Goal: Transaction & Acquisition: Purchase product/service

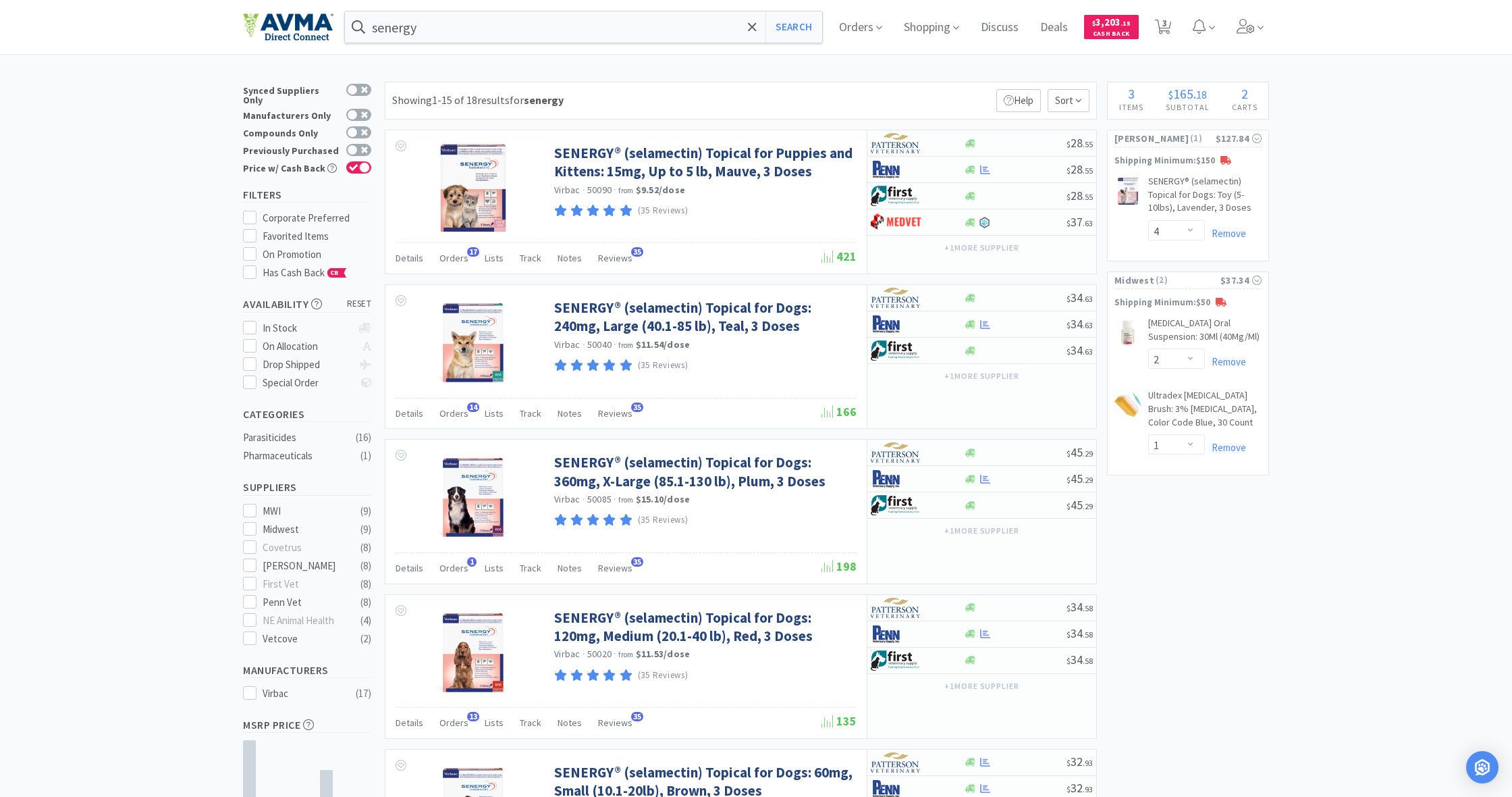
select select "4"
select select "2"
select select "1"
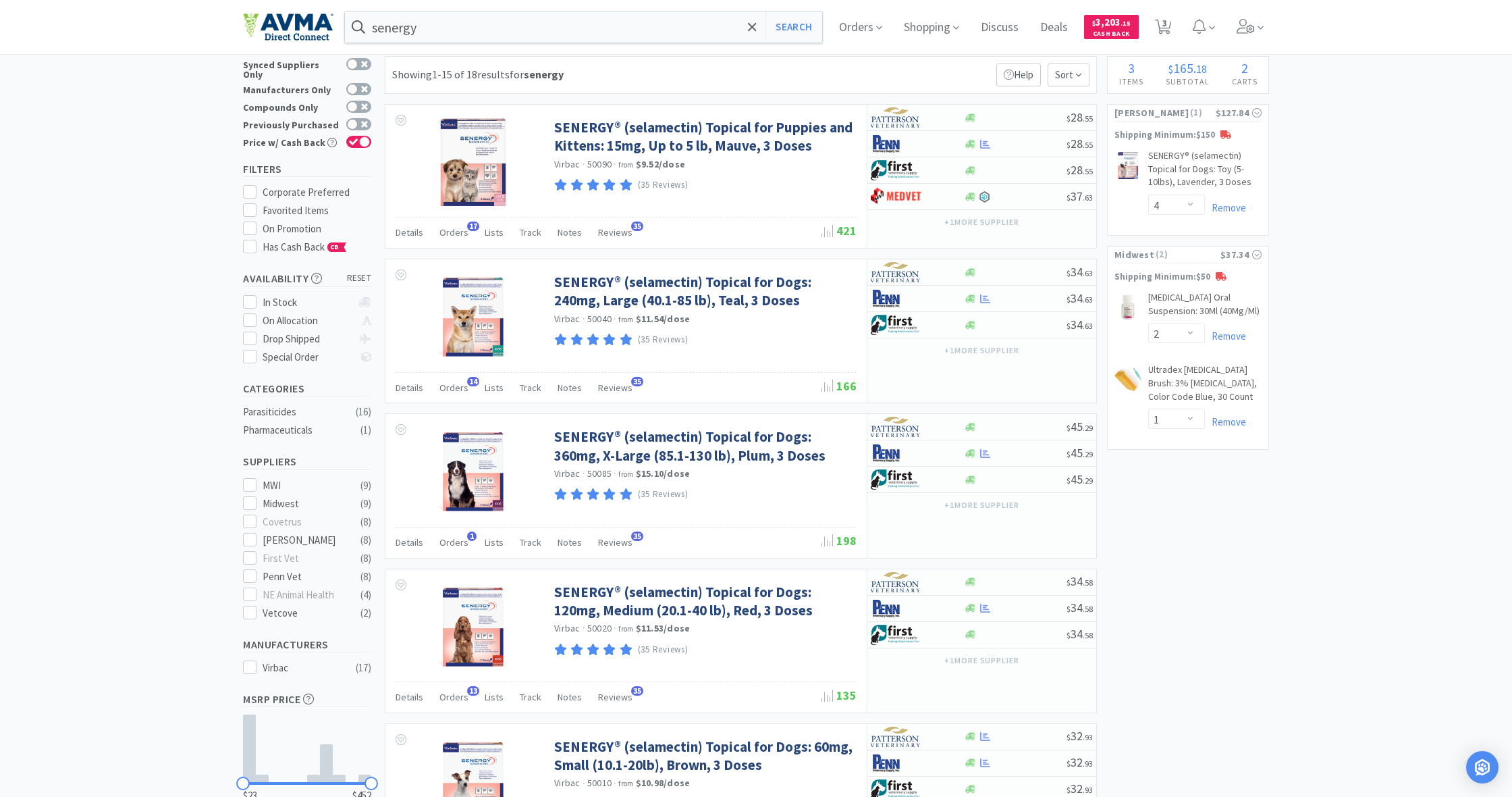
scroll to position [30, 0]
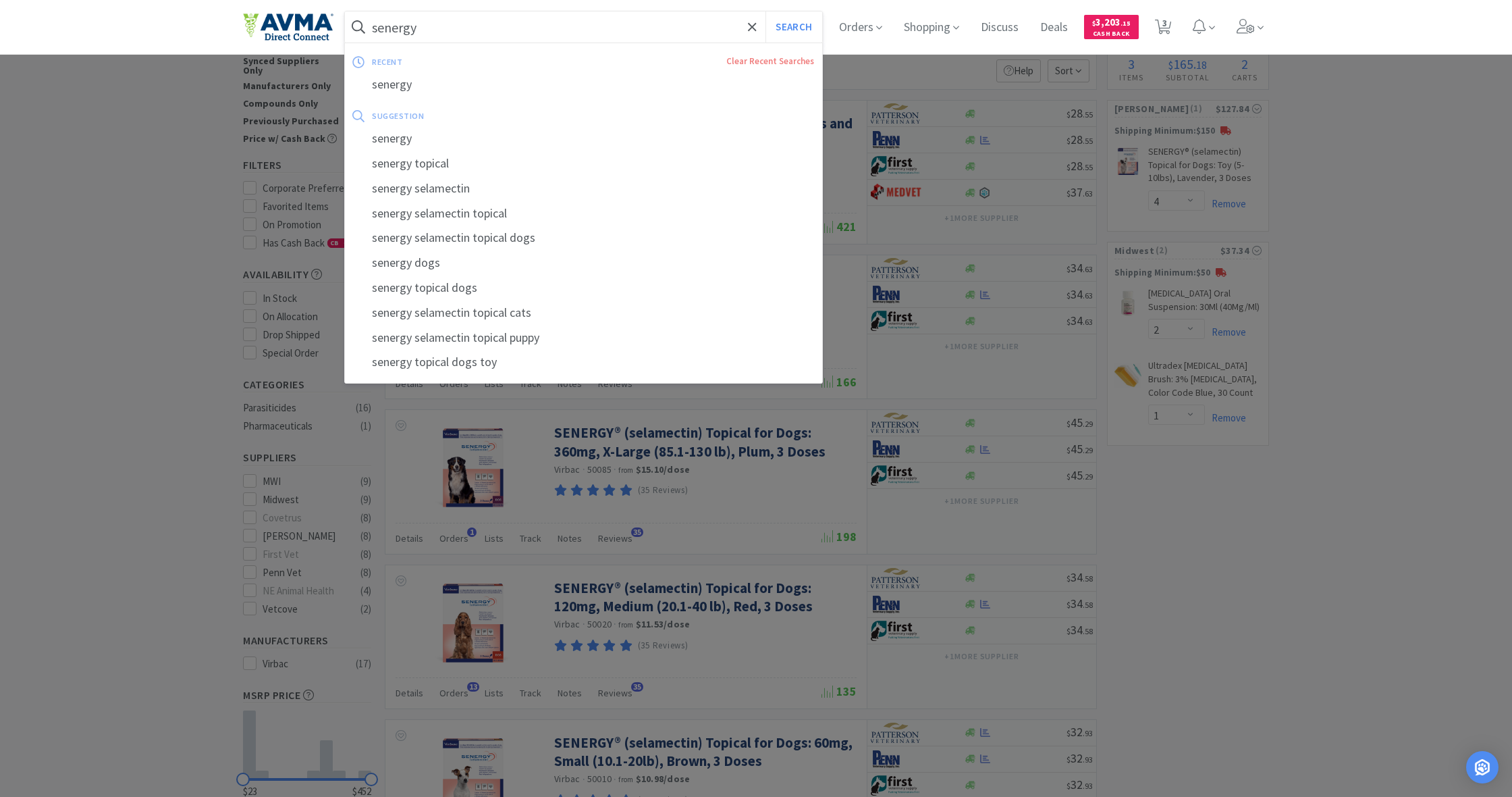
drag, startPoint x: 382, startPoint y: 18, endPoint x: 328, endPoint y: 18, distance: 54.0
click at [328, 18] on div "senergy Search recent Clear Recent Searches senergy suggestion senergy senergy …" at bounding box center [756, 27] width 1026 height 54
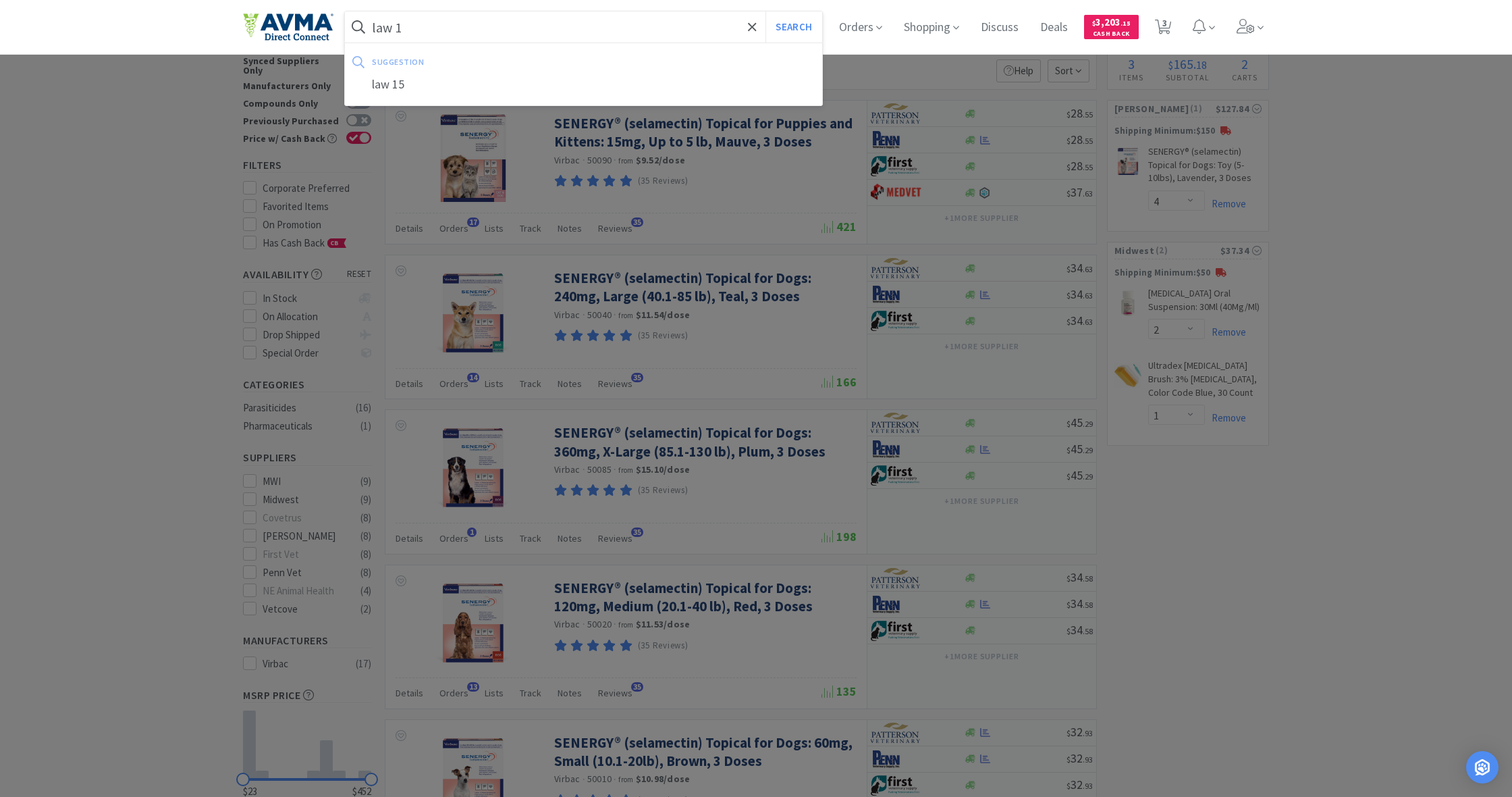
type input "law 1"
click at [792, 27] on button "Search" at bounding box center [793, 27] width 56 height 31
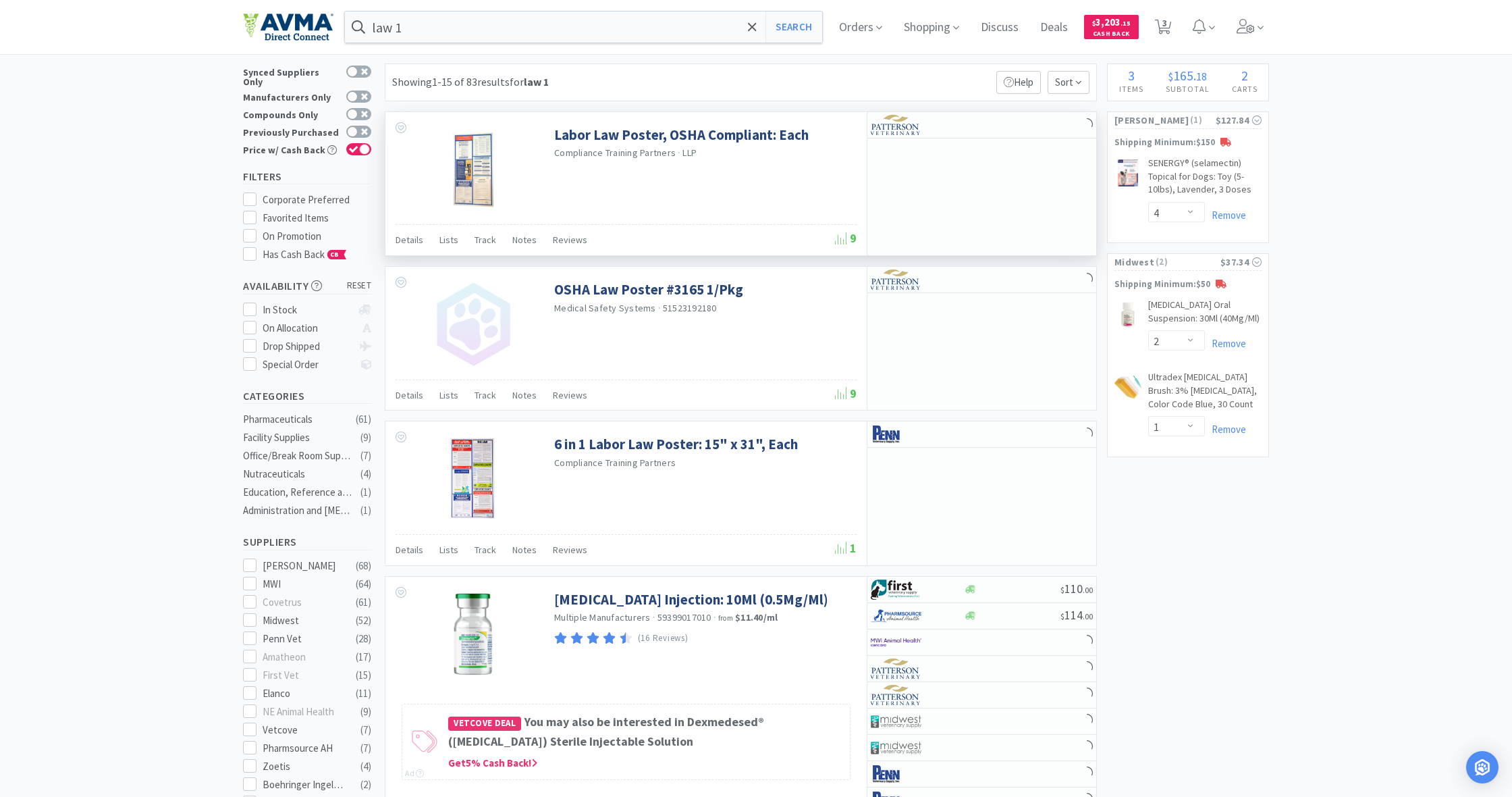
scroll to position [18, 0]
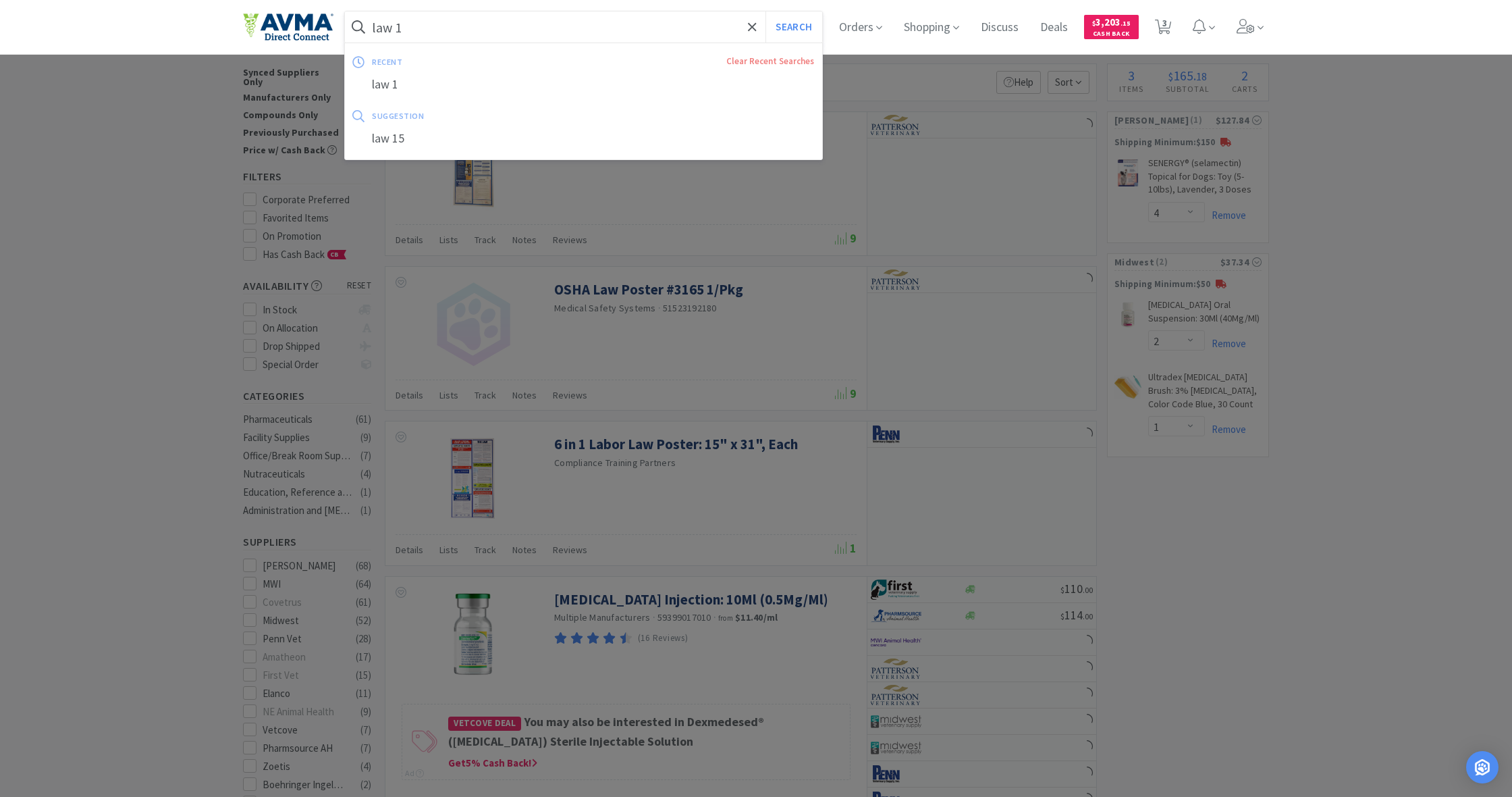
drag, startPoint x: 372, startPoint y: 25, endPoint x: 435, endPoint y: 36, distance: 64.0
click at [434, 36] on input "law 1" at bounding box center [583, 27] width 478 height 31
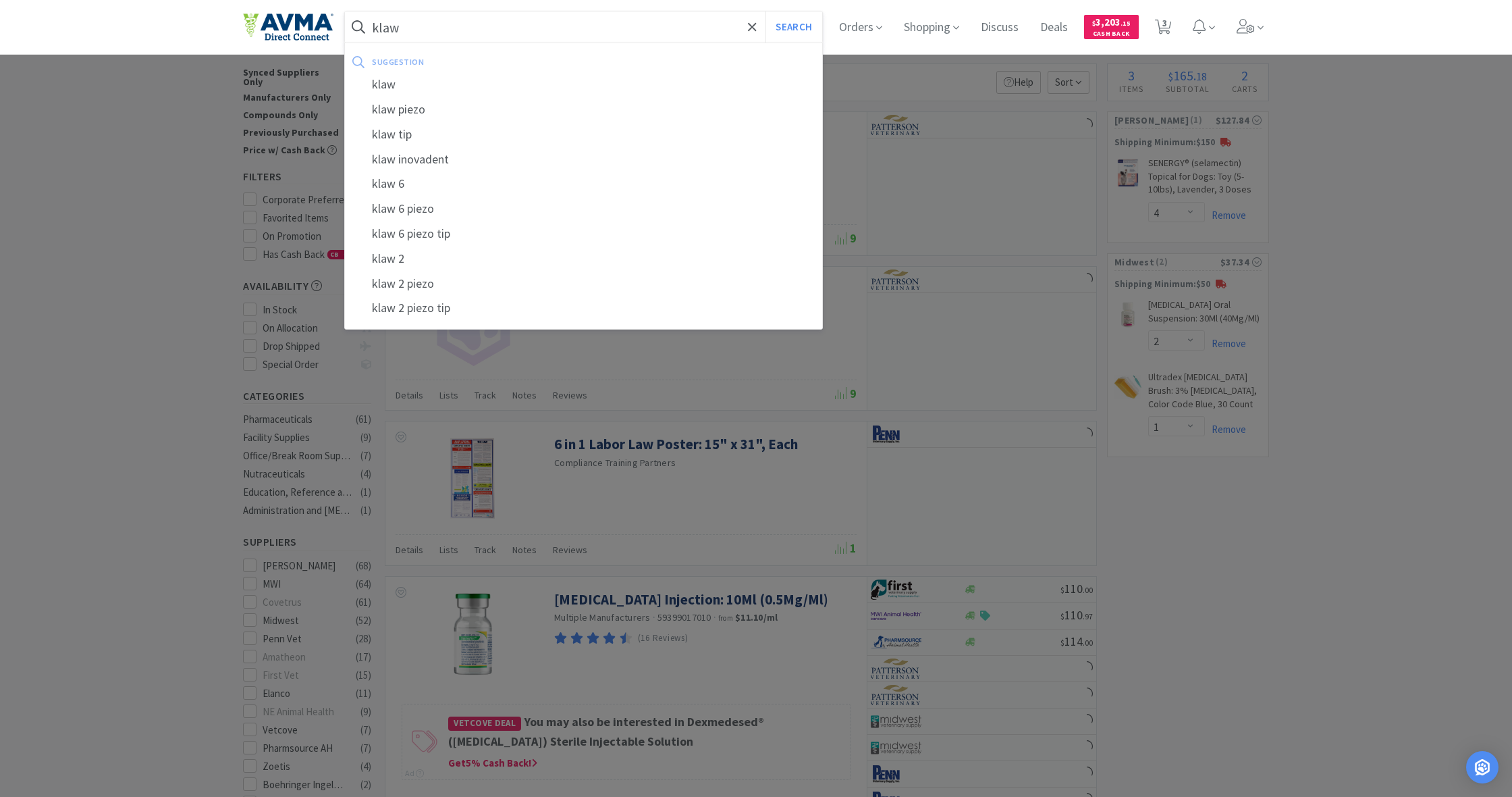
type input "klaw"
click at [792, 27] on button "Search" at bounding box center [793, 27] width 56 height 31
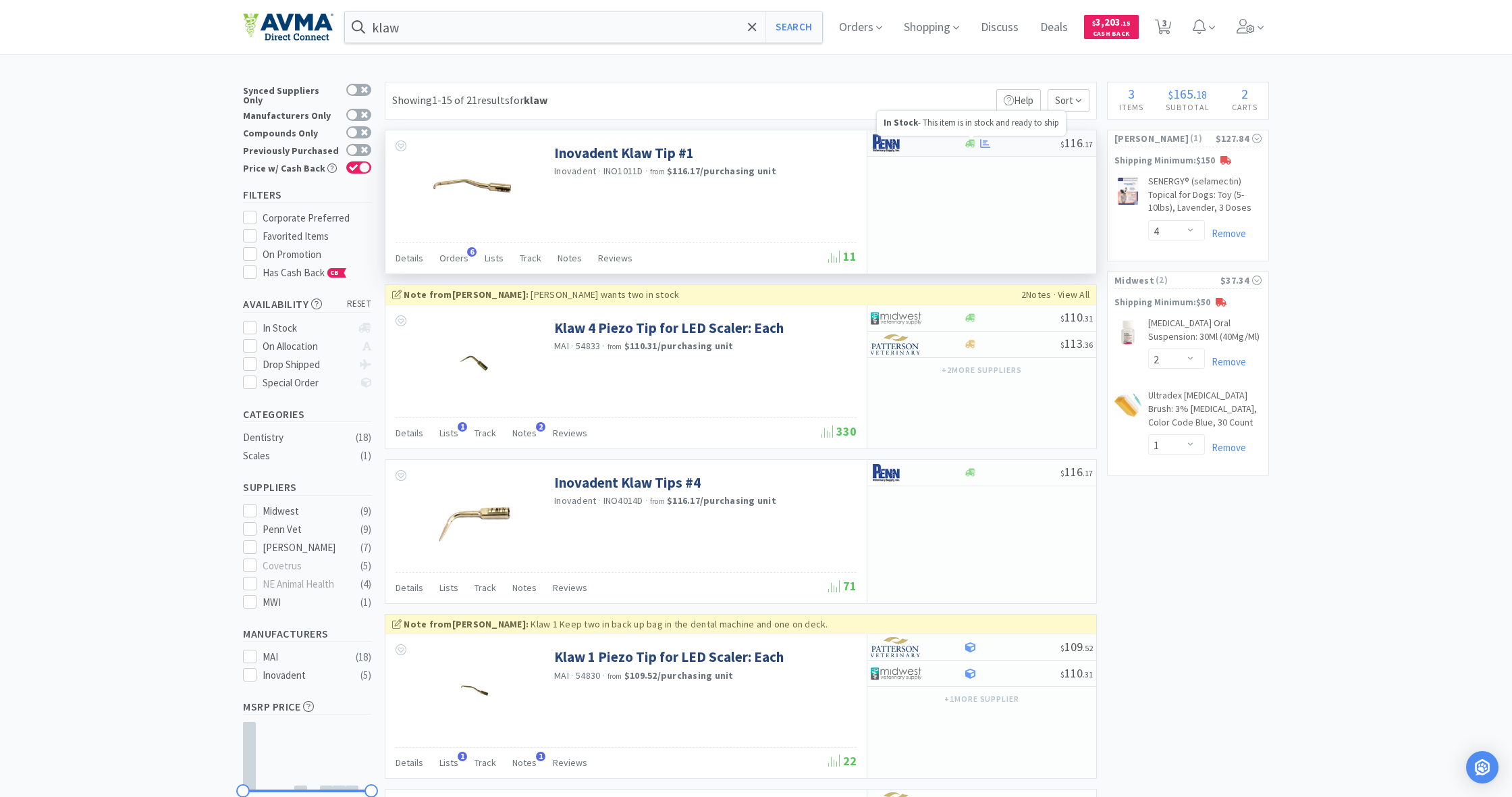
click at [969, 143] on icon at bounding box center [970, 143] width 10 height 8
select select "1"
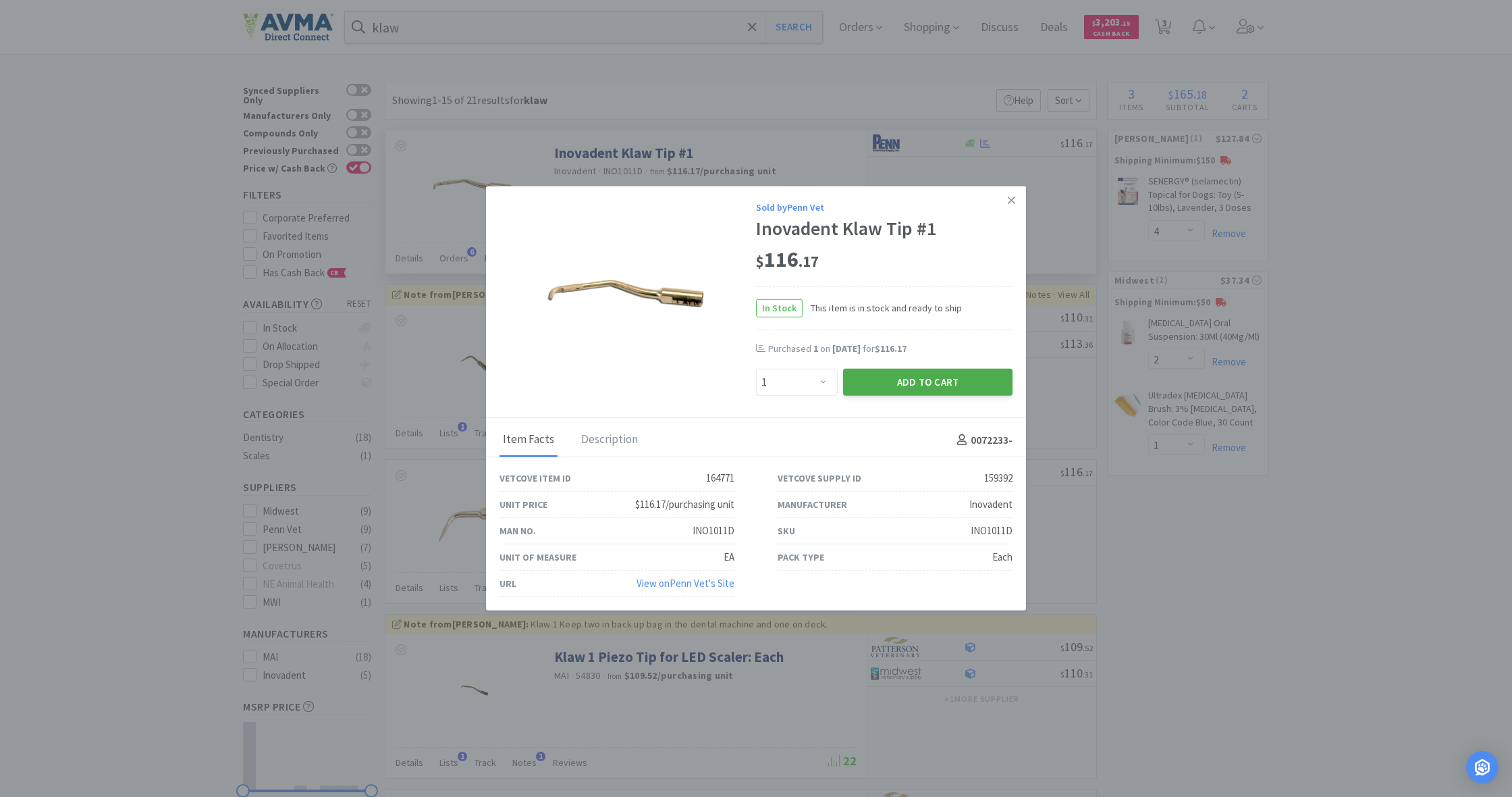
click at [926, 382] on button "Add to Cart" at bounding box center [928, 382] width 169 height 27
select select "1"
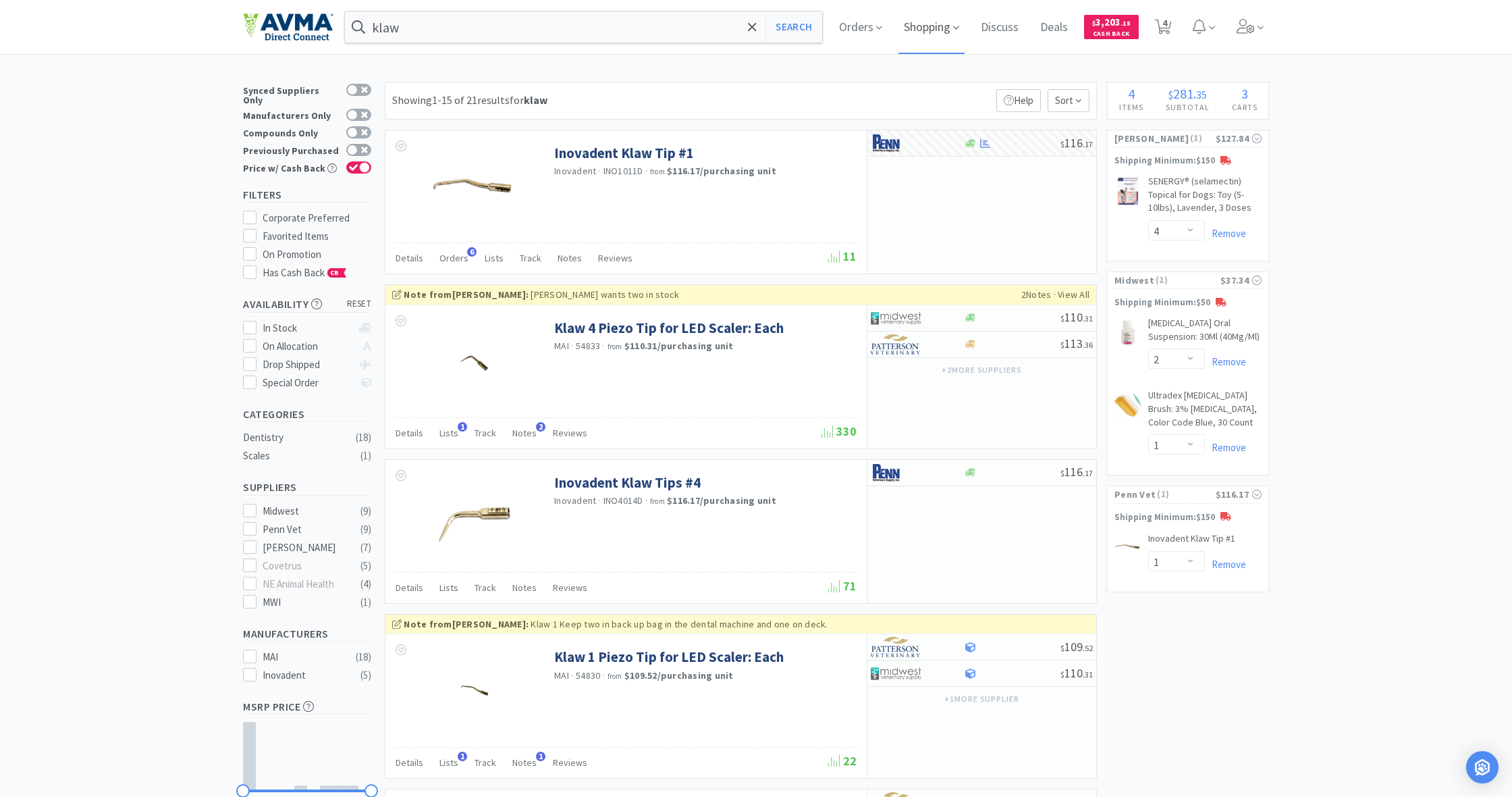
click at [932, 27] on span "Shopping" at bounding box center [931, 27] width 66 height 54
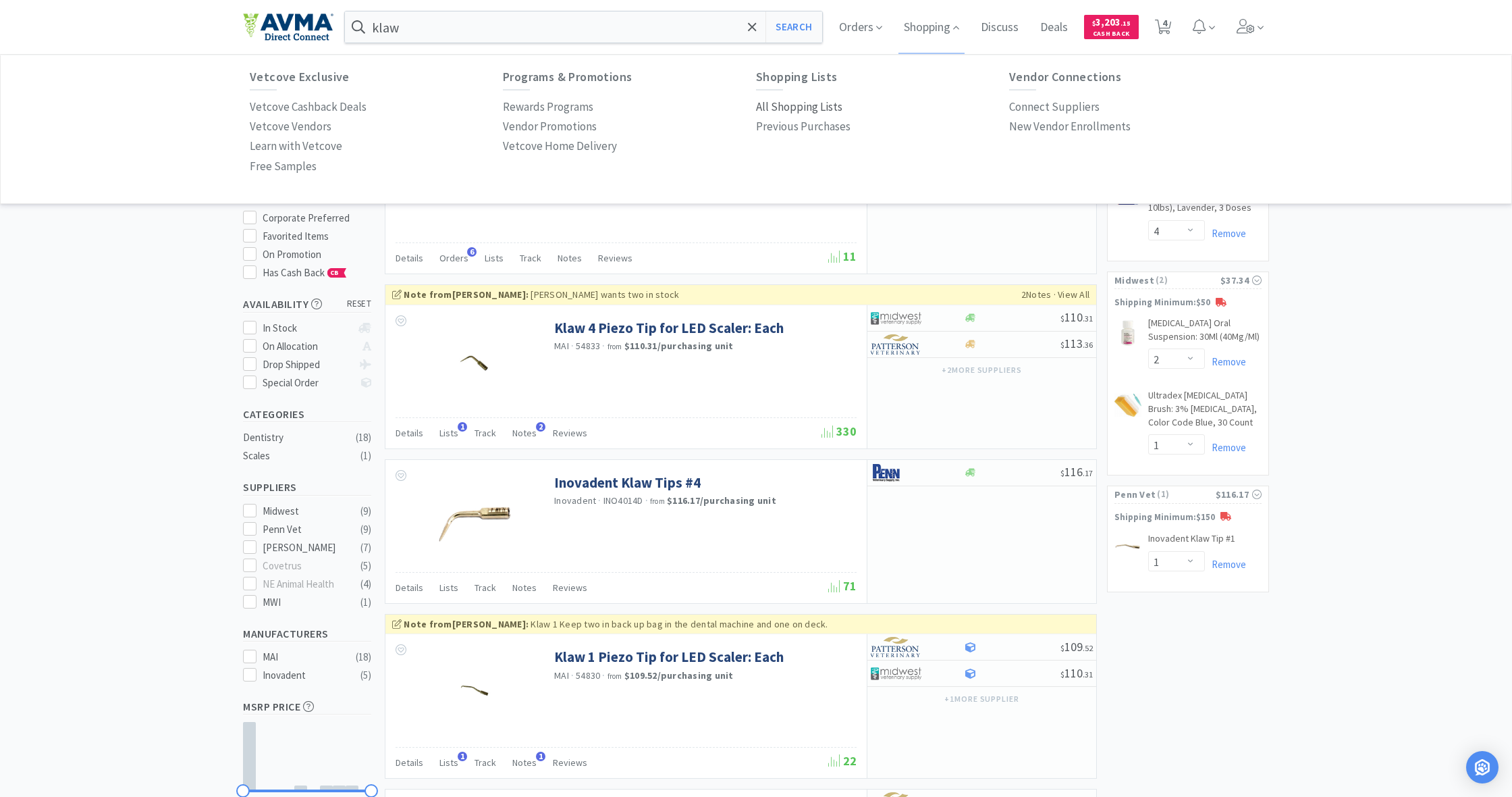
click at [798, 101] on p "All Shopping Lists" at bounding box center [799, 107] width 86 height 18
select select "4"
select select "2"
select select "1"
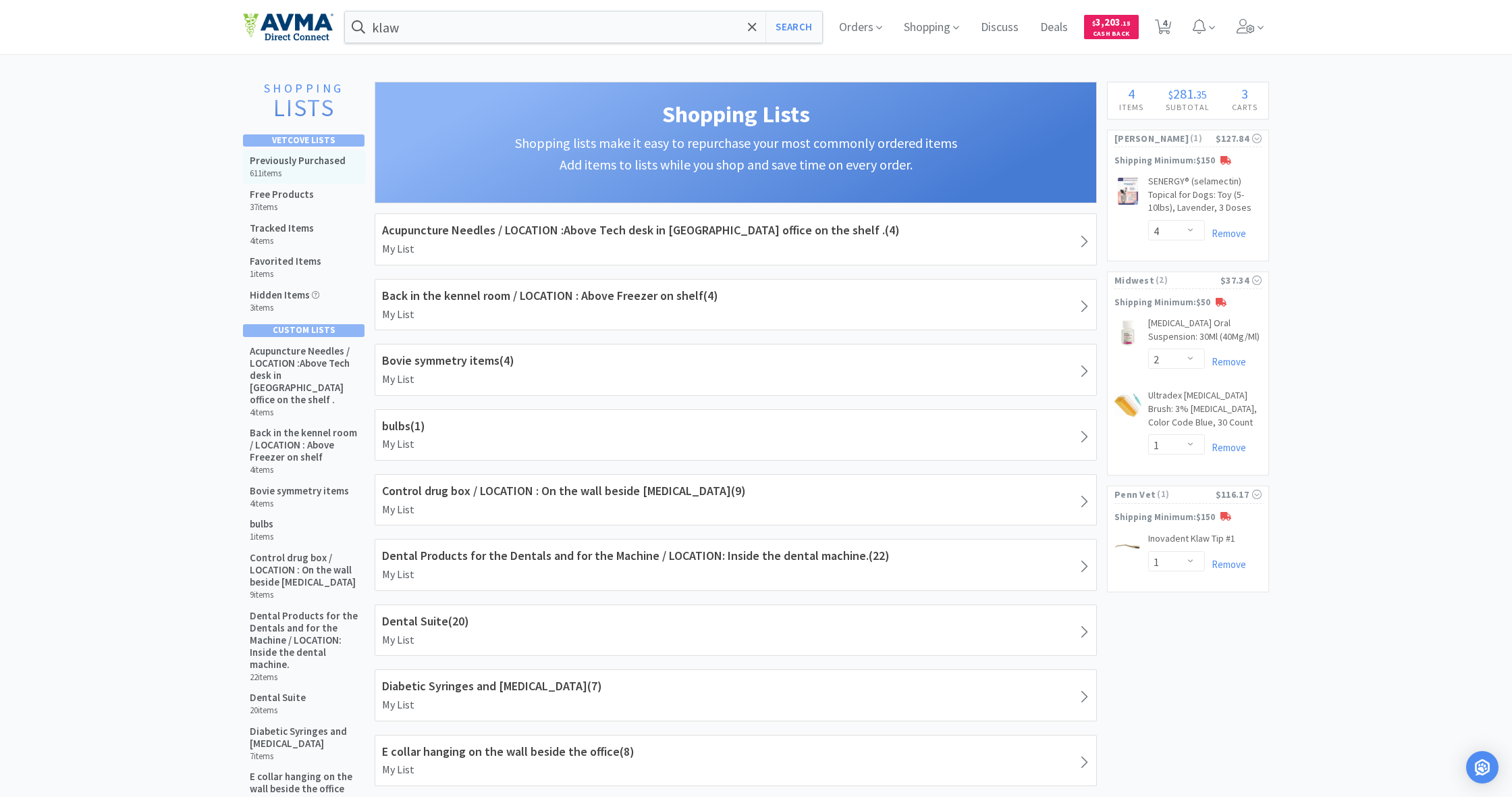
click at [293, 173] on h6 "611 items" at bounding box center [298, 173] width 96 height 11
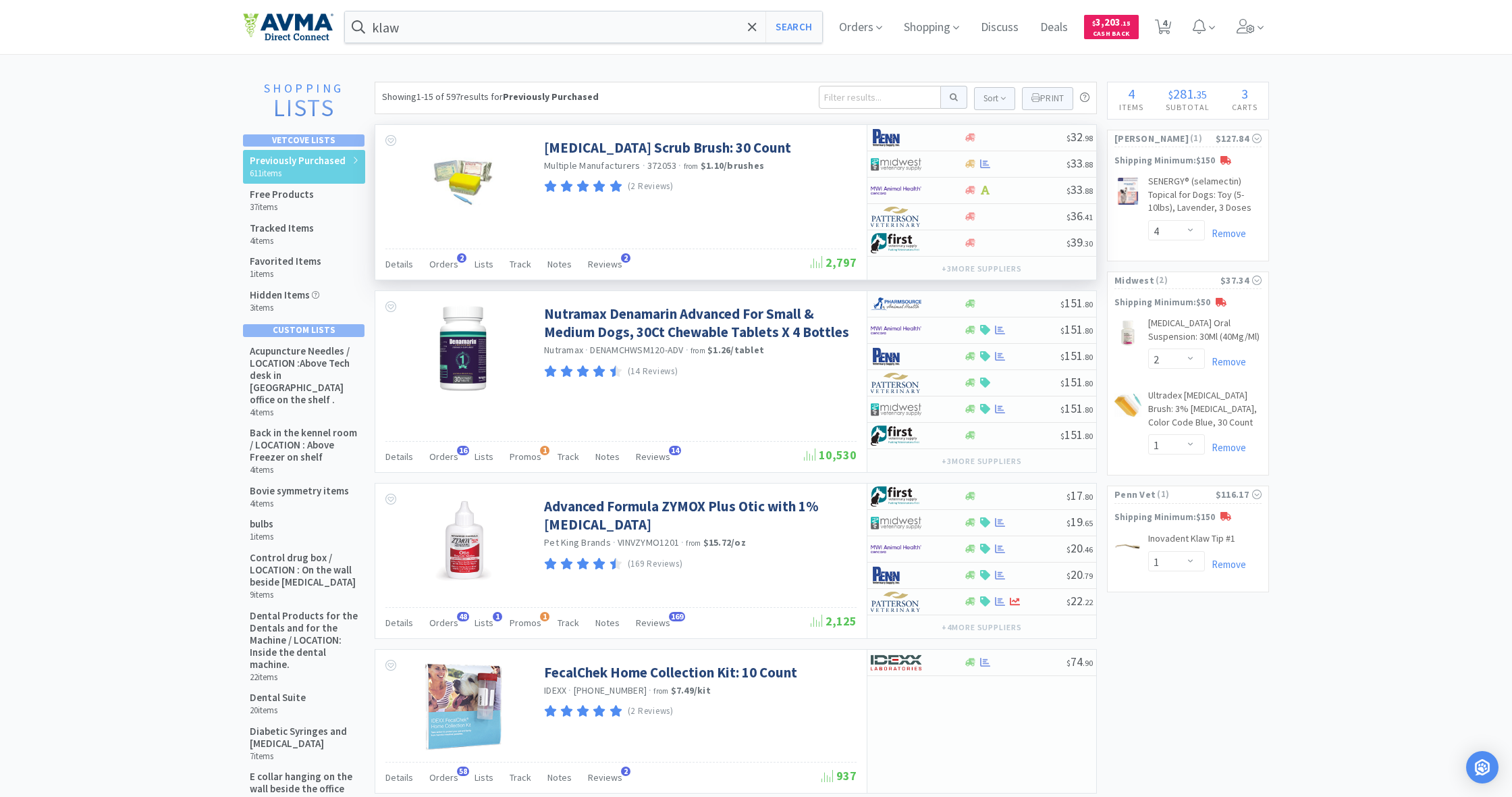
scroll to position [2, 0]
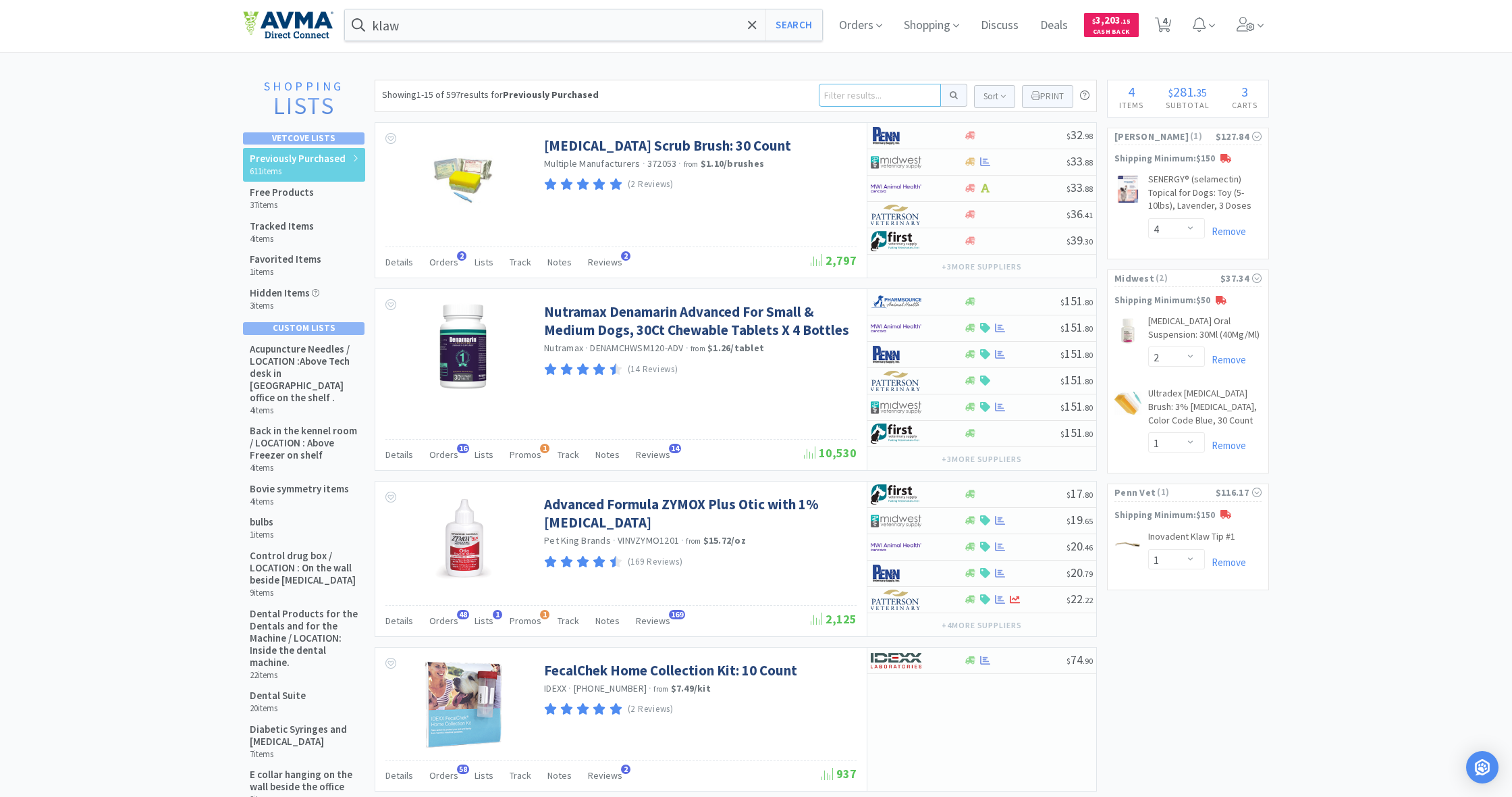
click at [841, 97] on input at bounding box center [880, 95] width 122 height 23
type input "revolution"
click at [952, 95] on button at bounding box center [955, 95] width 26 height 23
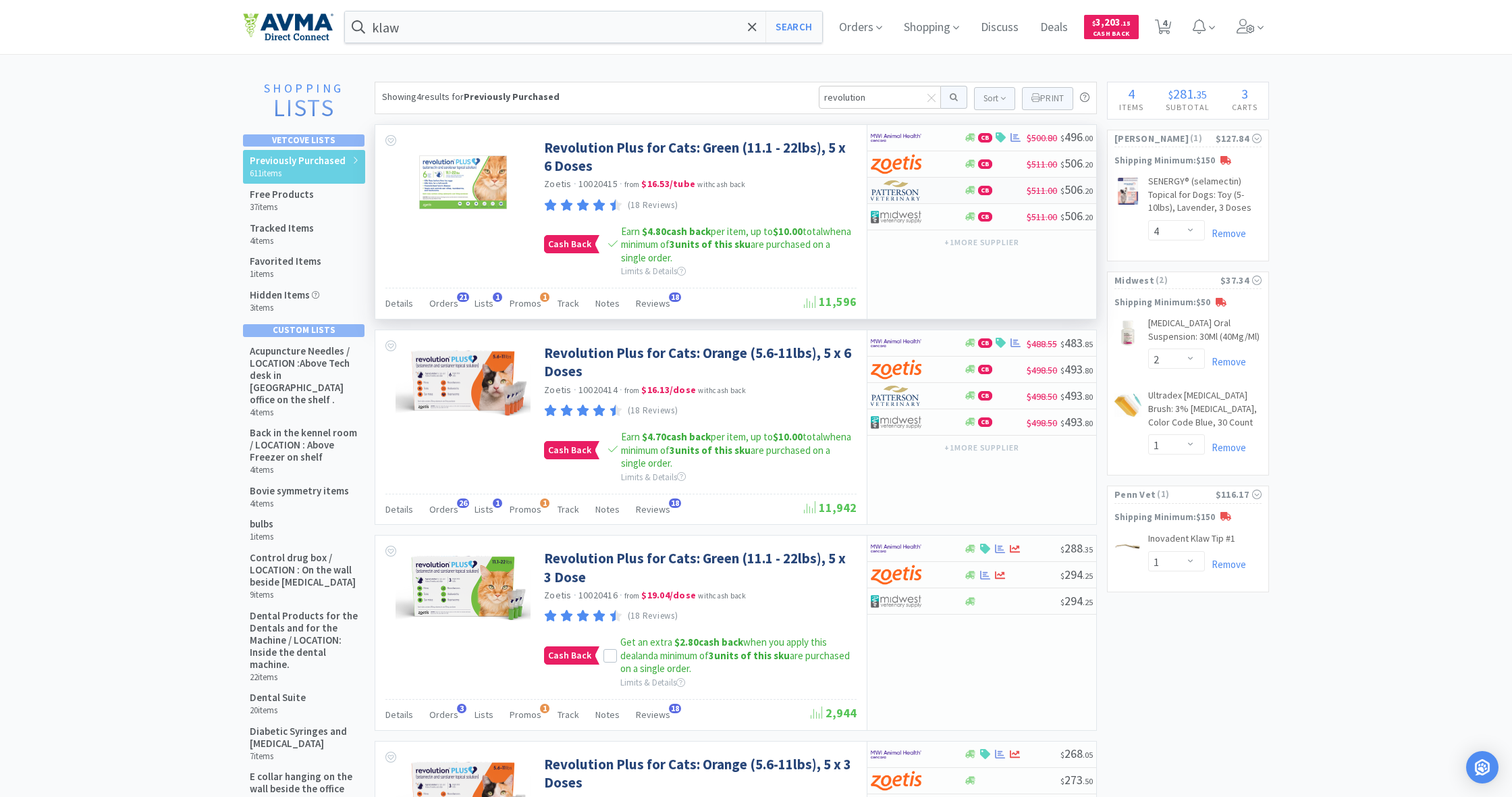
click at [977, 192] on div at bounding box center [970, 190] width 14 height 10
select select "1"
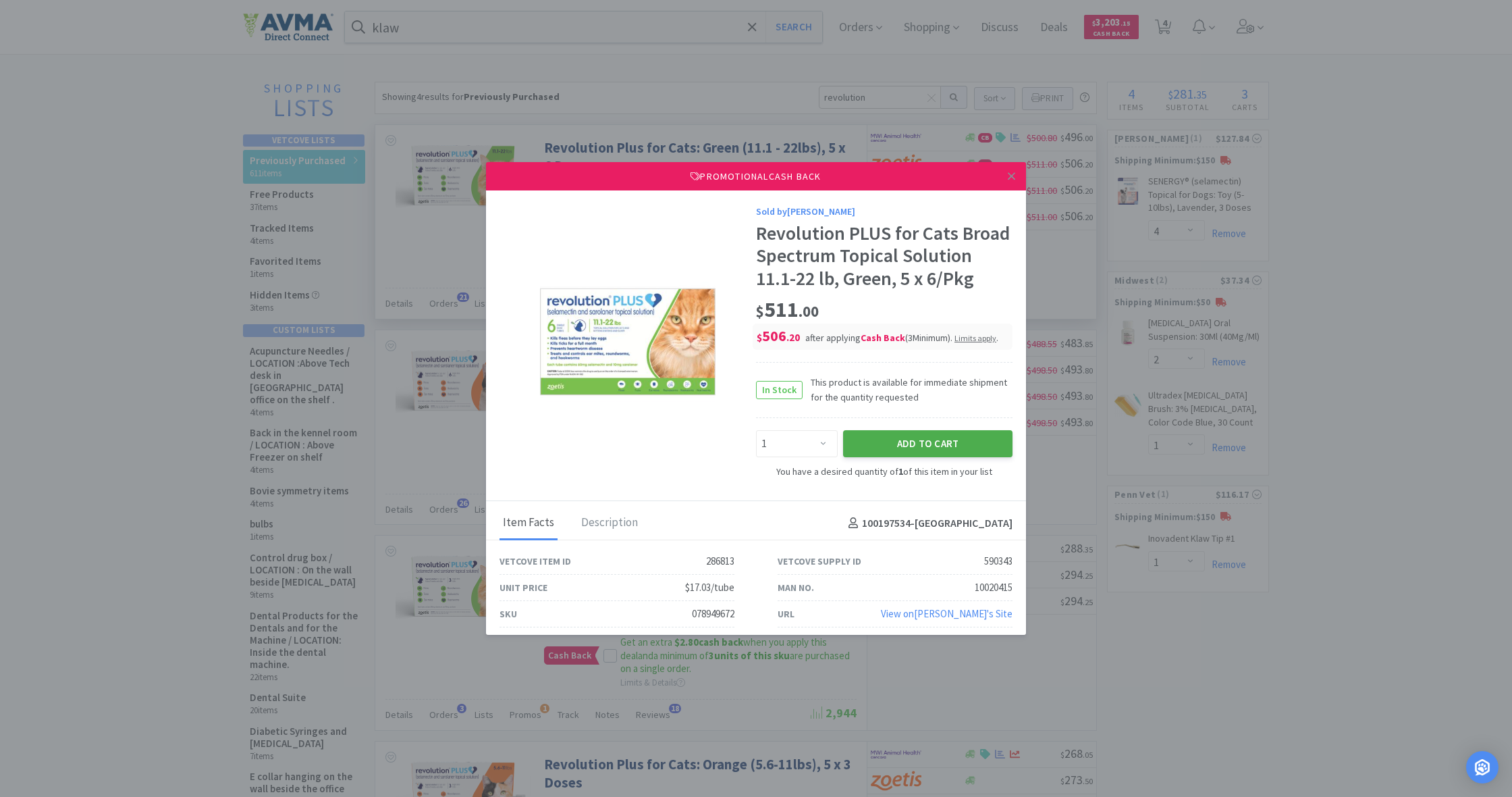
click at [954, 440] on button "Add to Cart" at bounding box center [928, 444] width 169 height 27
select select "1"
select select "4"
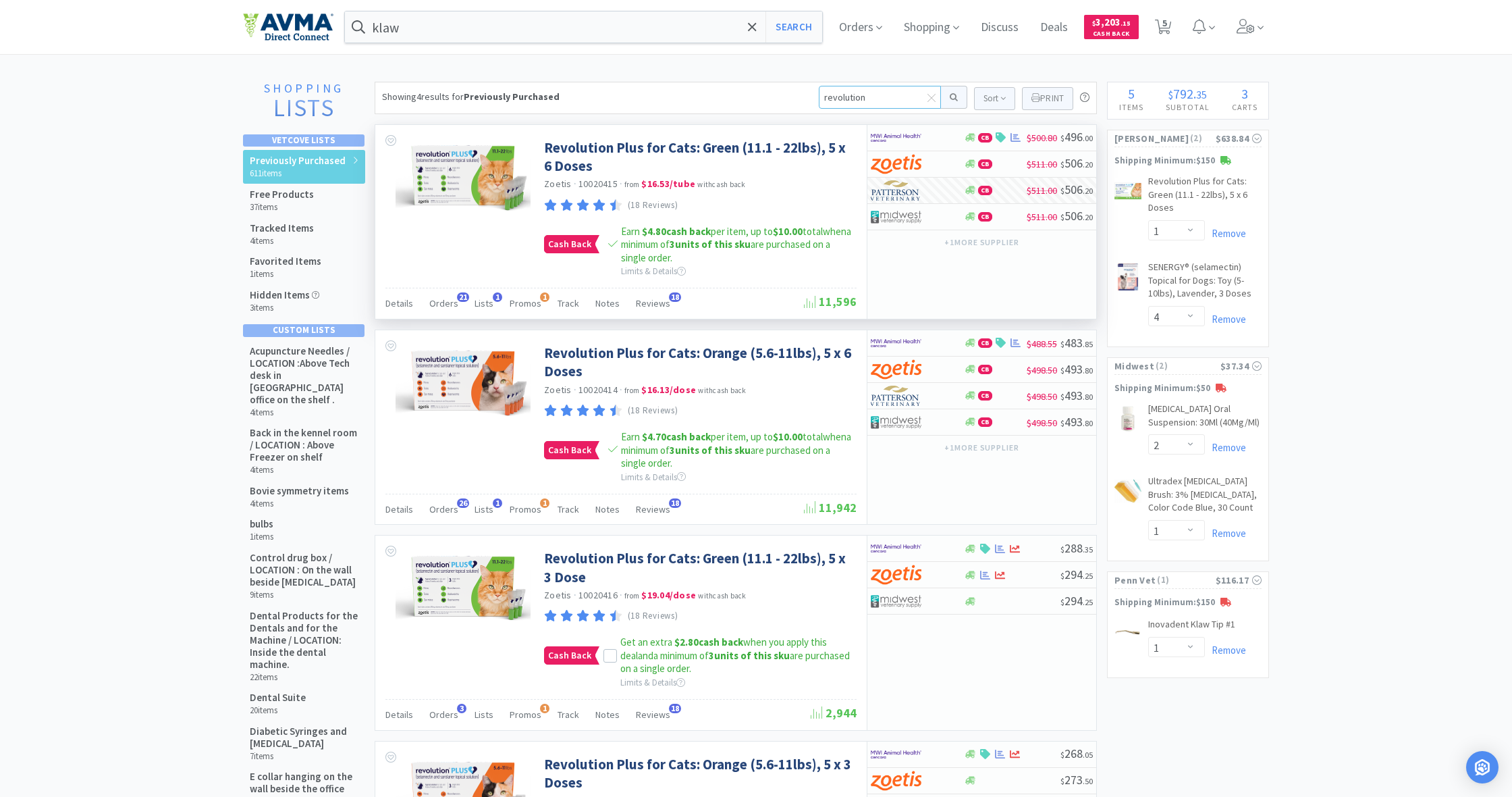
click at [831, 96] on input "revolution" at bounding box center [880, 97] width 122 height 23
drag, startPoint x: 819, startPoint y: 95, endPoint x: 874, endPoint y: 106, distance: 56.1
click at [874, 106] on input "revolution" at bounding box center [880, 97] width 122 height 23
type input "iverhart"
click at [952, 97] on button at bounding box center [955, 97] width 26 height 23
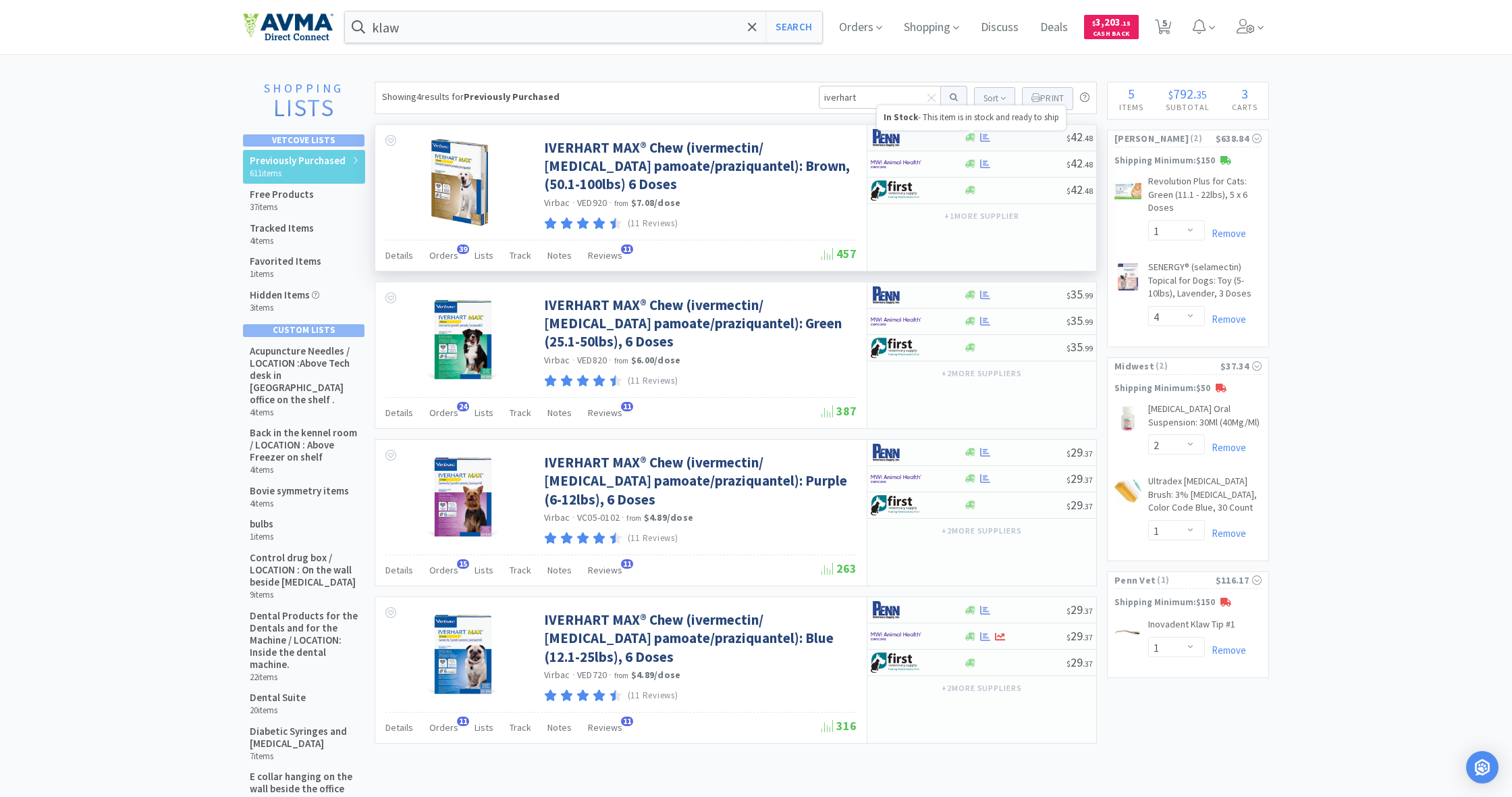
click at [971, 142] on icon at bounding box center [970, 138] width 10 height 10
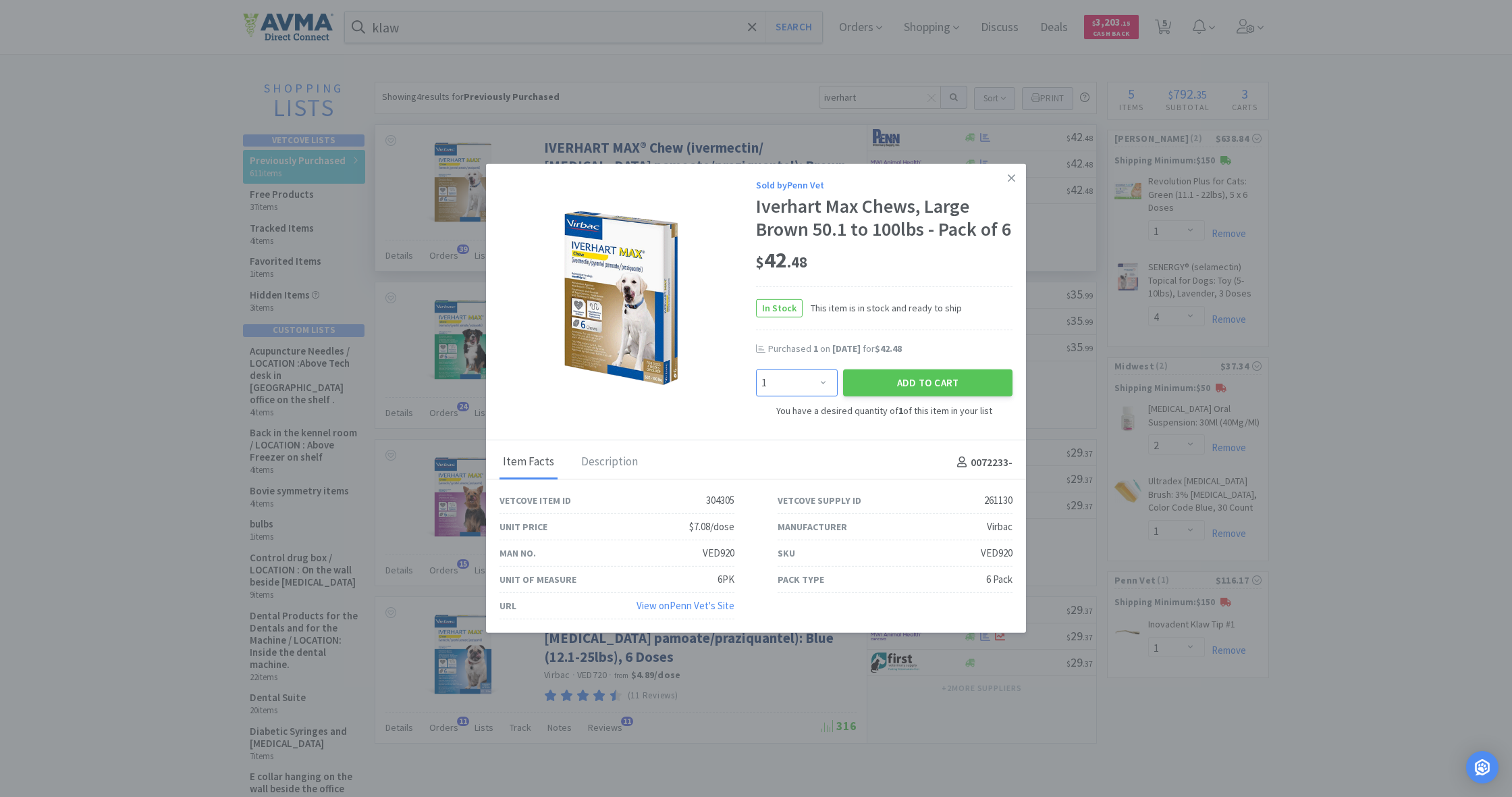
select select "3"
click at [902, 381] on button "Add to Cart" at bounding box center [928, 383] width 169 height 27
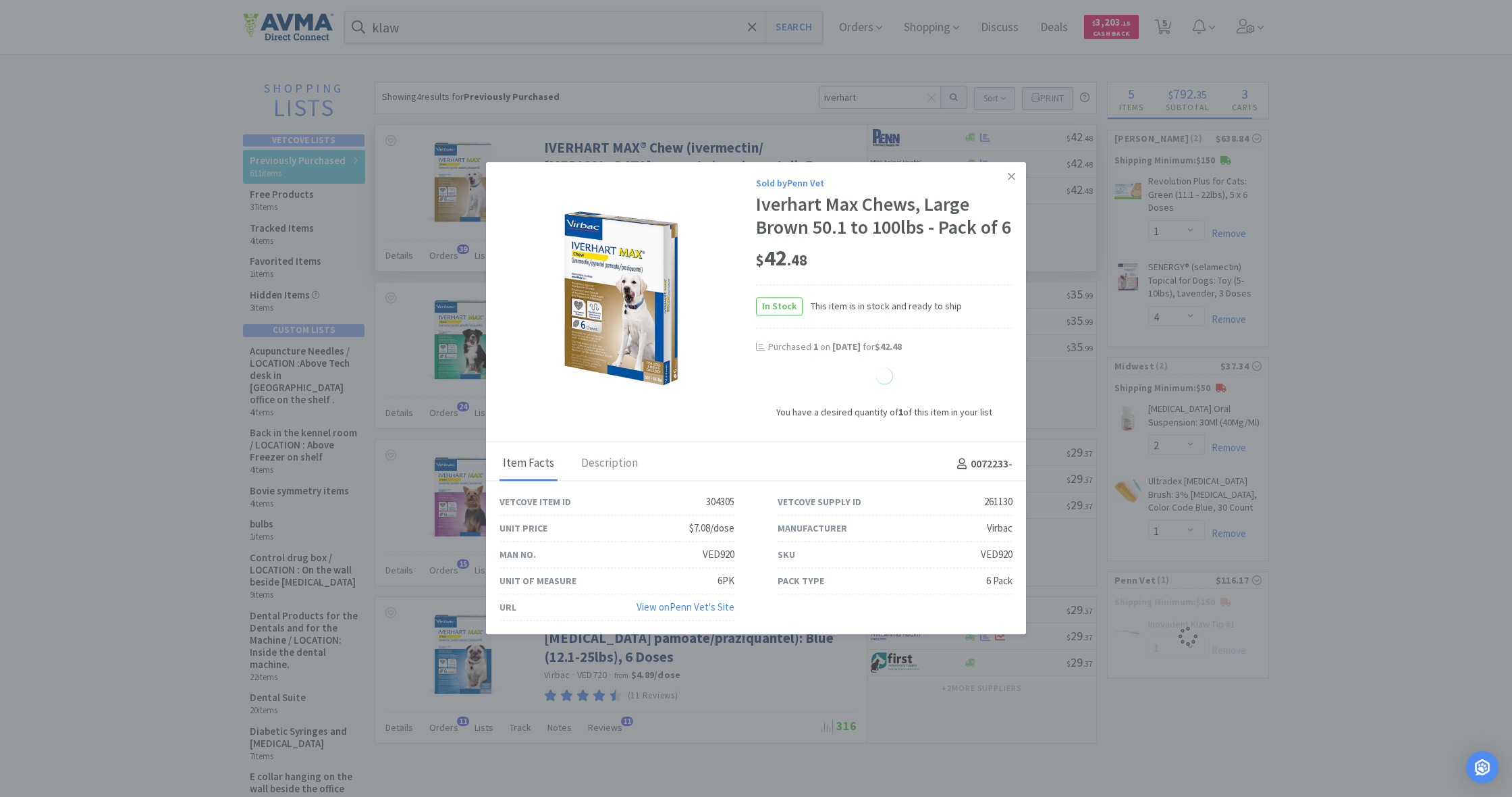
select select "1"
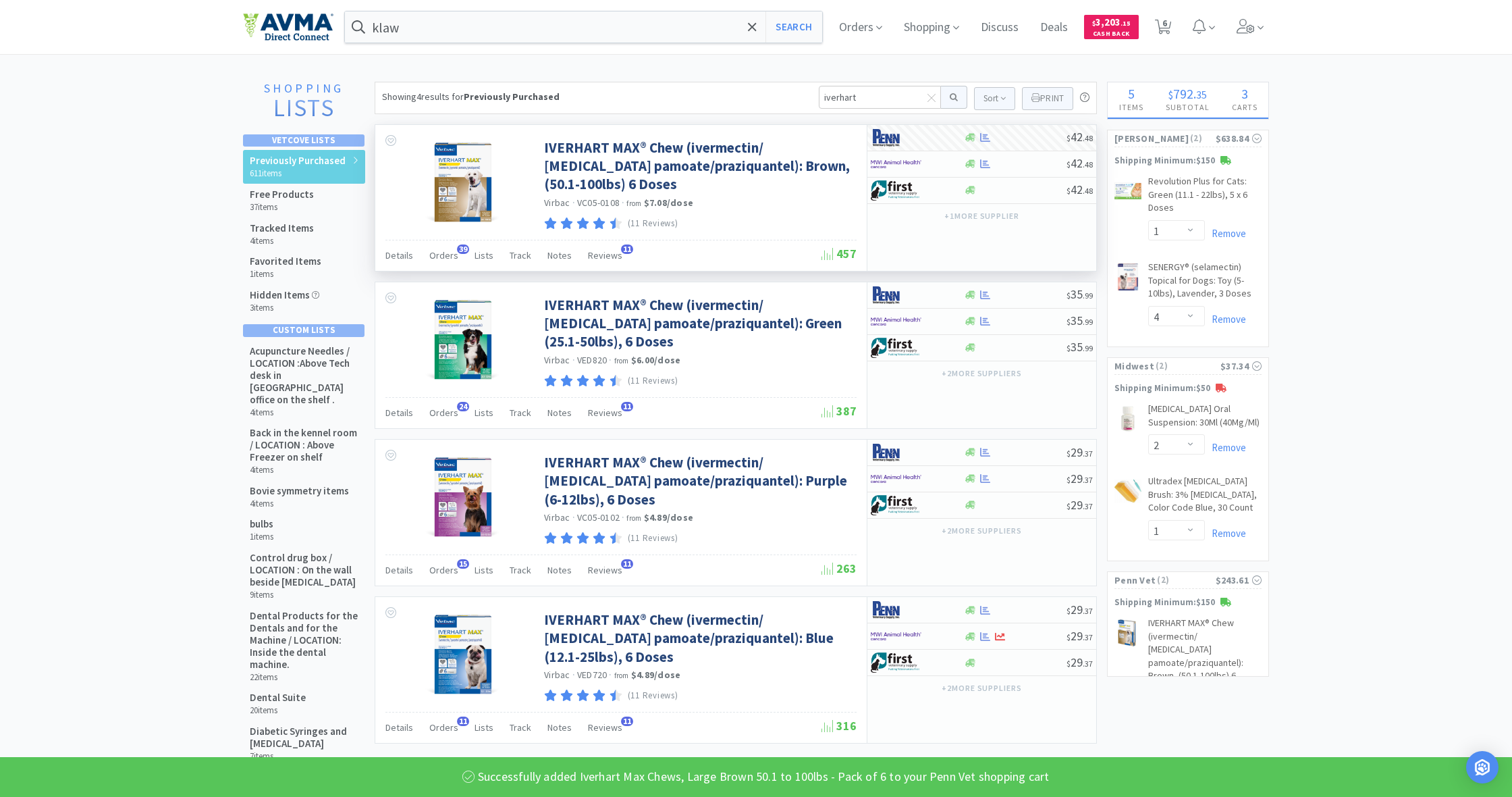
select select "3"
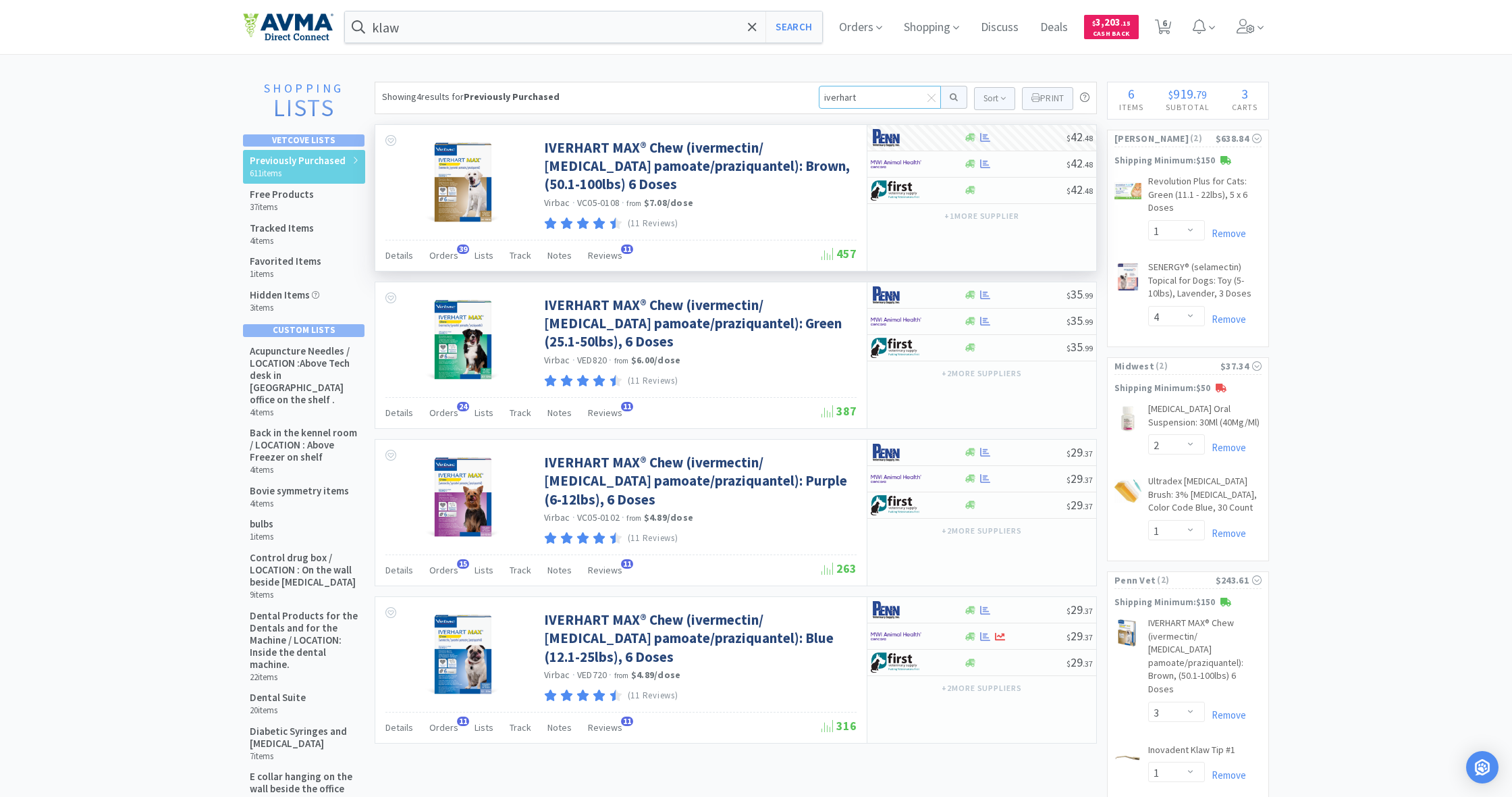
drag, startPoint x: 859, startPoint y: 97, endPoint x: 796, endPoint y: 93, distance: 63.1
click at [796, 93] on div "Showing 4 results for Previously Purchased iverhart Sort Print Previously Purch…" at bounding box center [736, 98] width 723 height 33
type input "ceph"
click at [952, 97] on button at bounding box center [955, 97] width 26 height 23
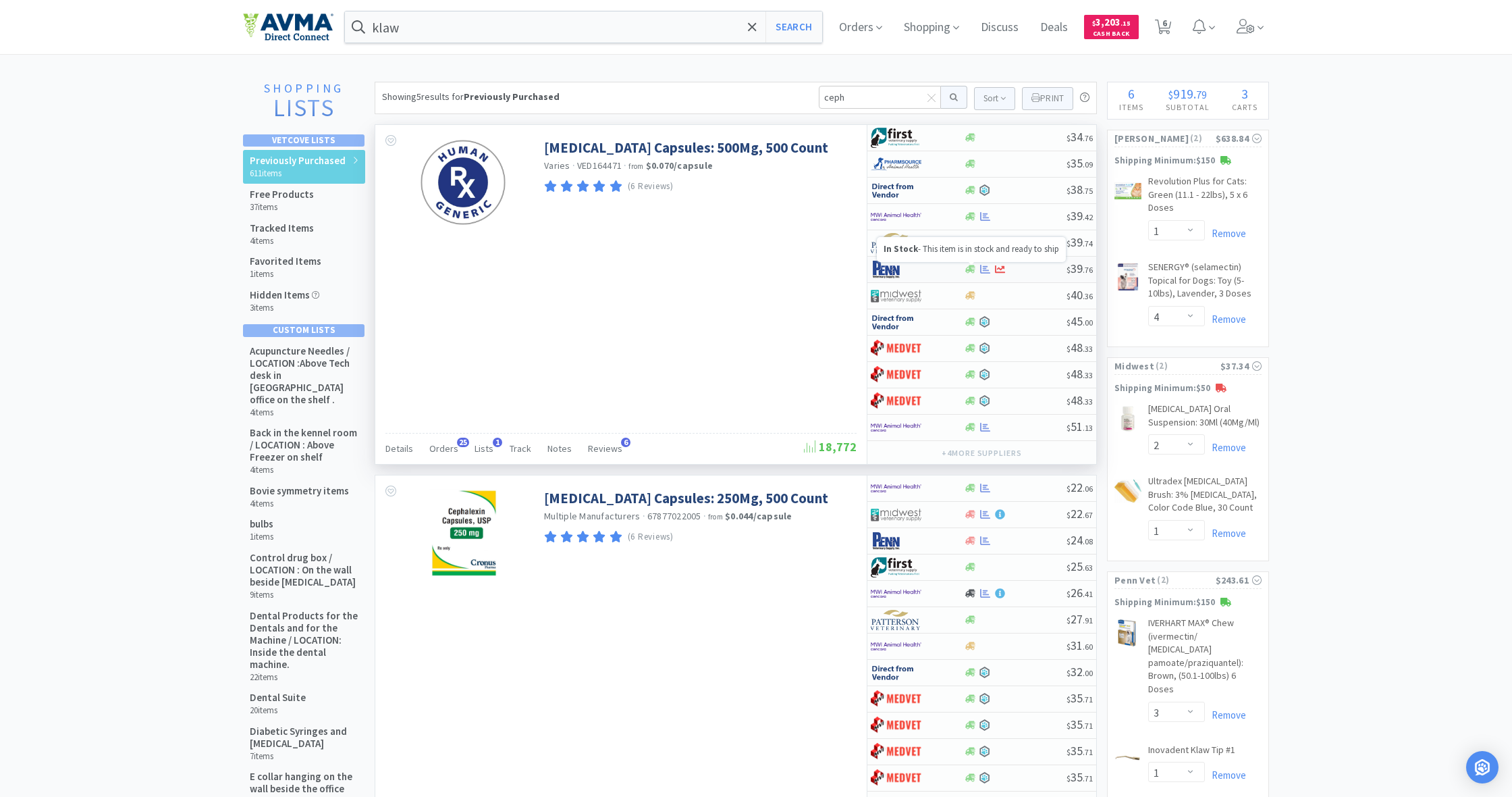
click at [966, 271] on icon at bounding box center [970, 269] width 10 height 8
select select "1"
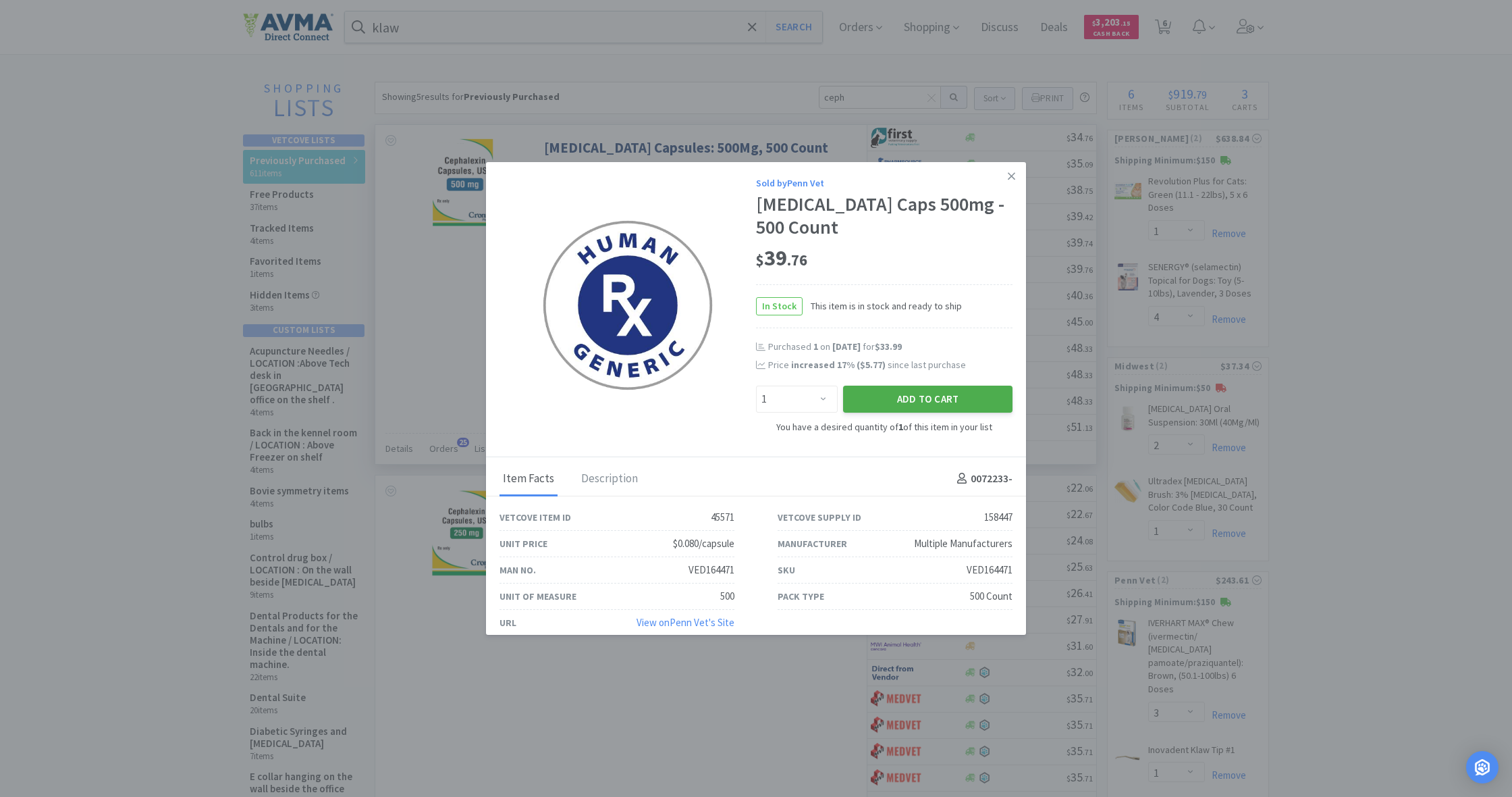
click at [921, 390] on button "Add to Cart" at bounding box center [928, 399] width 169 height 27
select select "1"
select select "3"
select select "1"
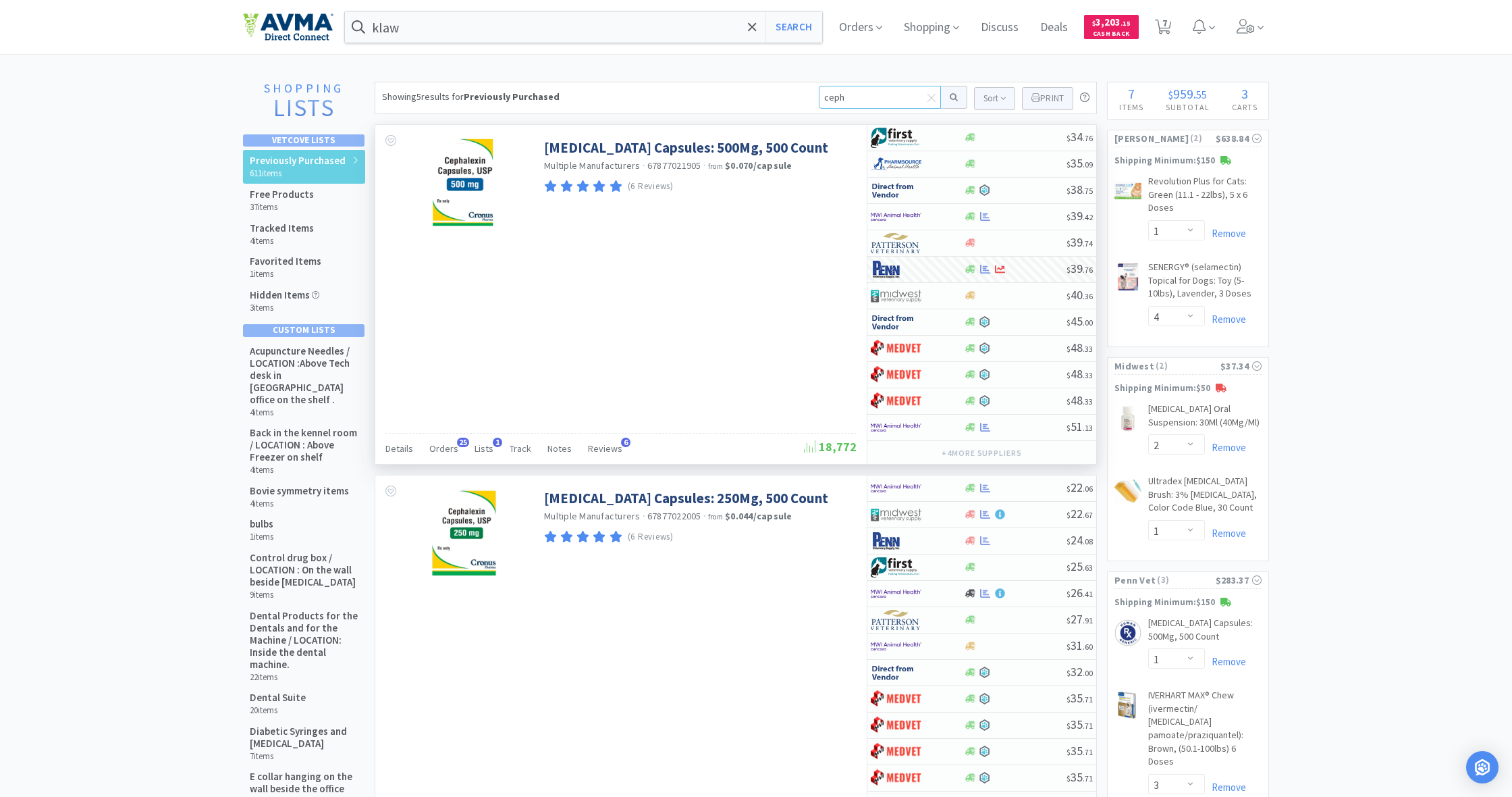
drag, startPoint x: 843, startPoint y: 99, endPoint x: 798, endPoint y: 93, distance: 45.4
click at [798, 93] on div "Showing 5 results for Previously Purchased ceph Sort Print Previously Purchased…" at bounding box center [736, 98] width 723 height 33
type input "cerinea"
click at [952, 97] on button at bounding box center [955, 97] width 26 height 23
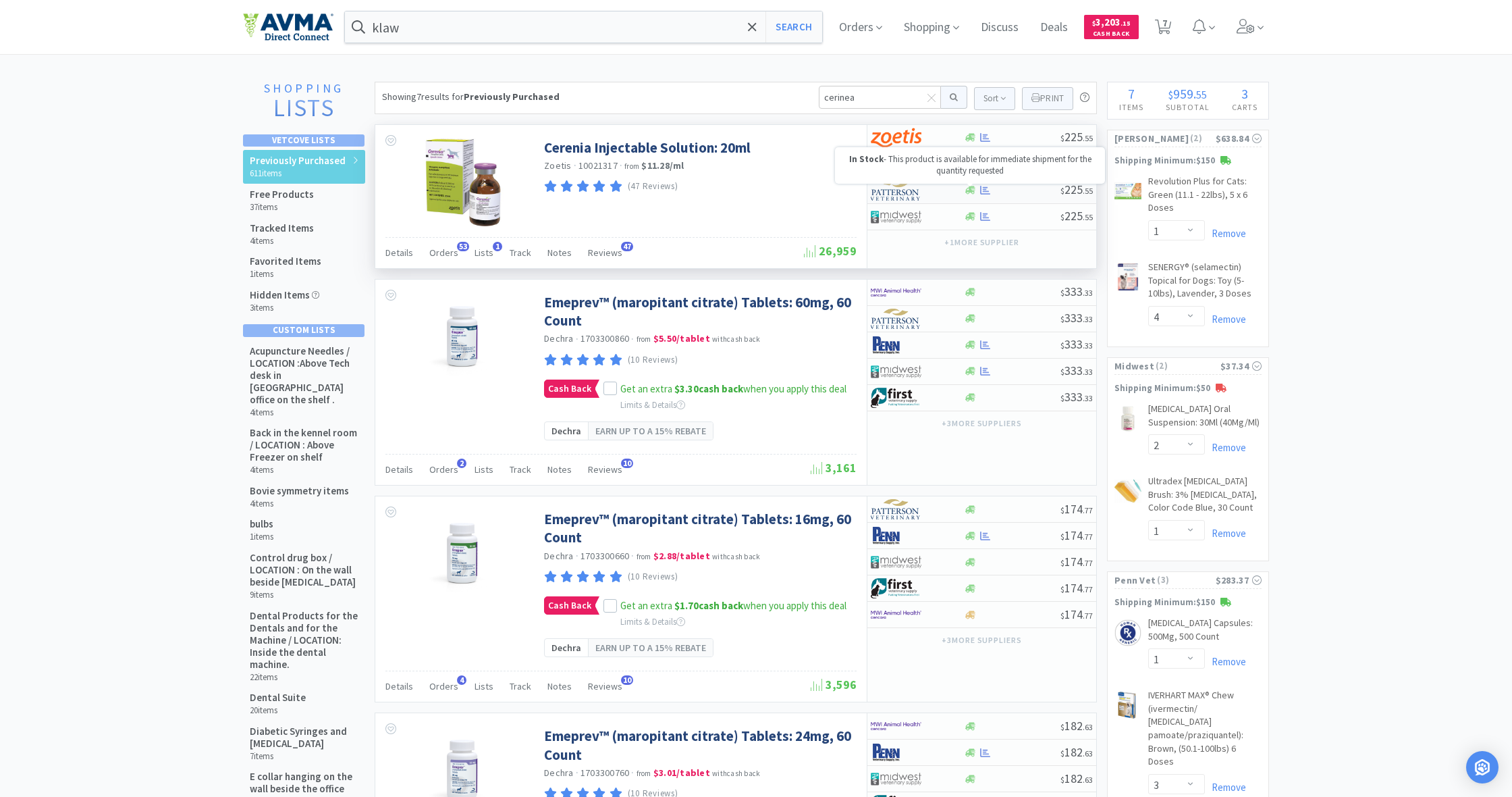
click at [967, 191] on icon at bounding box center [970, 190] width 10 height 8
select select "1"
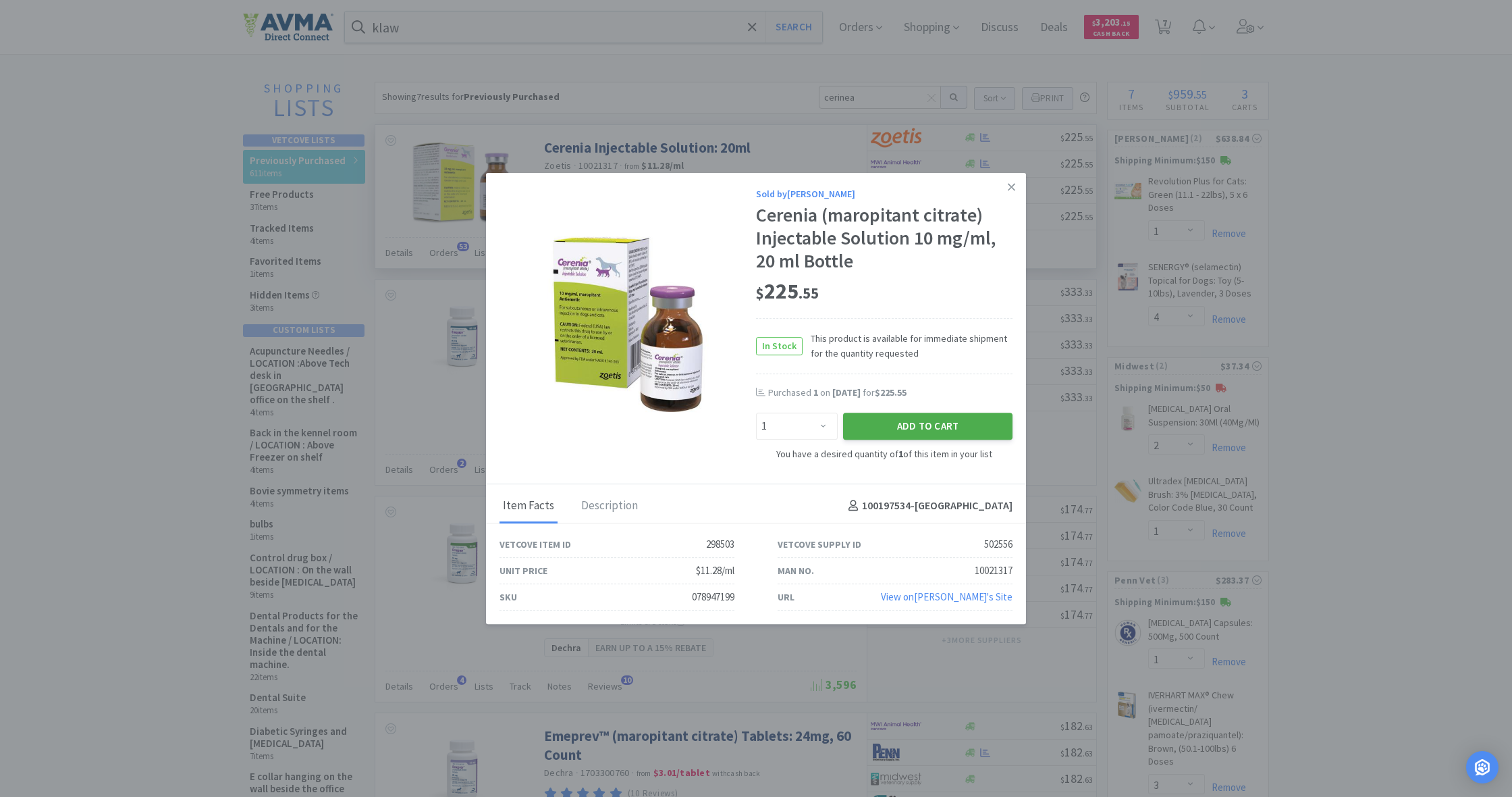
click at [969, 417] on button "Add to Cart" at bounding box center [928, 426] width 169 height 27
select select "1"
select select "4"
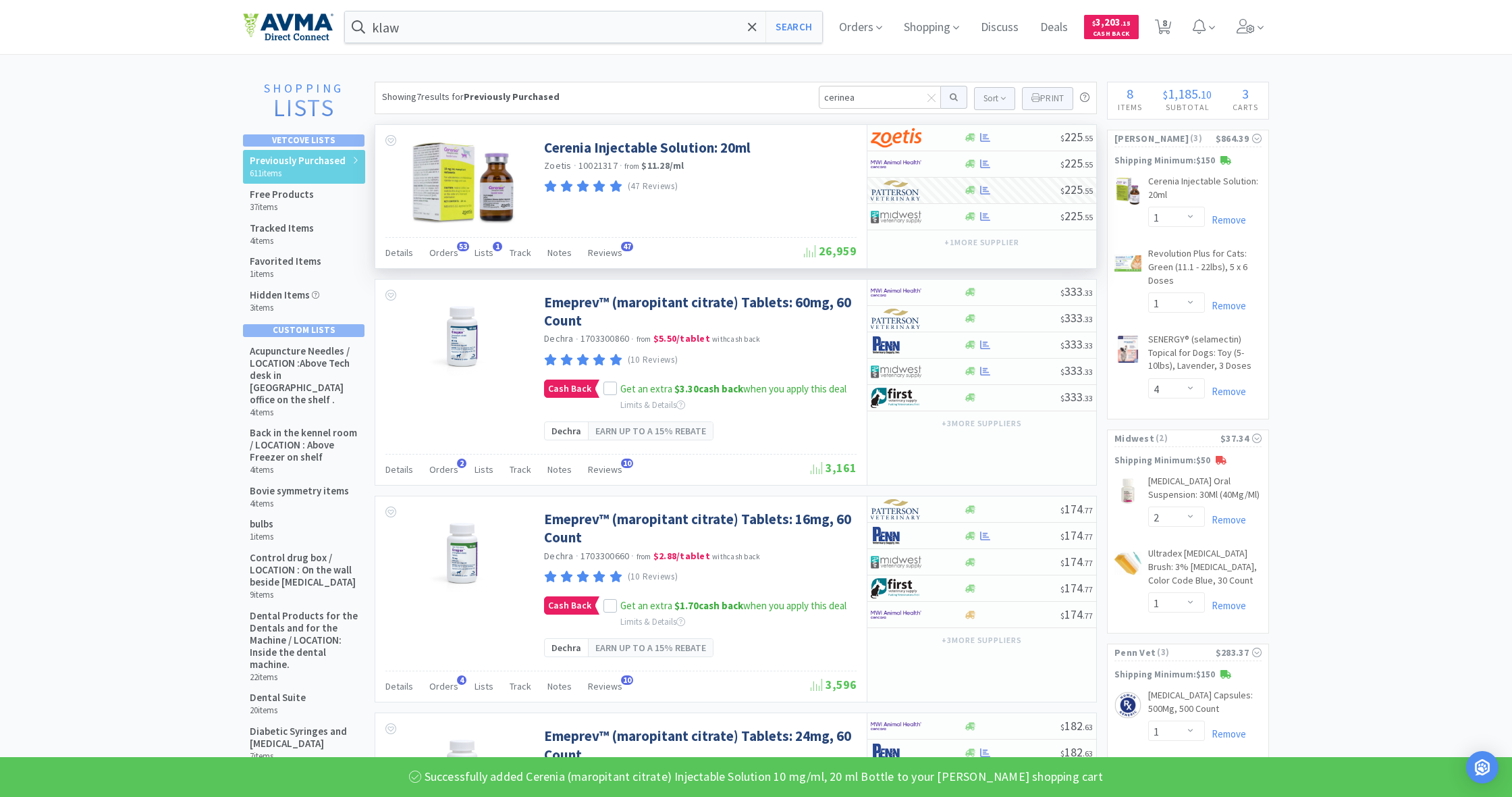
scroll to position [22, 0]
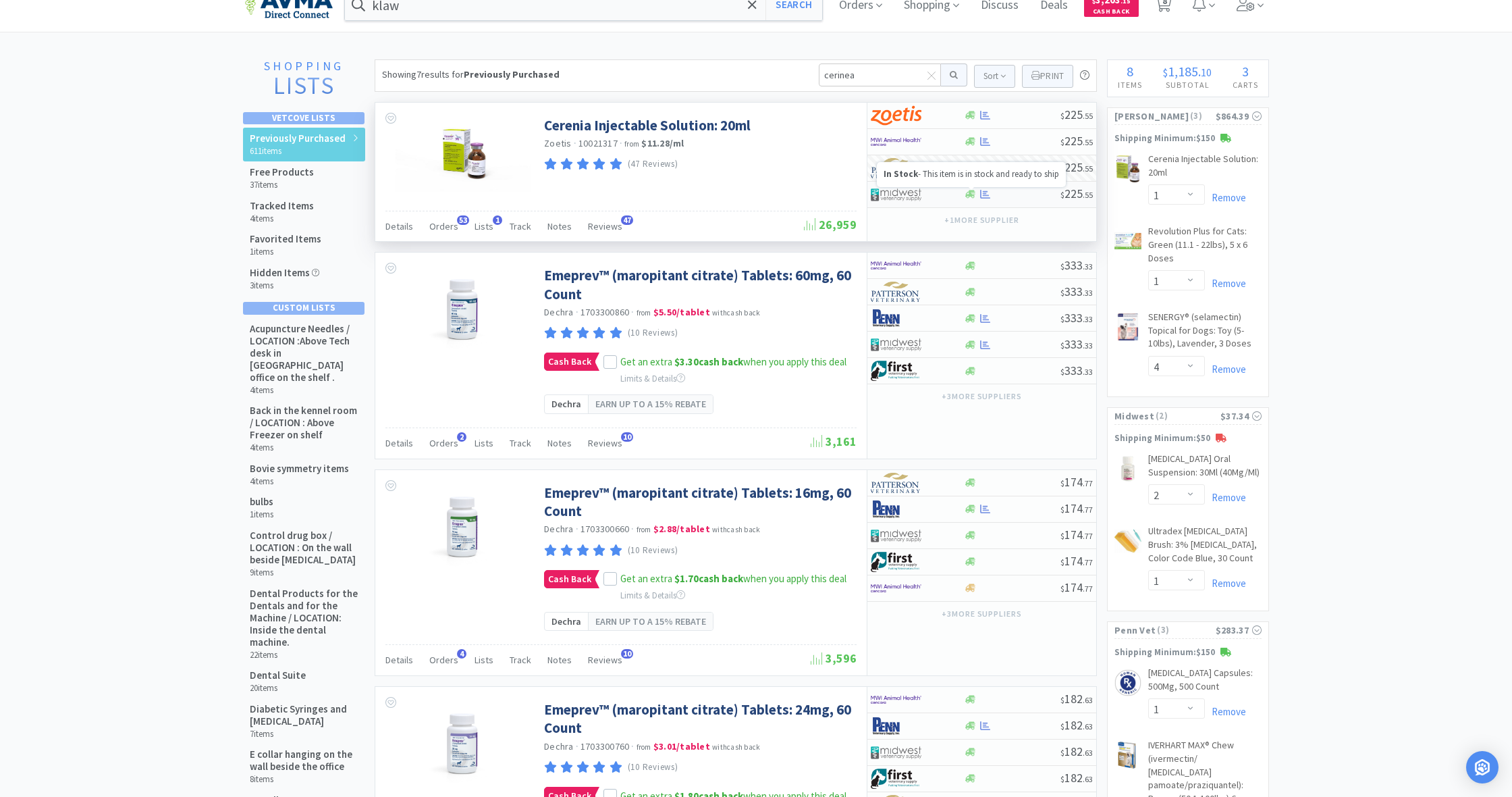
click at [971, 195] on icon at bounding box center [970, 195] width 10 height 8
select select "1"
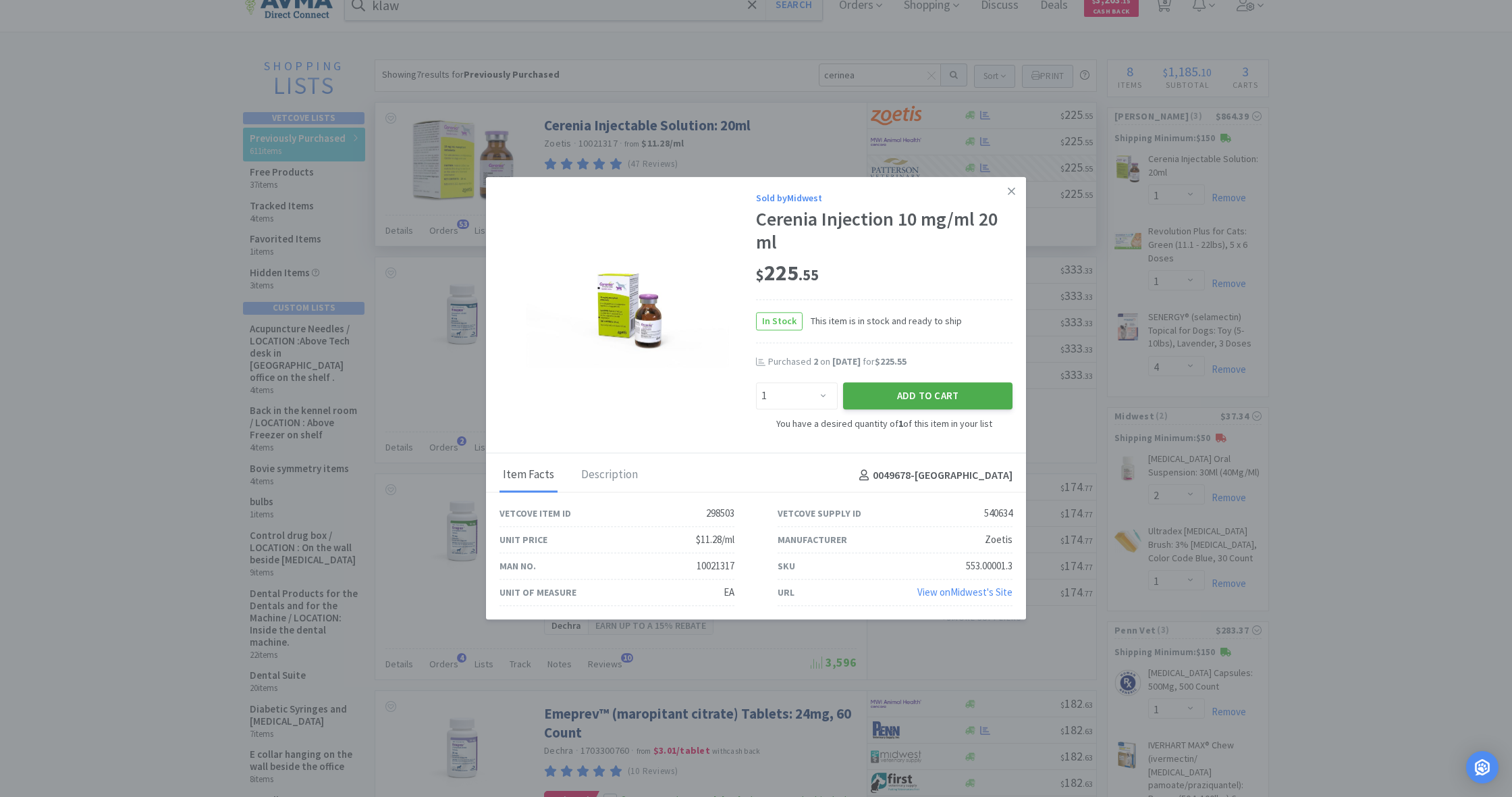
click at [937, 390] on button "Add to Cart" at bounding box center [928, 396] width 169 height 27
select select "1"
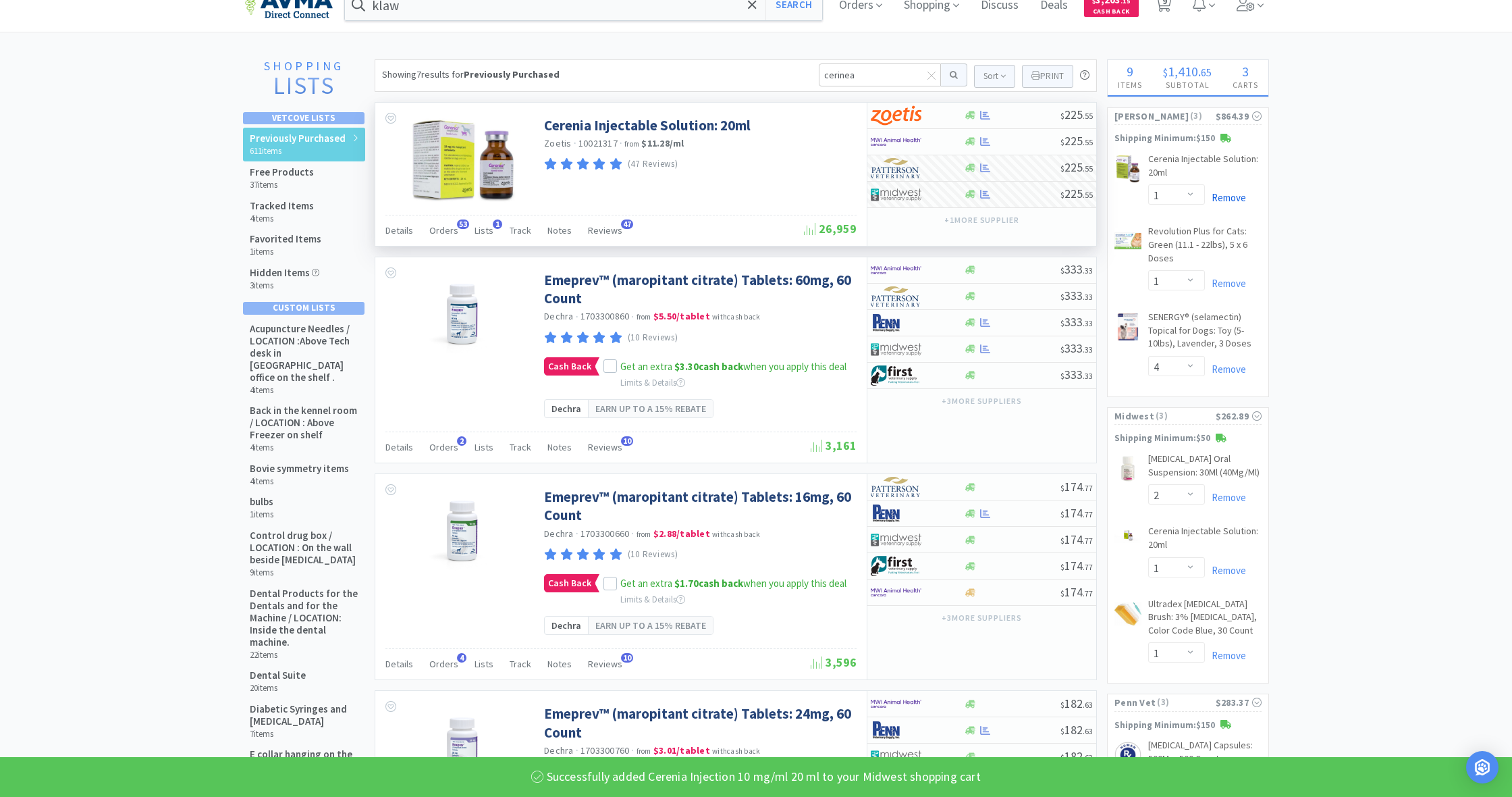
click at [1228, 196] on link "Remove" at bounding box center [1226, 198] width 42 height 13
select select "4"
select select "1"
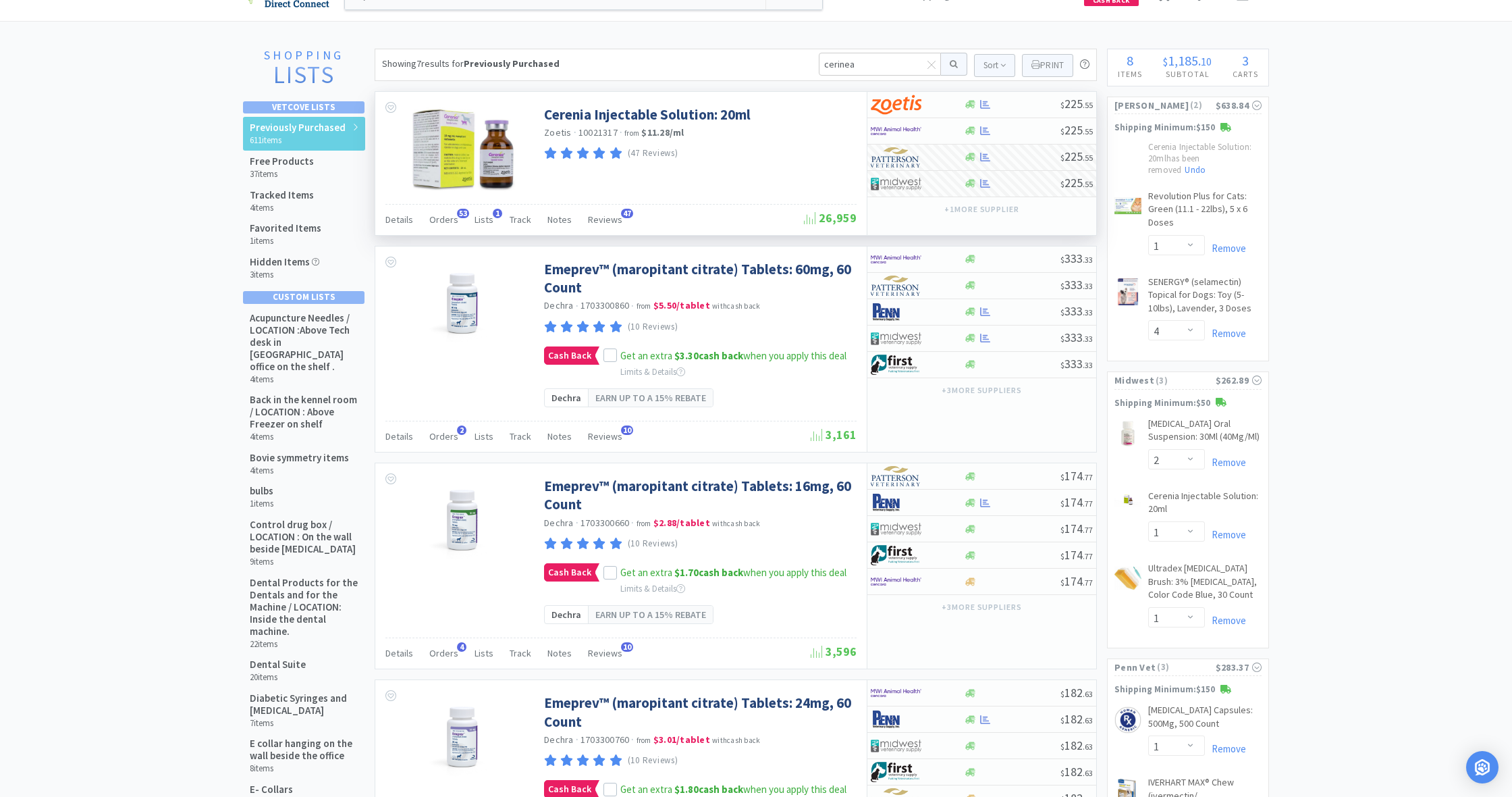
scroll to position [33, 0]
drag, startPoint x: 857, startPoint y: 65, endPoint x: 804, endPoint y: 62, distance: 53.1
click at [804, 62] on div "Showing 7 results for Previously Purchased cerinea Sort Print Previously Purcha…" at bounding box center [736, 65] width 723 height 33
type input "libreal"
click at [952, 64] on button at bounding box center [955, 64] width 26 height 23
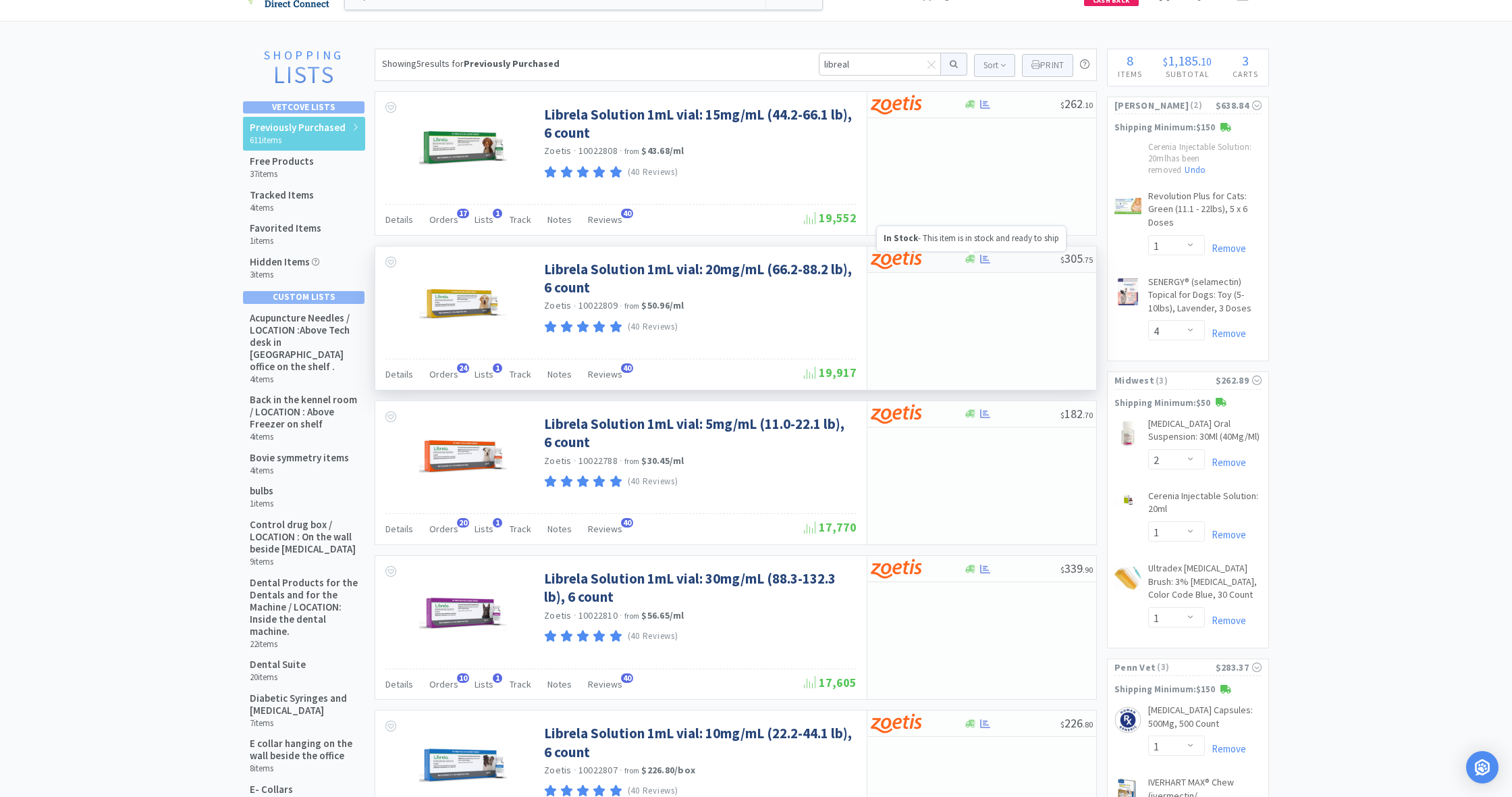
click at [970, 256] on icon at bounding box center [970, 260] width 10 height 8
select select "1"
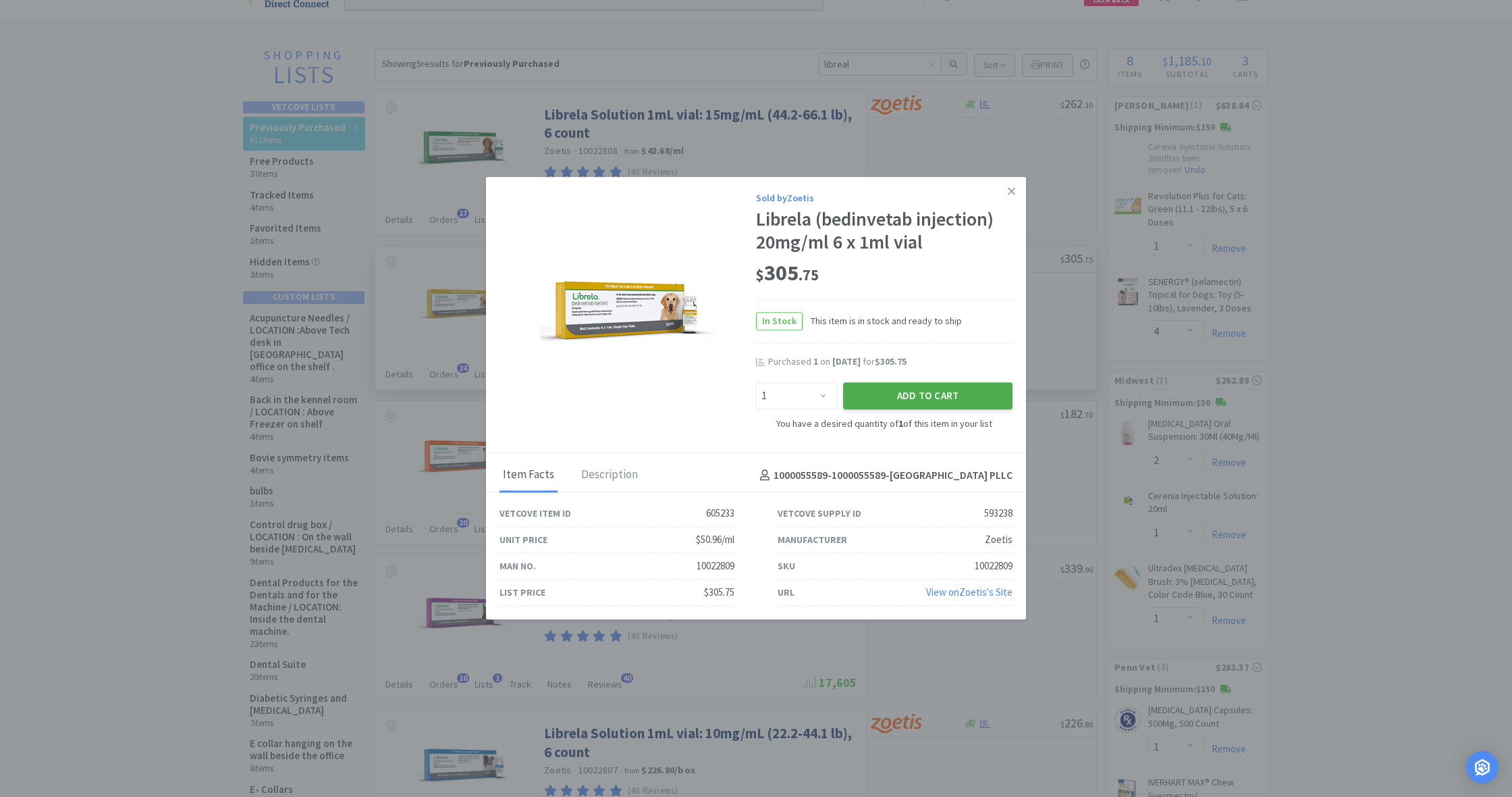
click at [947, 395] on button "Add to Cart" at bounding box center [928, 396] width 169 height 27
select select "1"
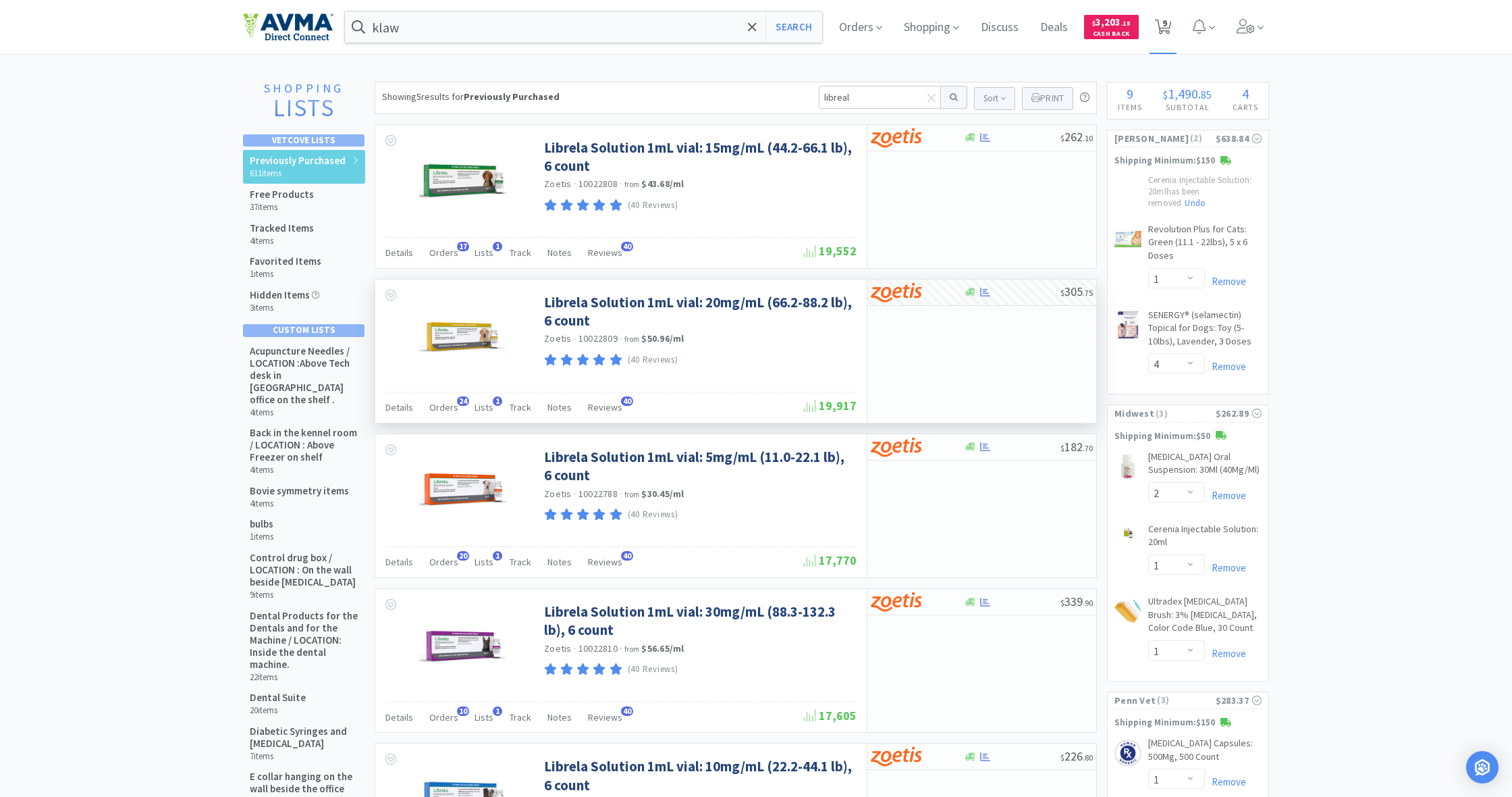
click at [1167, 29] on span "9" at bounding box center [1165, 23] width 5 height 54
select select "1"
select select "4"
select select "2"
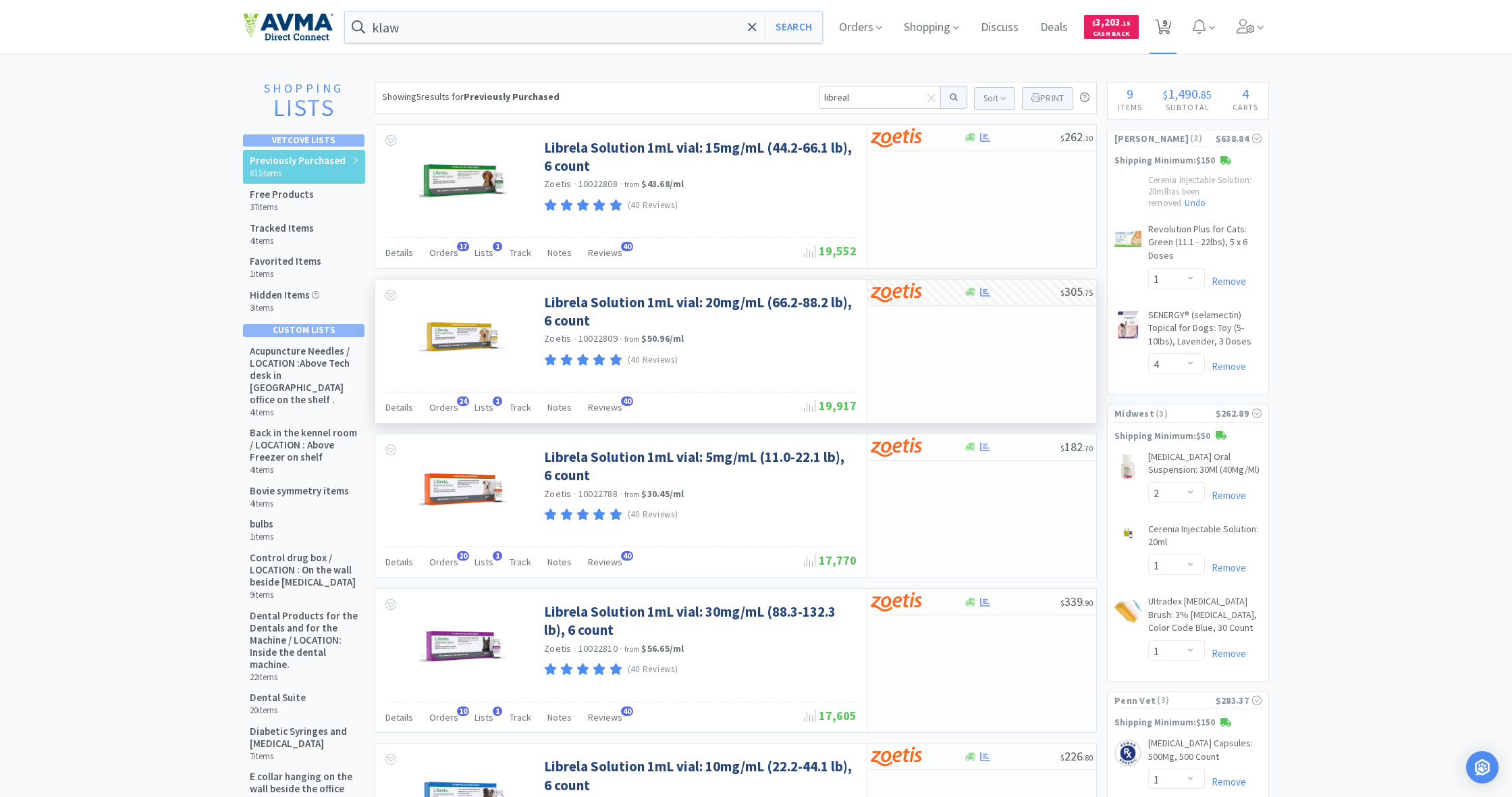
select select "1"
select select "3"
select select "1"
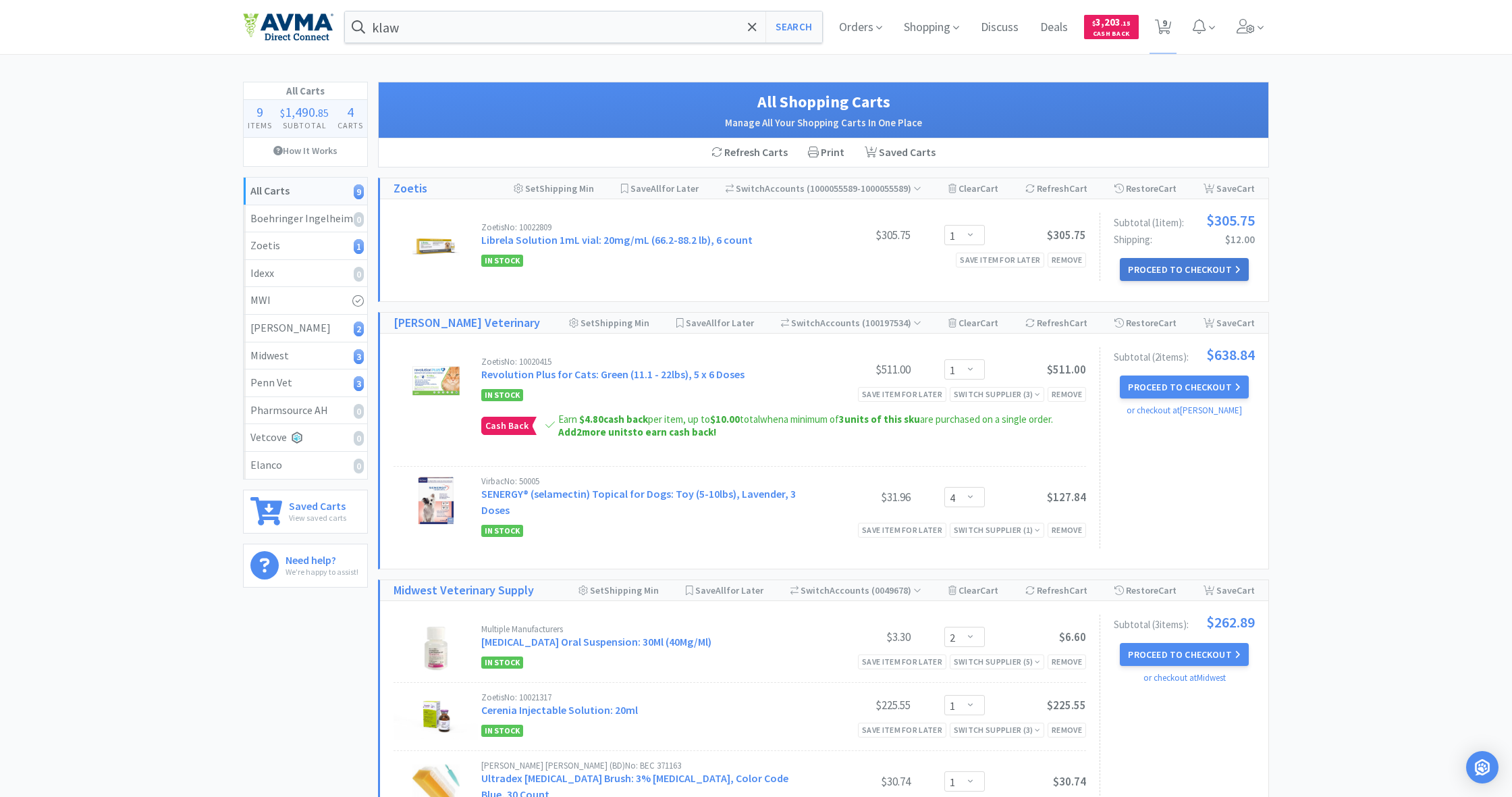
click at [1178, 268] on button "Proceed to Checkout" at bounding box center [1184, 269] width 129 height 23
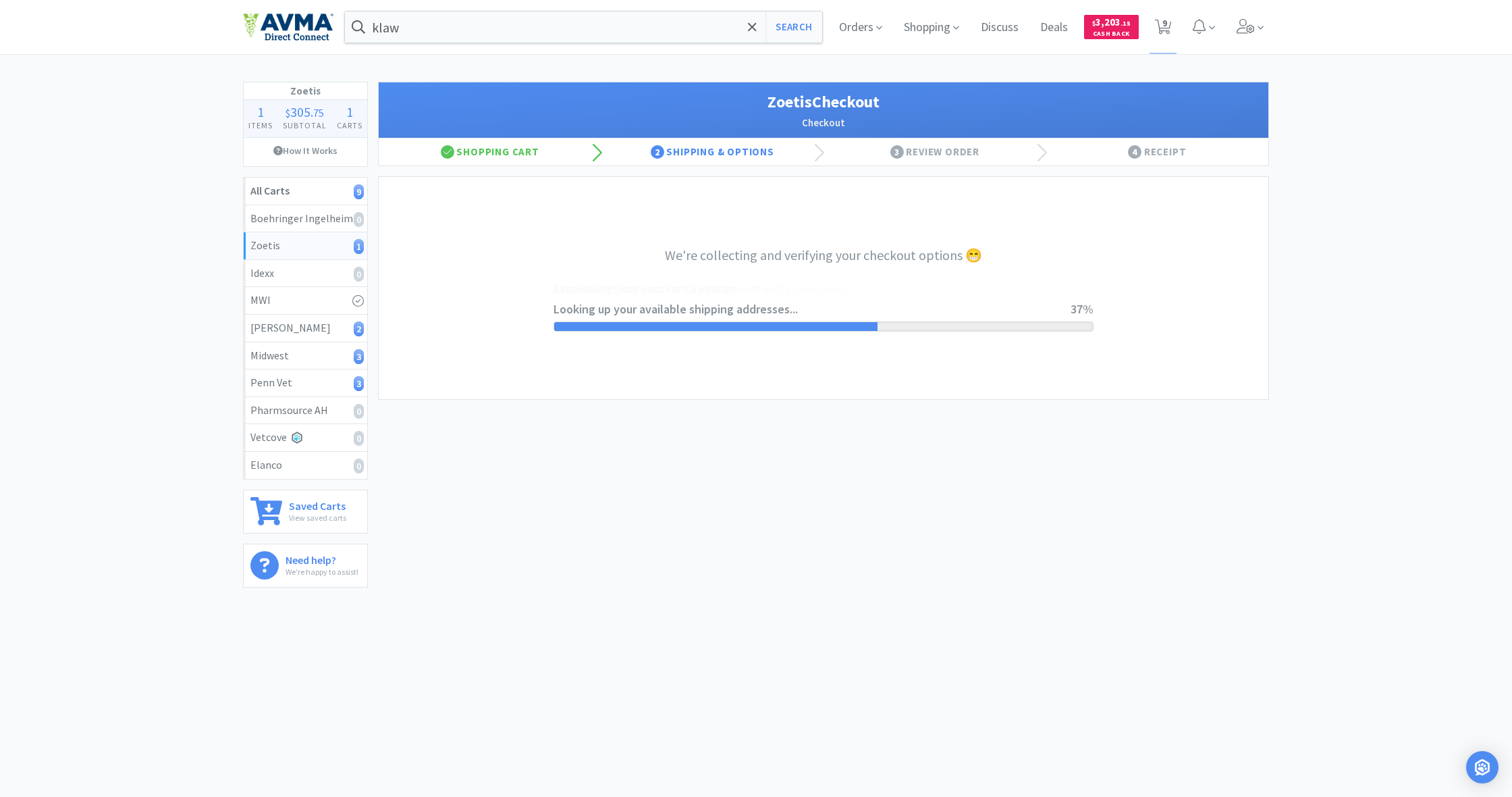
select select "invoice"
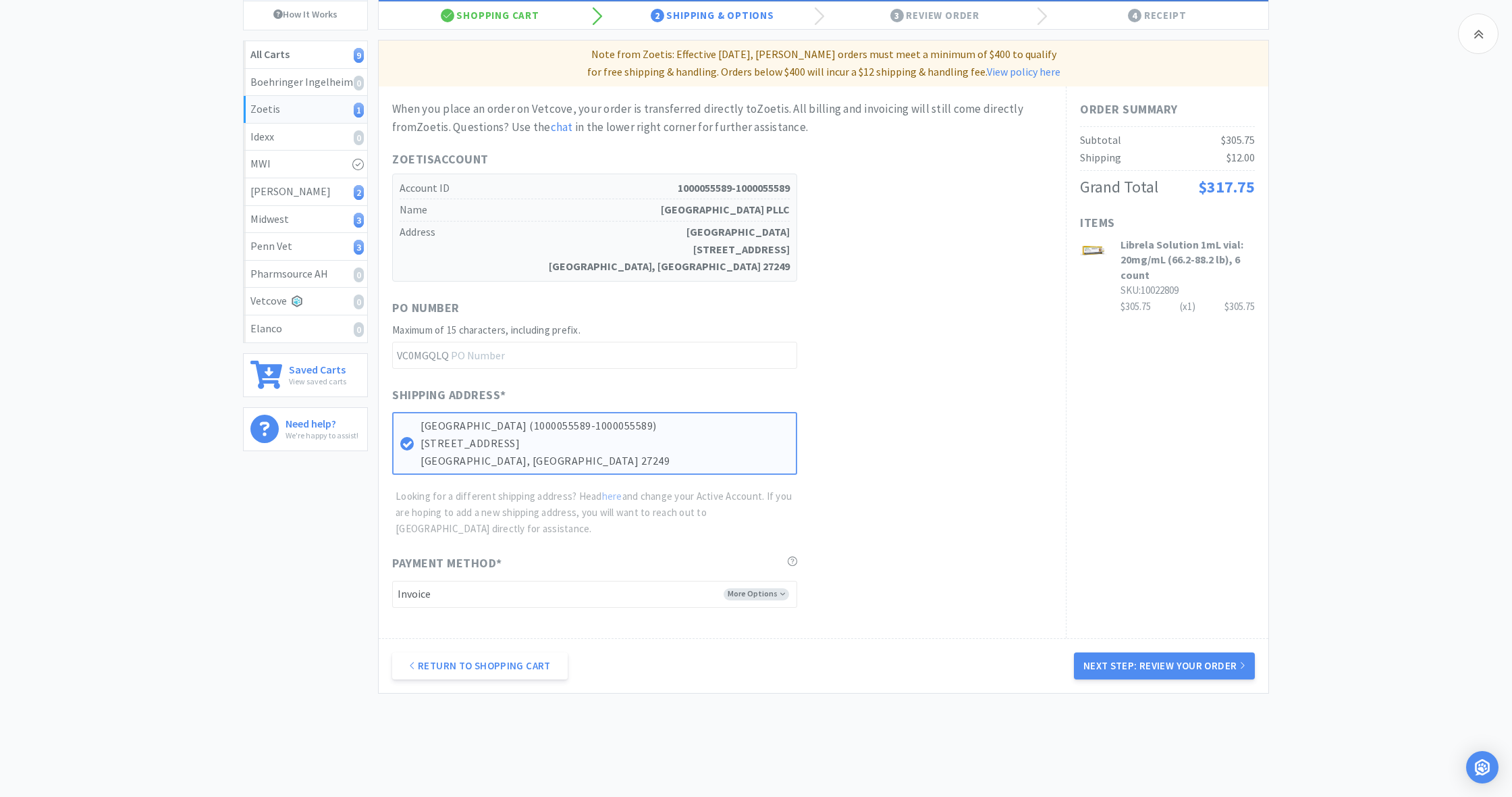
scroll to position [138, 0]
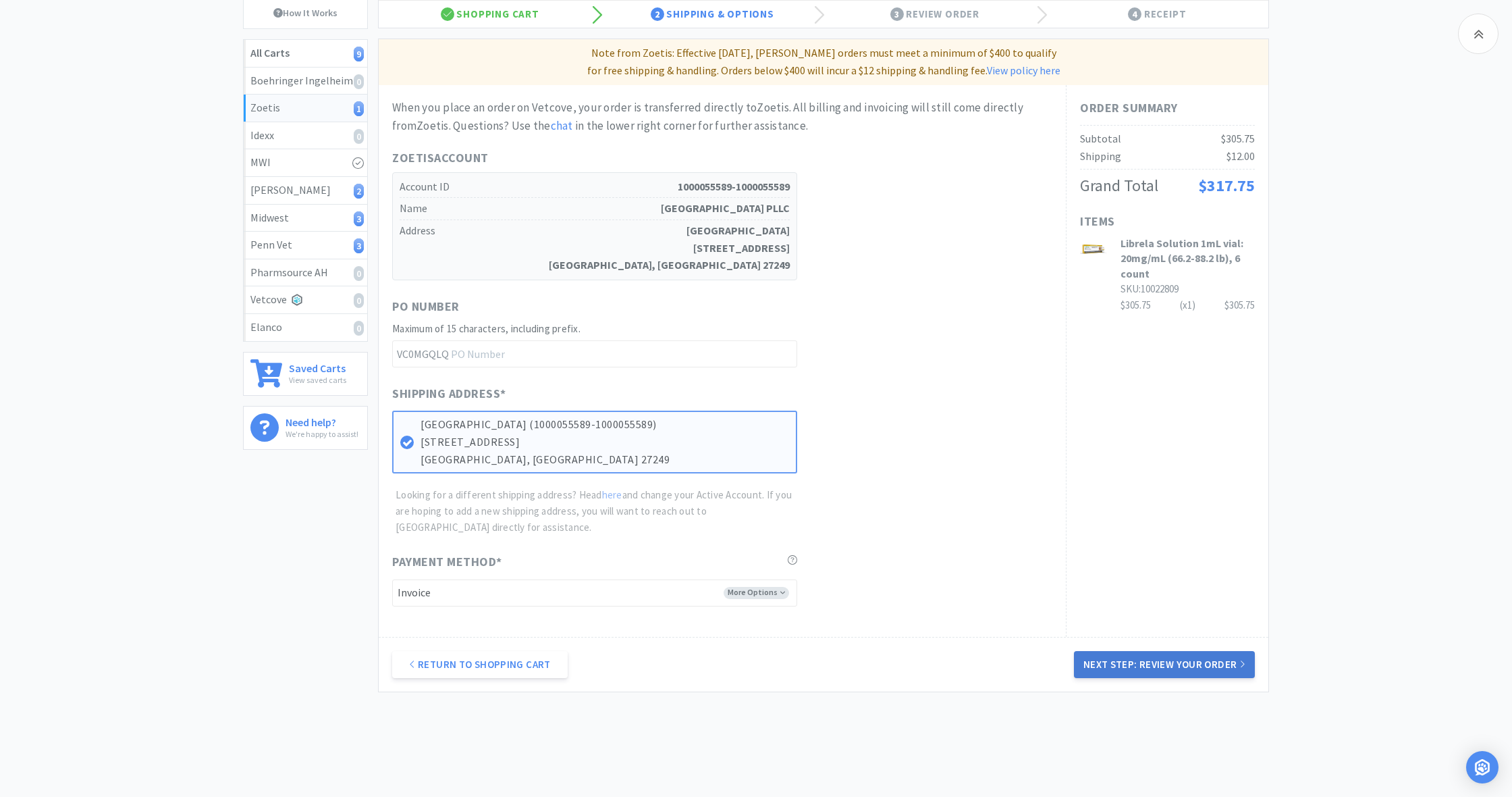
click at [1167, 657] on button "Next Step: Review Your Order" at bounding box center [1165, 664] width 181 height 27
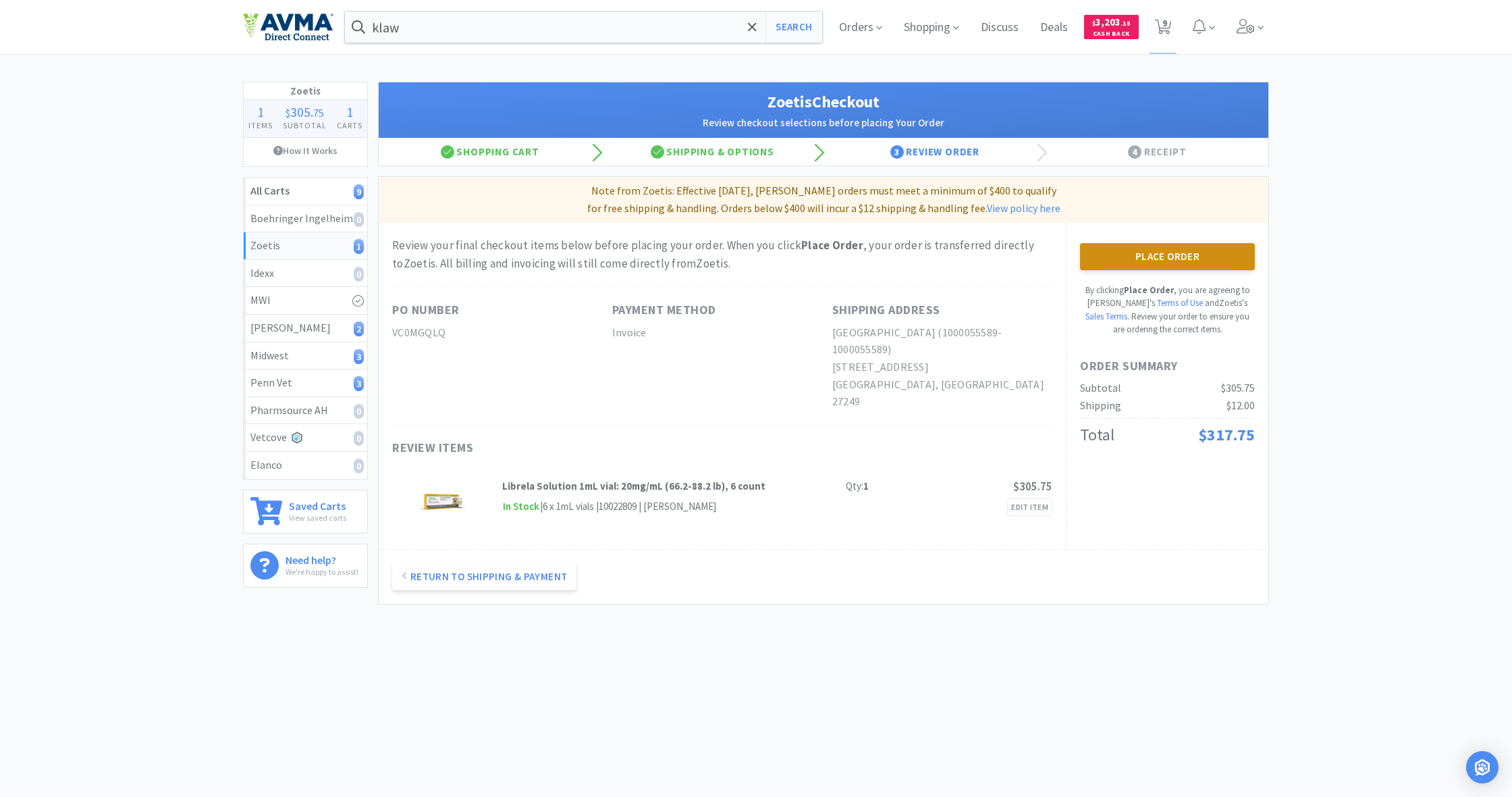
click at [1166, 257] on button "Place Order" at bounding box center [1167, 256] width 175 height 27
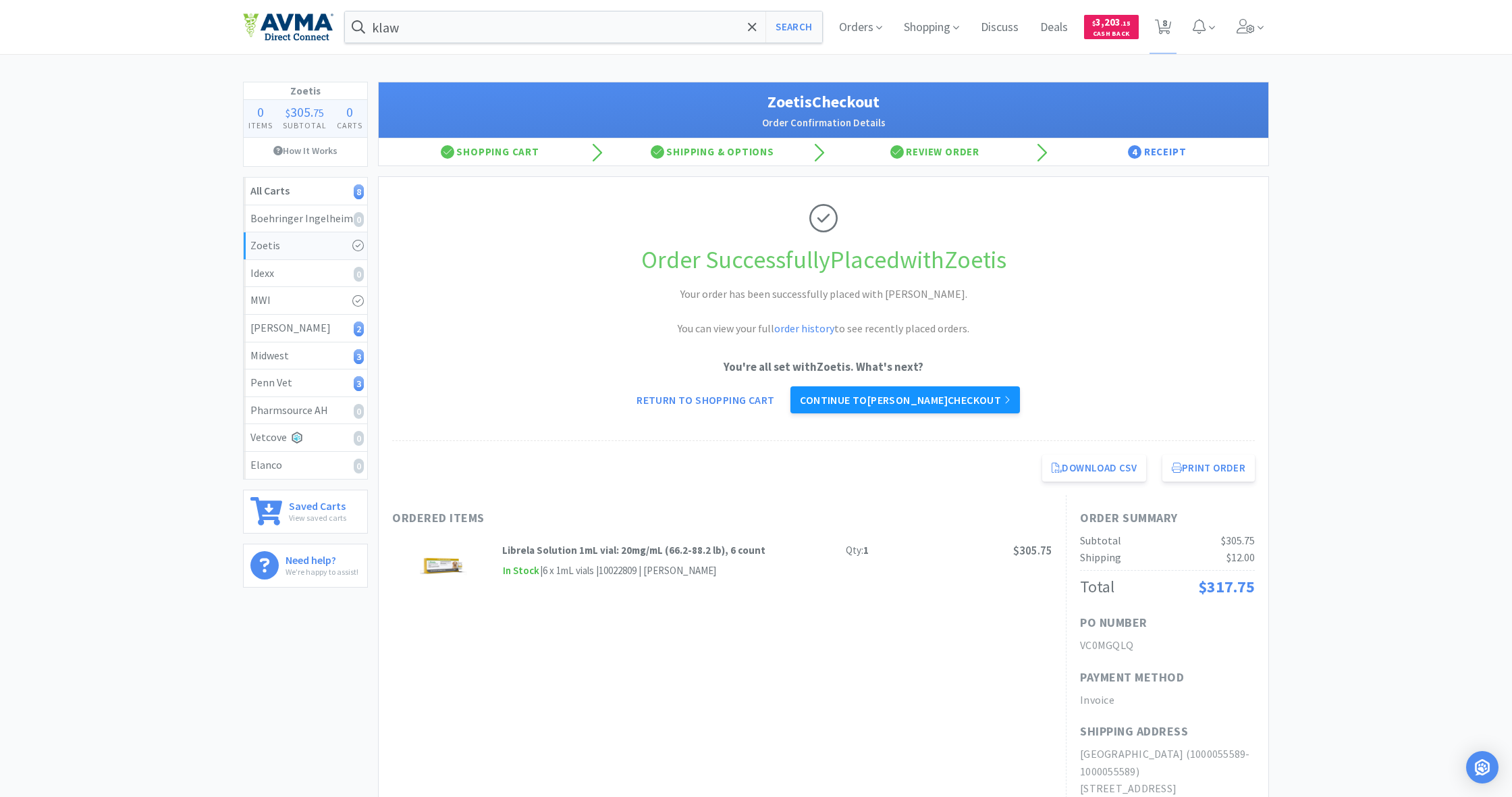
click at [893, 396] on link "Continue to [PERSON_NAME] checkout" at bounding box center [905, 400] width 229 height 27
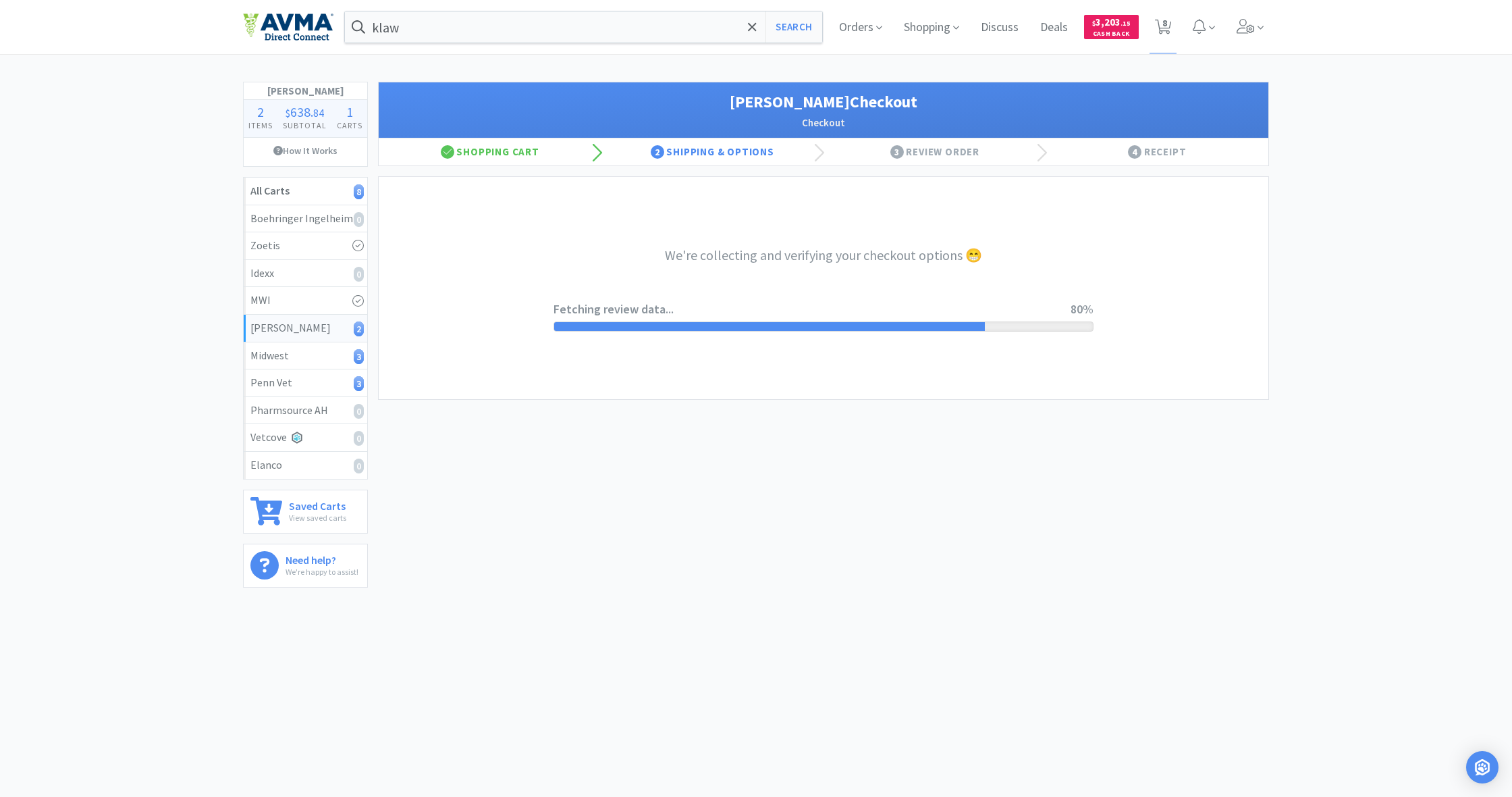
select select "1"
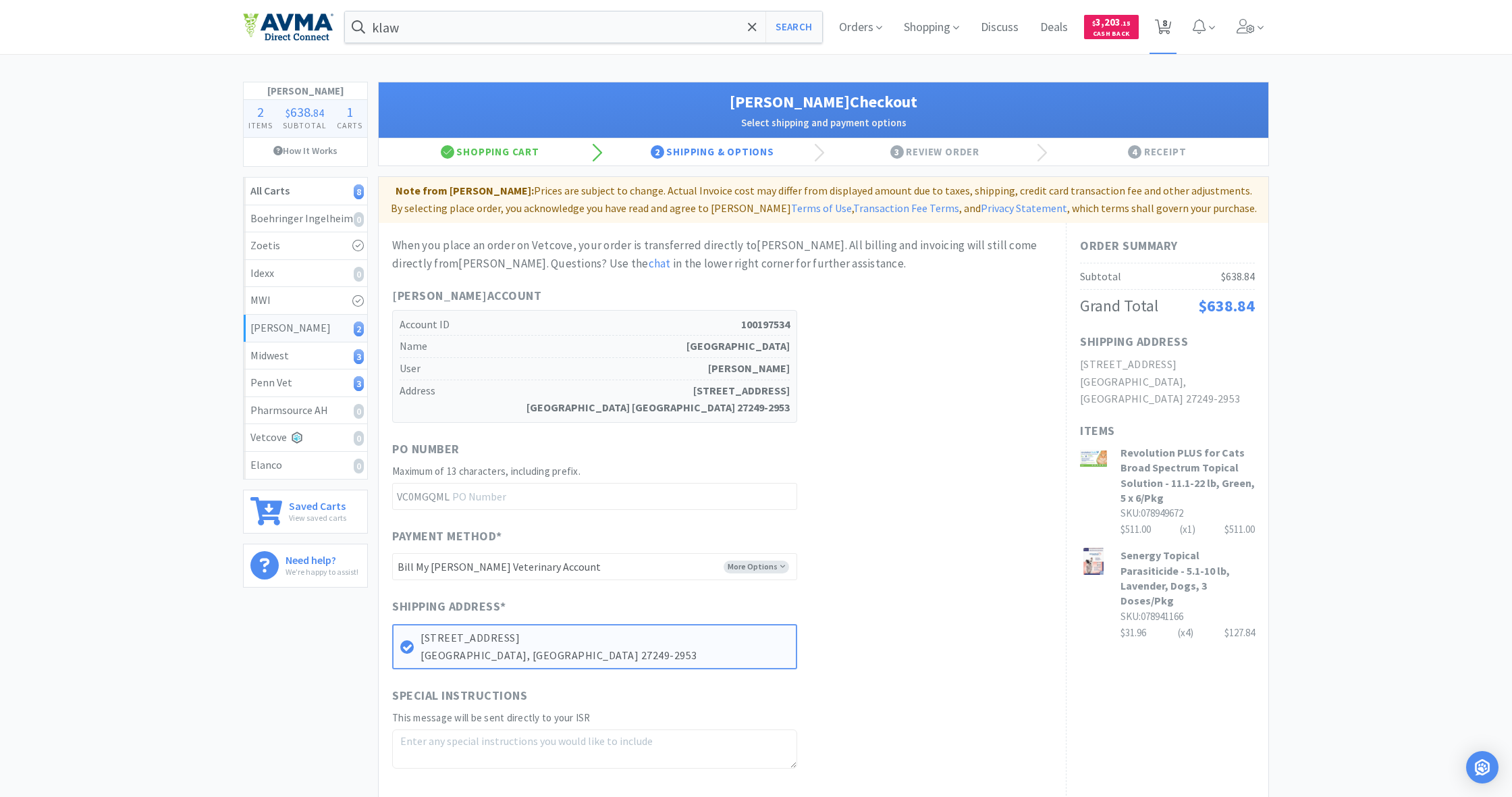
click at [1163, 26] on span "8" at bounding box center [1165, 23] width 5 height 54
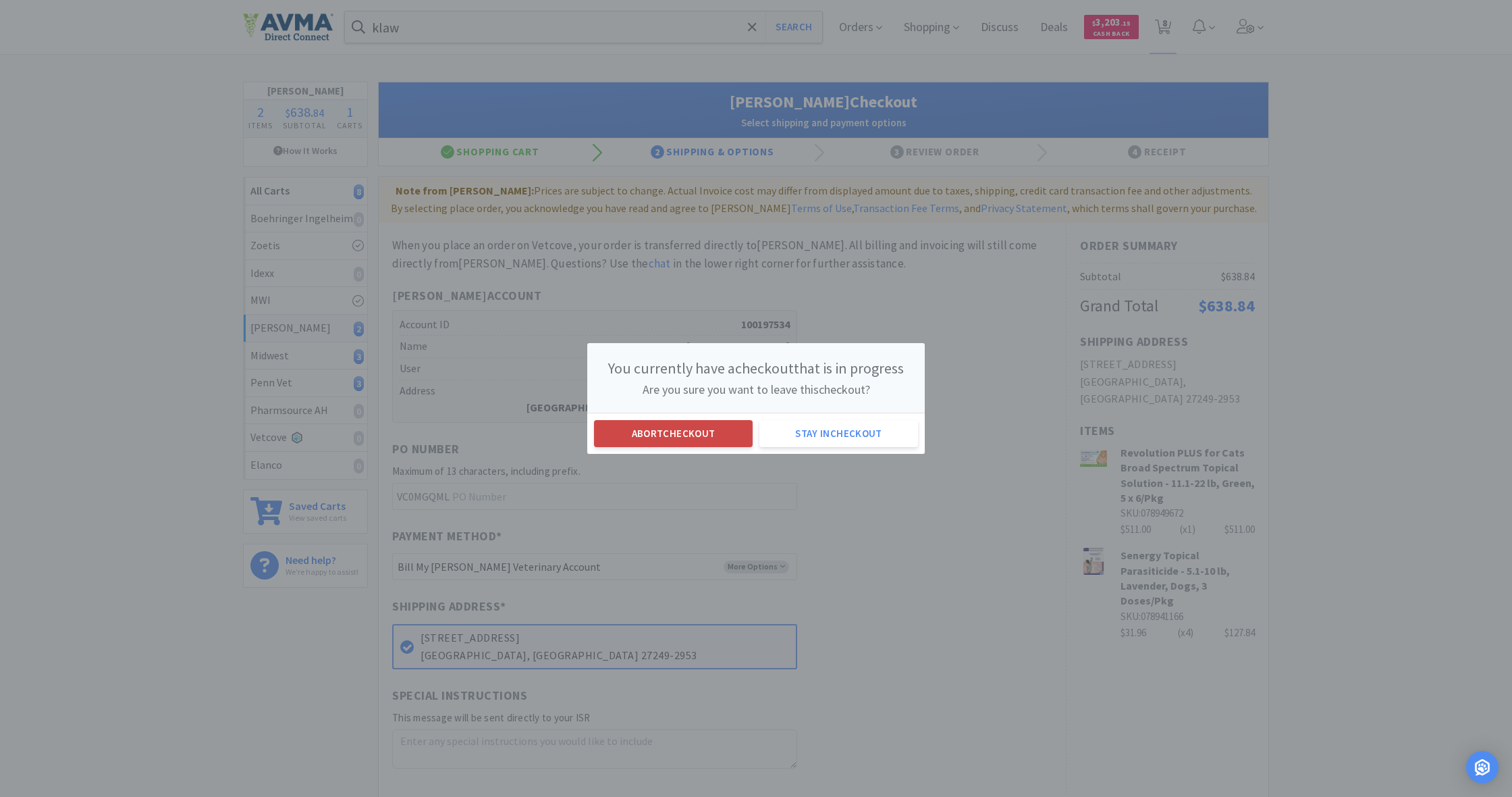
click at [701, 436] on button "Abort checkout" at bounding box center [673, 433] width 159 height 27
select select "1"
select select "4"
select select "2"
select select "1"
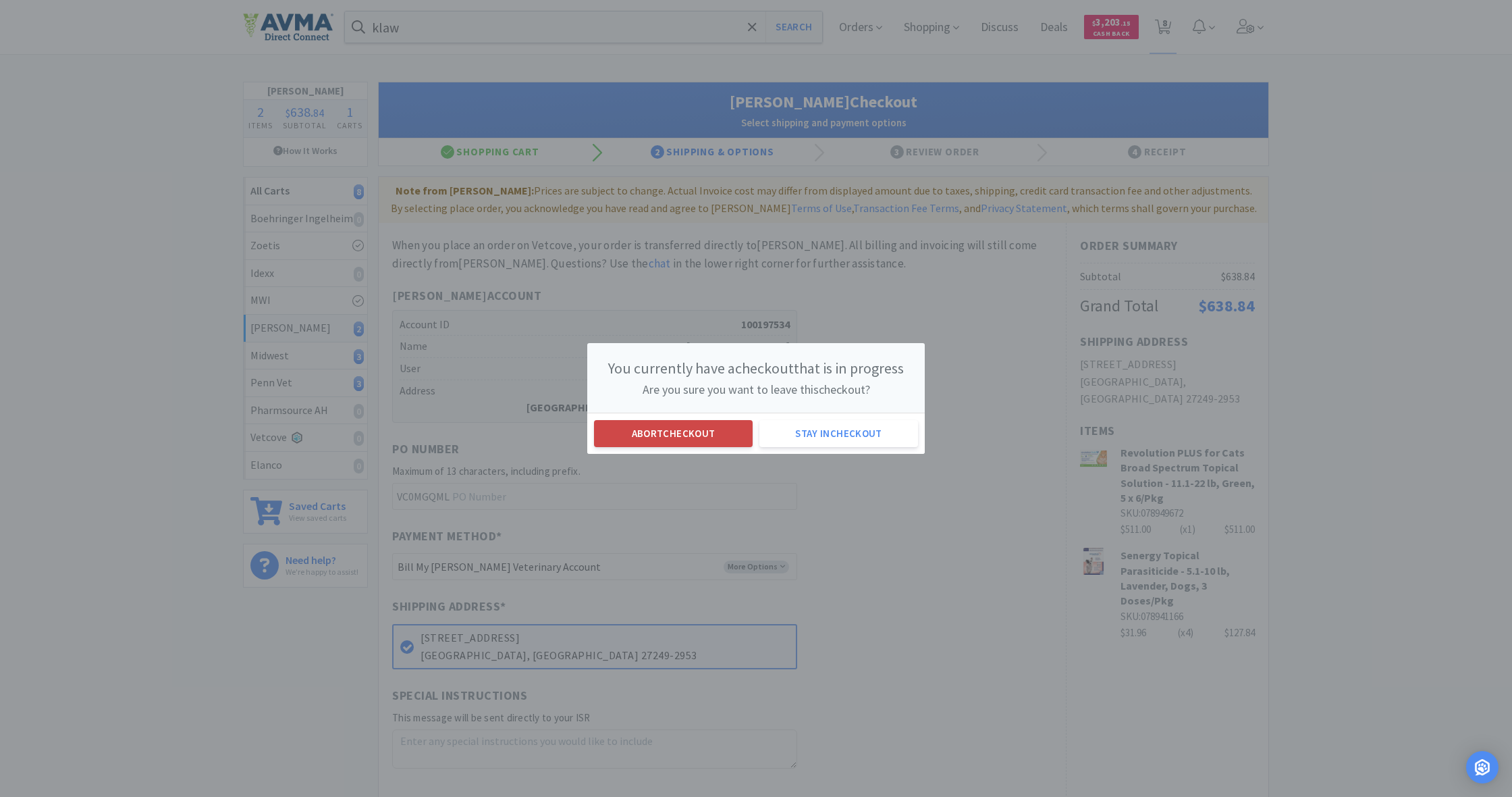
select select "1"
select select "3"
select select "1"
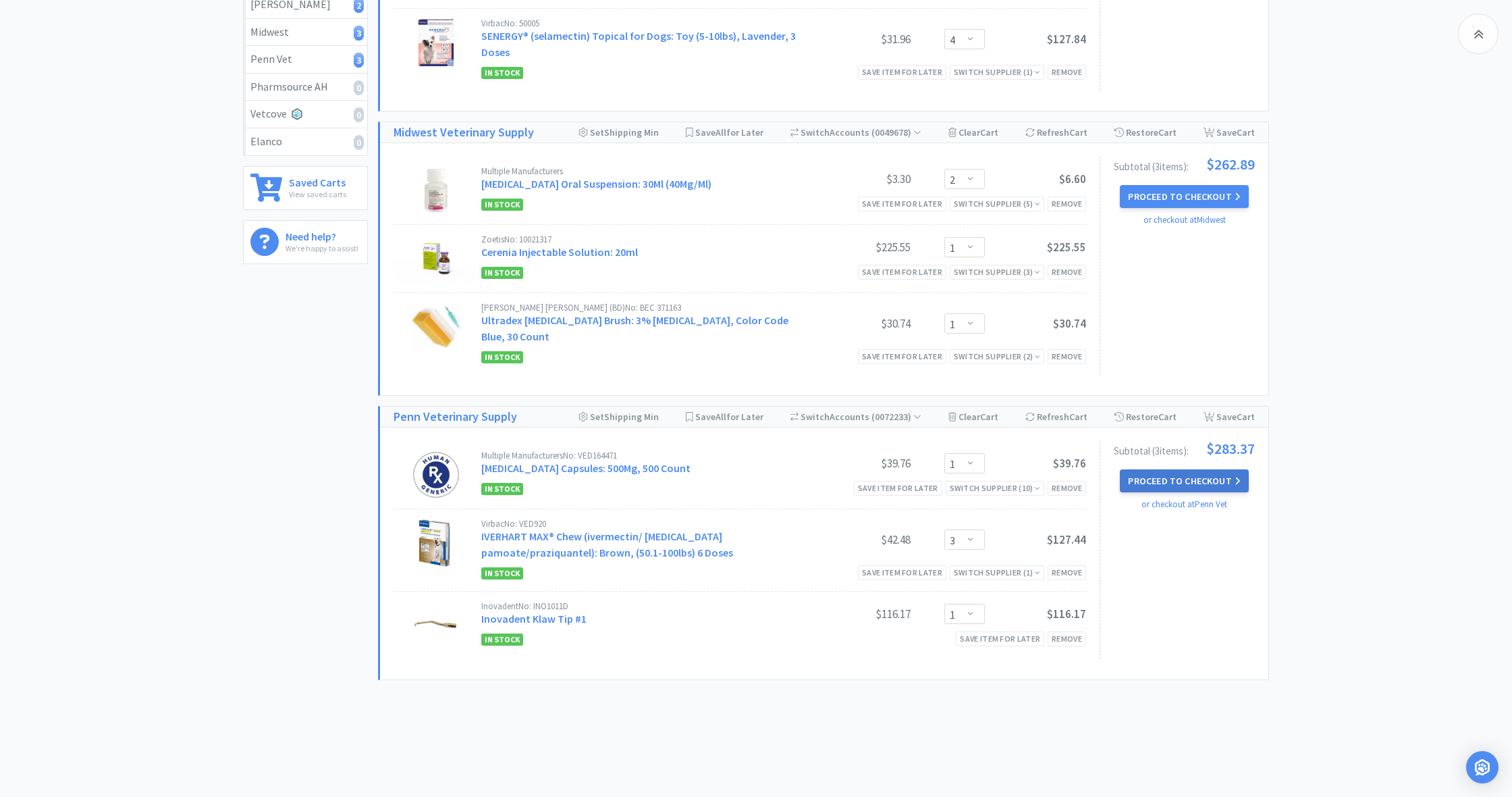
scroll to position [322, 1]
click at [1183, 471] on button "Proceed to Checkout" at bounding box center [1184, 483] width 129 height 23
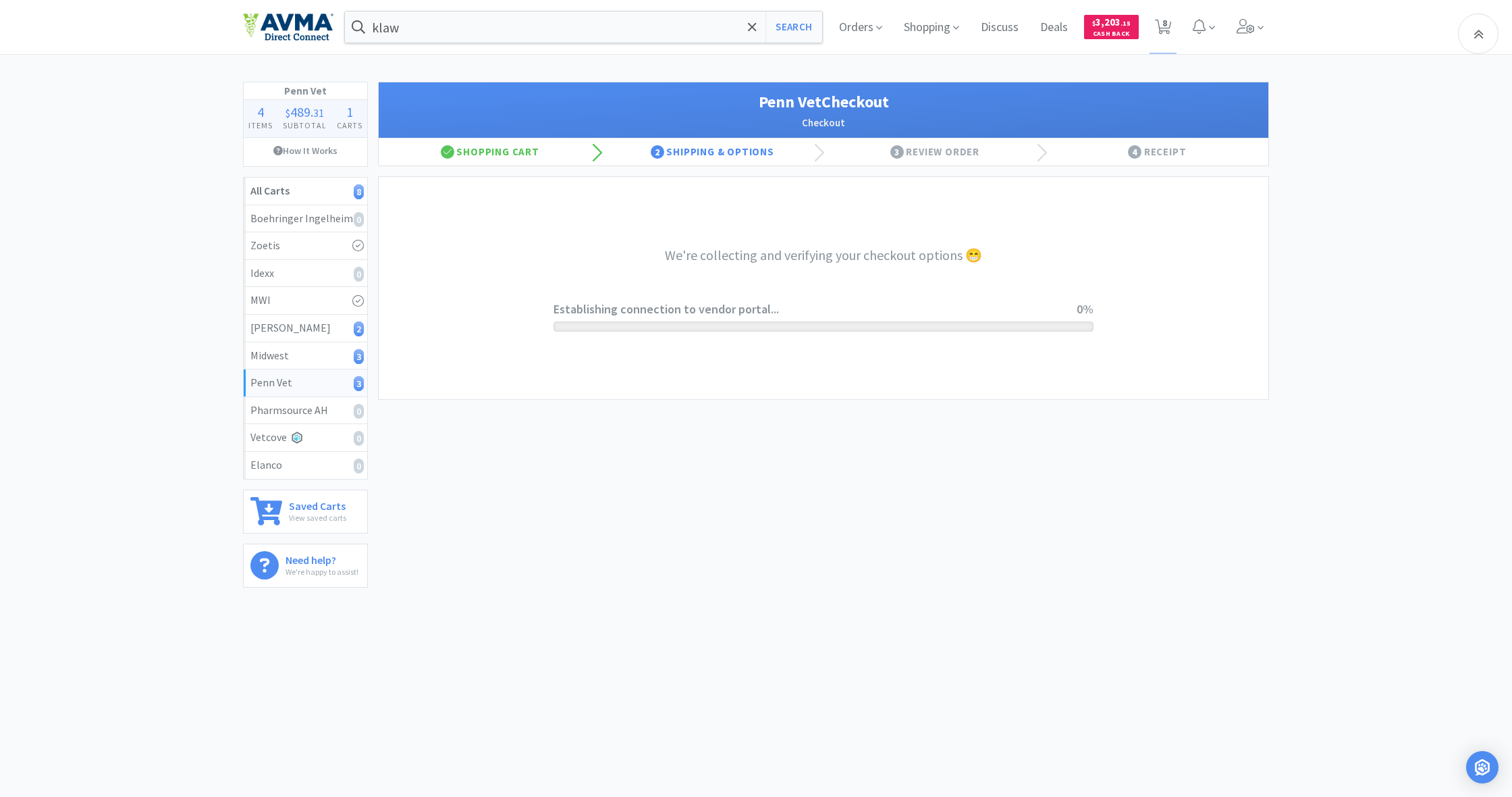
scroll to position [322, 0]
select select "terms"
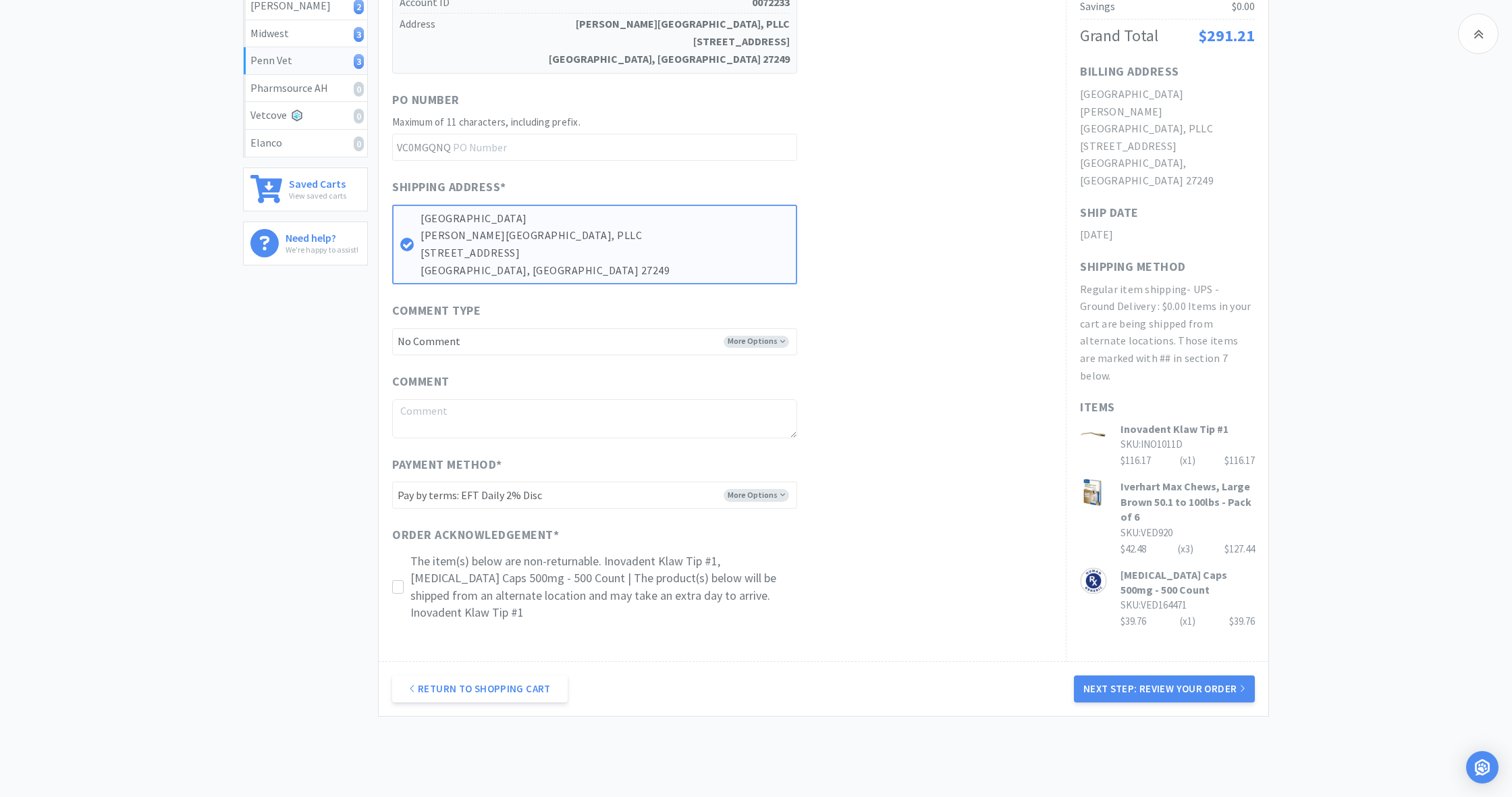
scroll to position [344, 0]
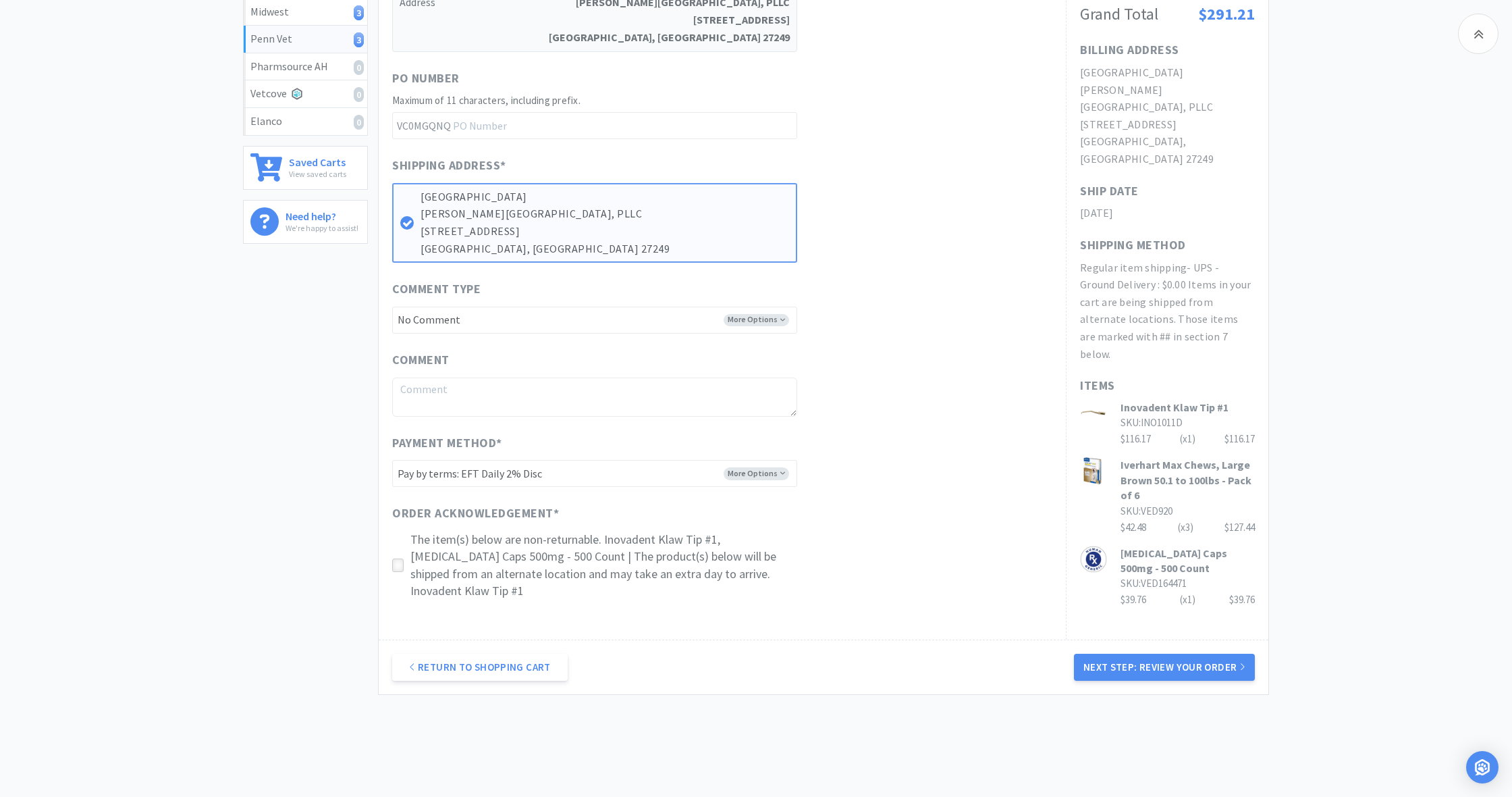
click at [400, 561] on icon at bounding box center [398, 566] width 10 height 10
click at [1179, 654] on button "Next Step: Review Your Order" at bounding box center [1165, 667] width 181 height 27
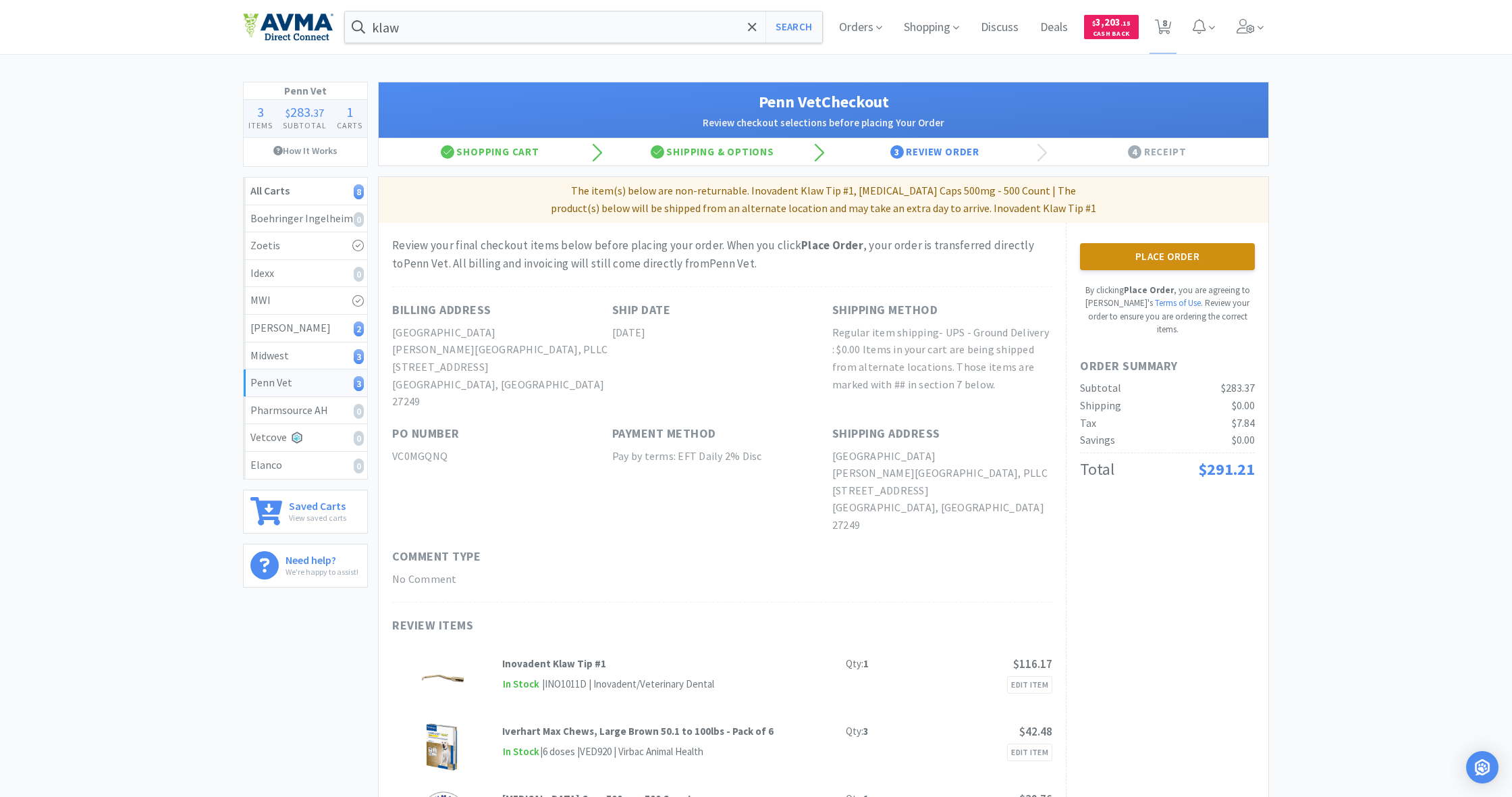
click at [1176, 255] on button "Place Order" at bounding box center [1167, 256] width 175 height 27
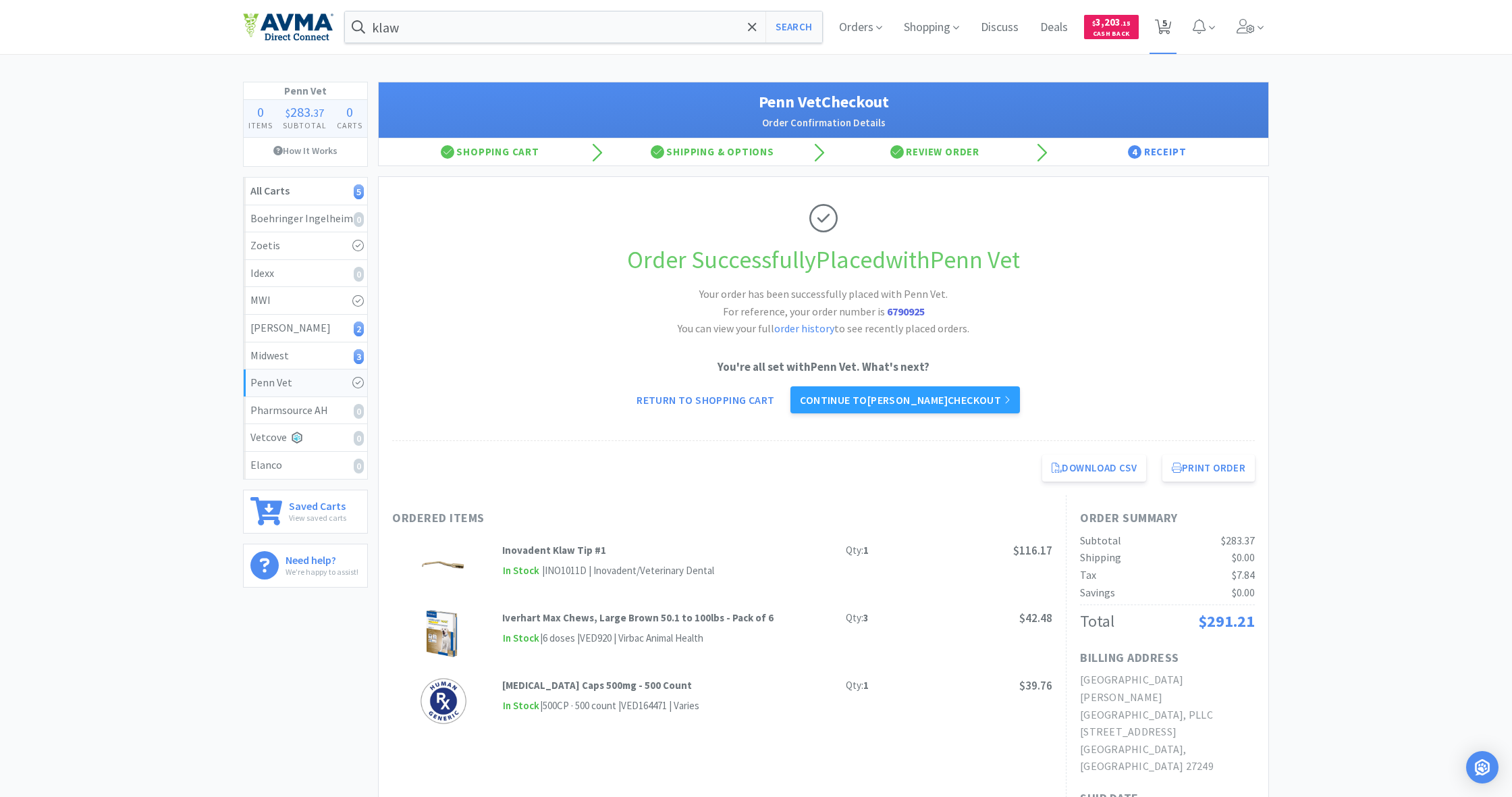
click at [1159, 27] on icon at bounding box center [1164, 27] width 17 height 15
select select "1"
select select "4"
select select "2"
select select "1"
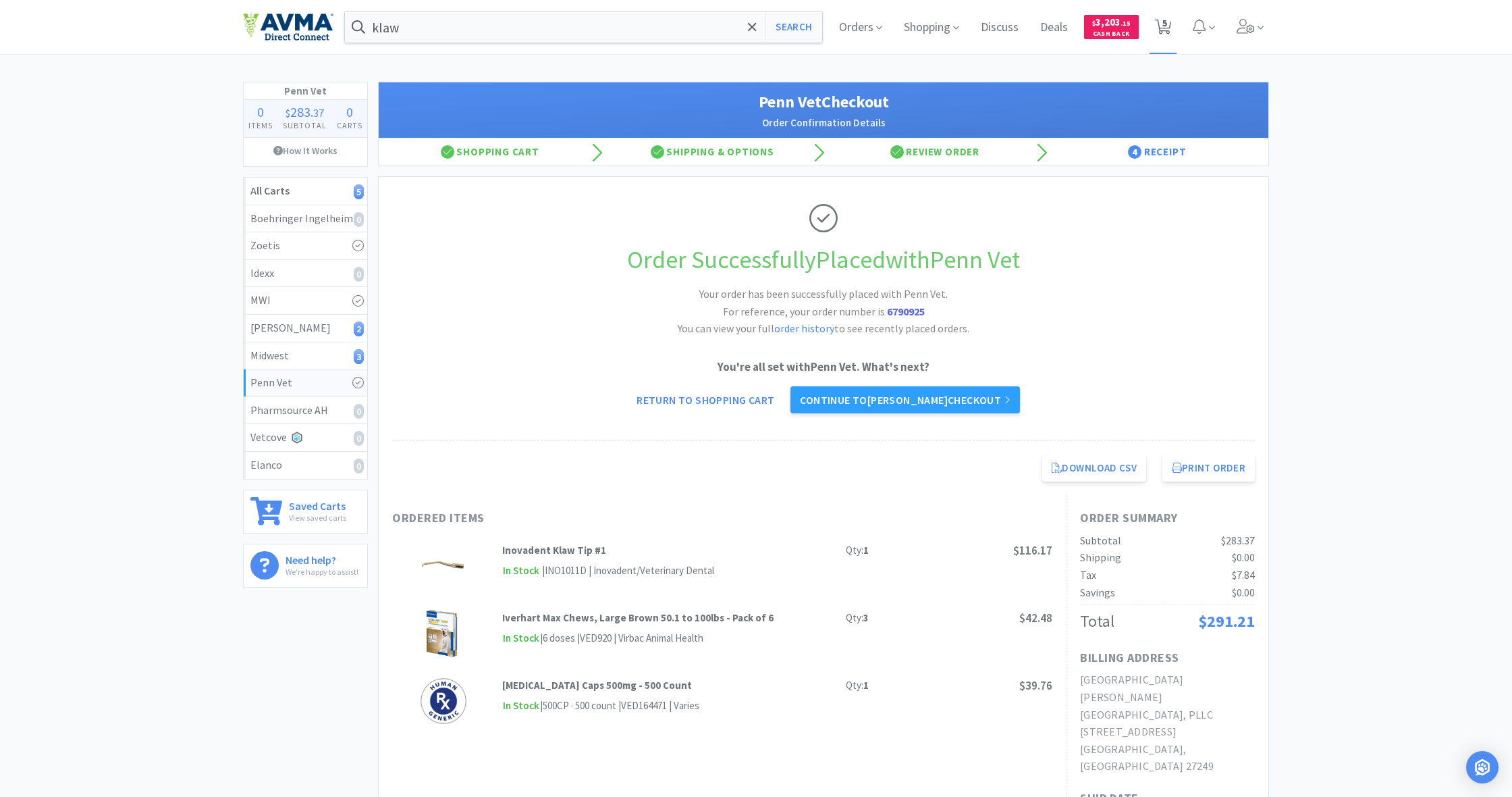
select select "1"
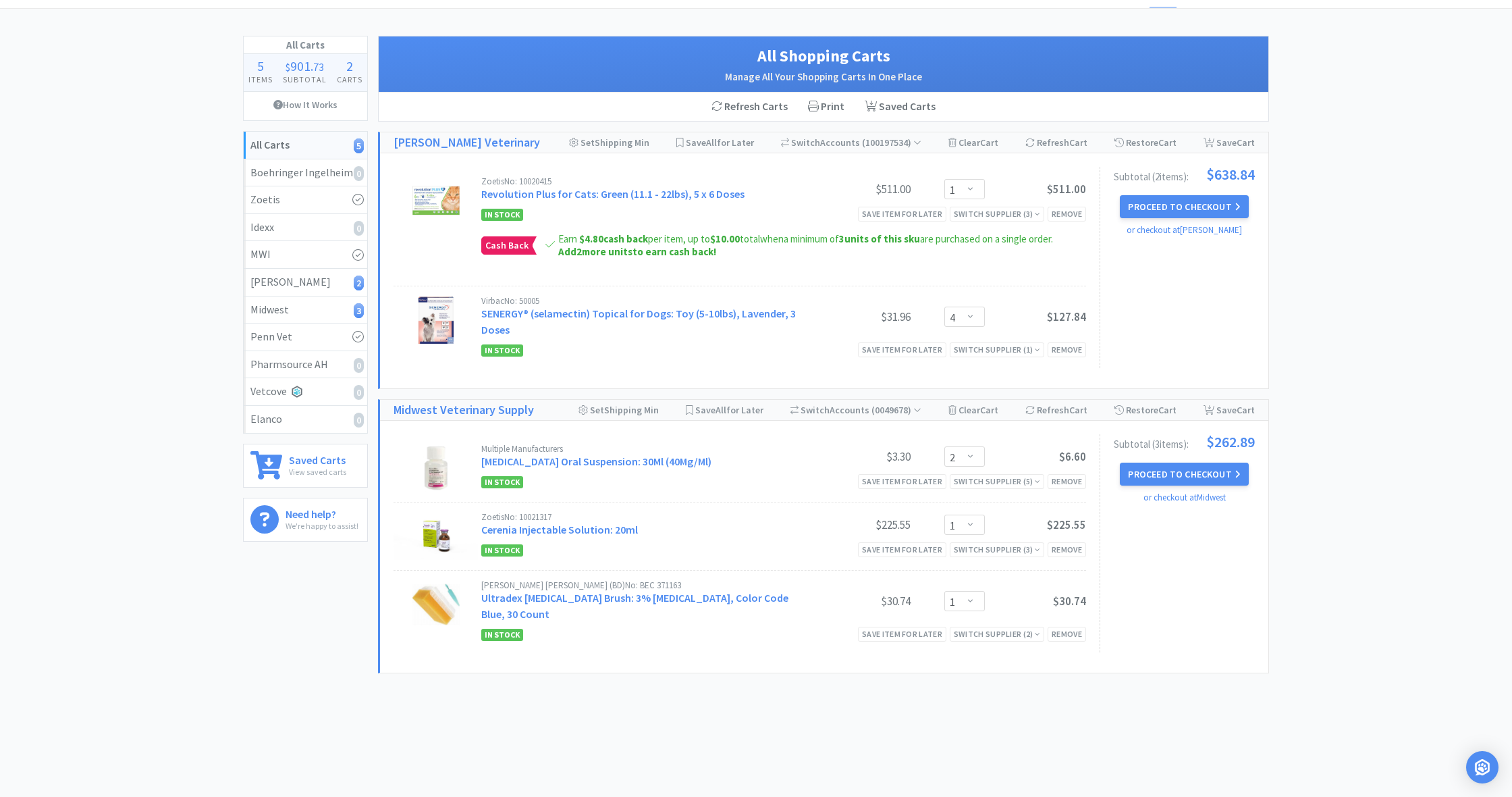
scroll to position [46, 0]
click at [1187, 475] on button "Proceed to Checkout" at bounding box center [1184, 475] width 129 height 23
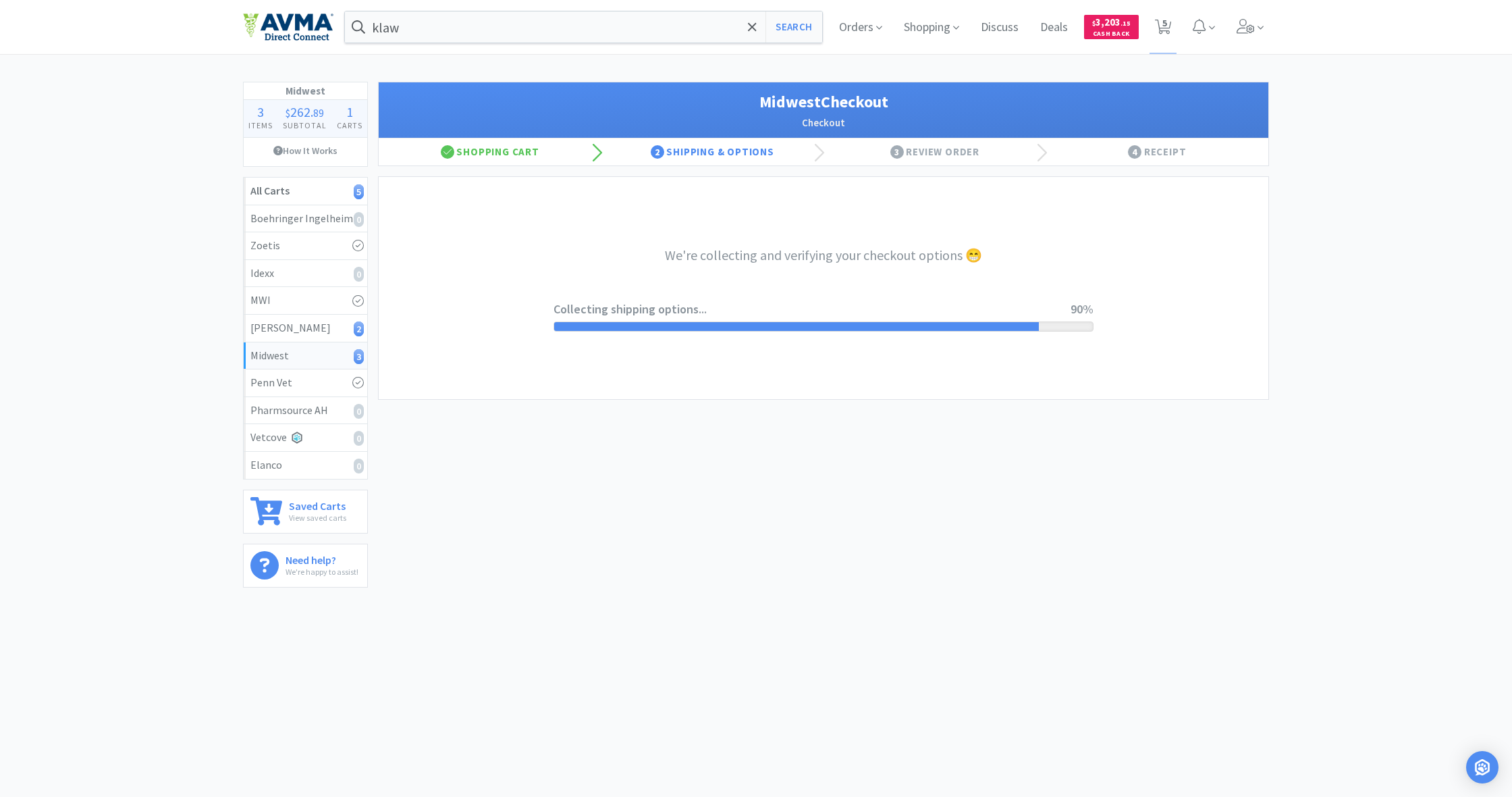
select select "0"
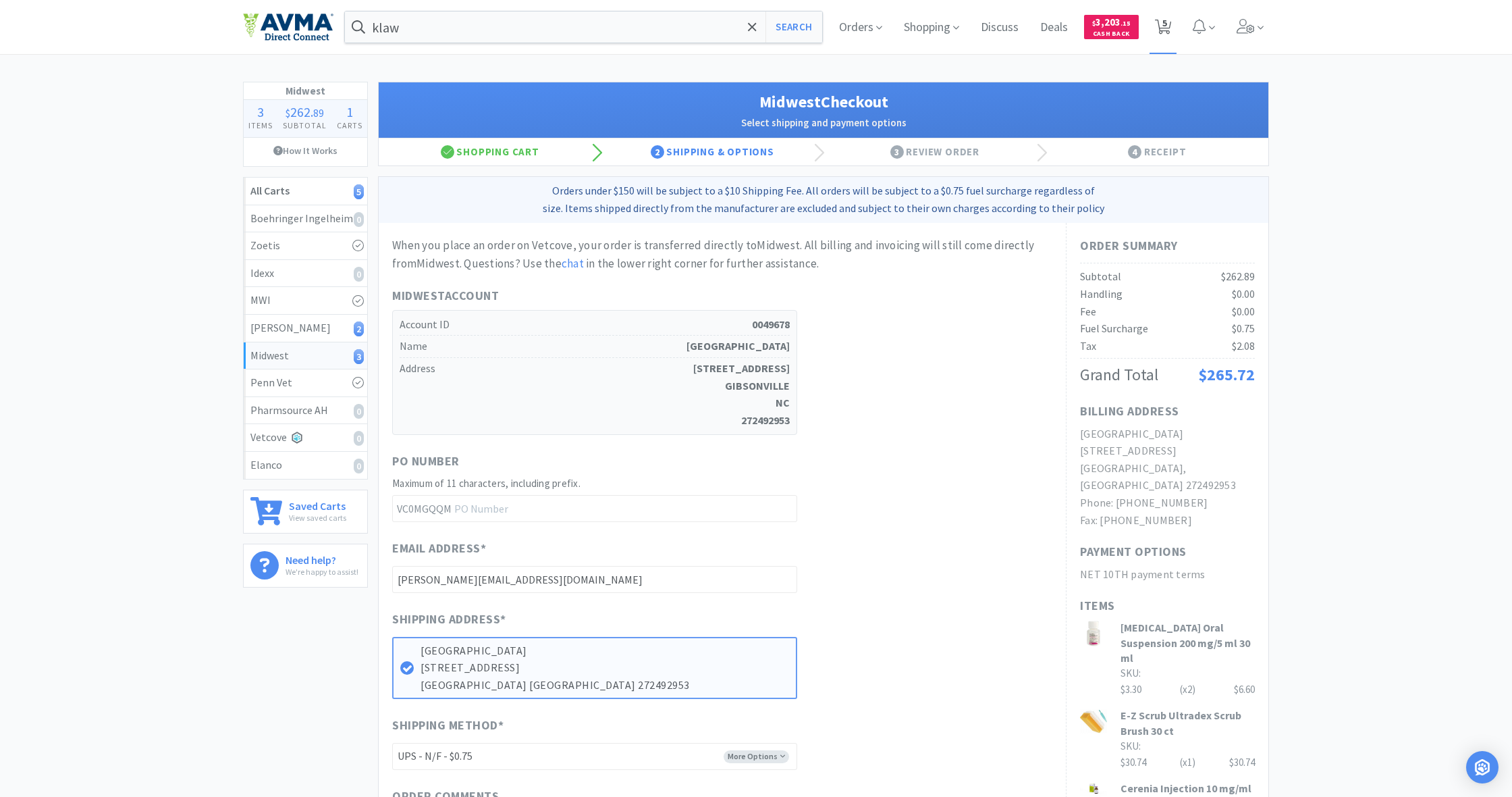
click at [1164, 28] on span "5" at bounding box center [1165, 23] width 5 height 54
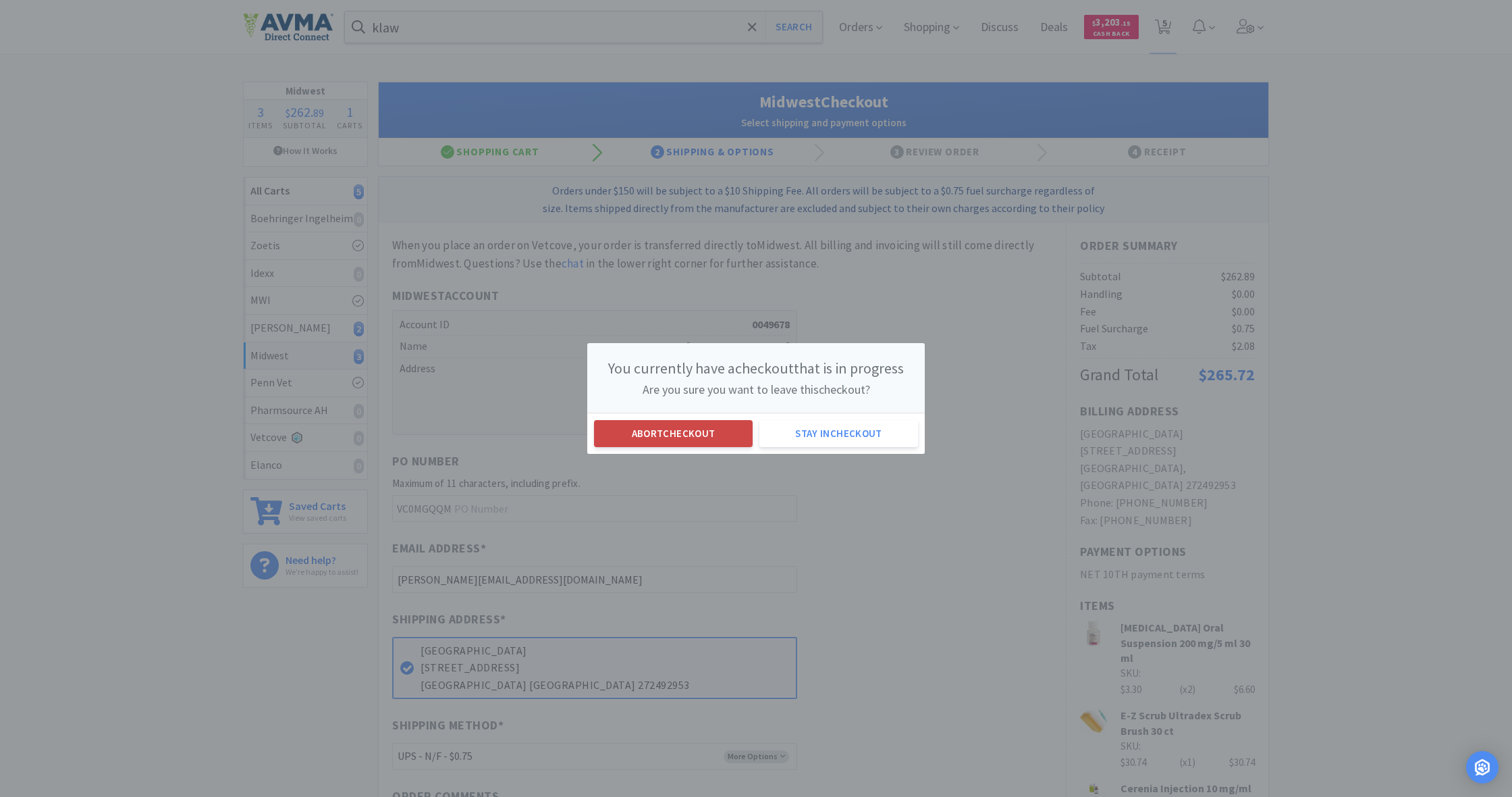
click at [715, 431] on button "Abort checkout" at bounding box center [673, 433] width 159 height 27
select select "1"
select select "4"
select select "2"
select select "1"
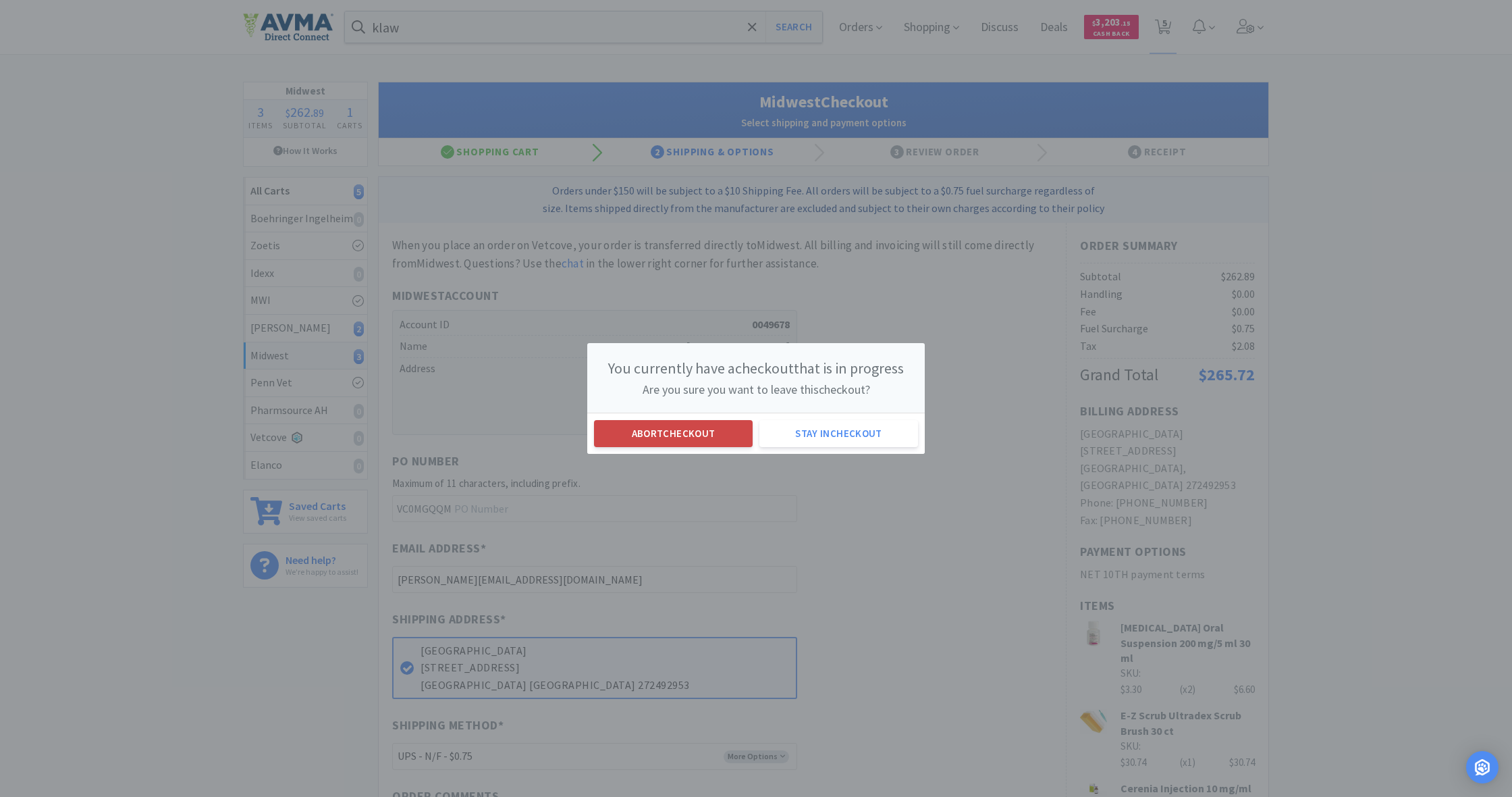
select select "1"
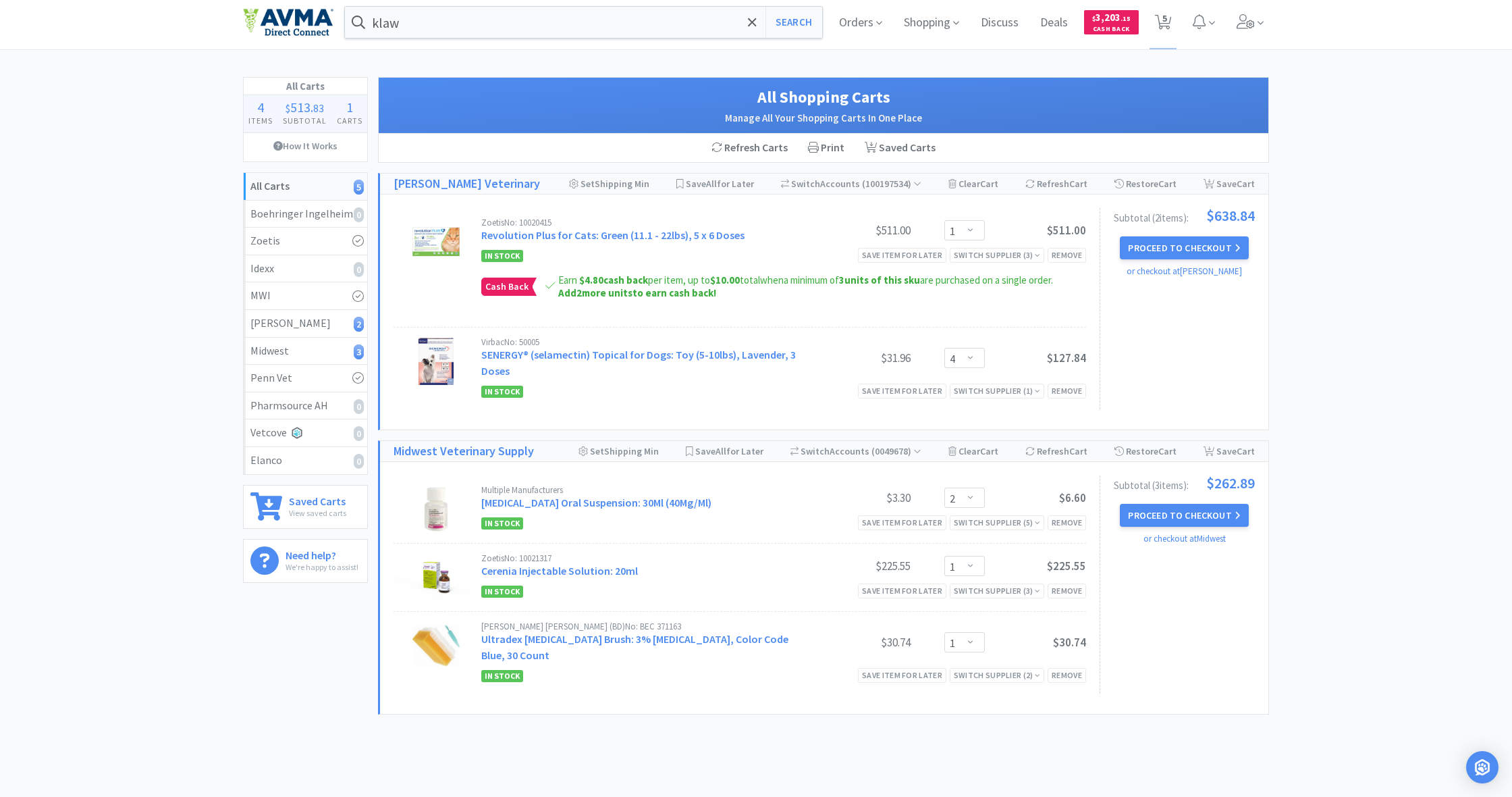
scroll to position [11, 0]
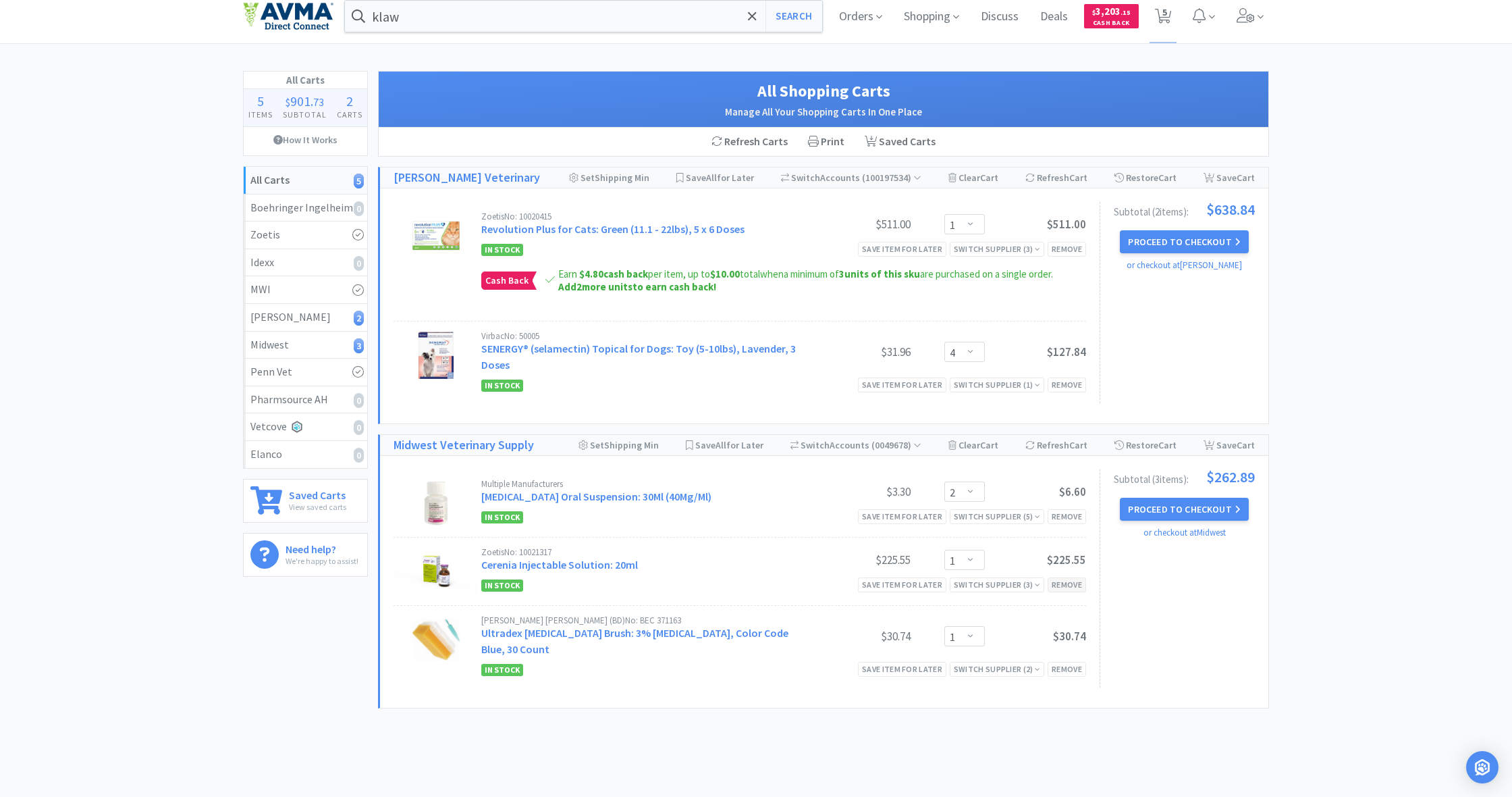
click at [1060, 580] on div "Remove" at bounding box center [1067, 584] width 38 height 14
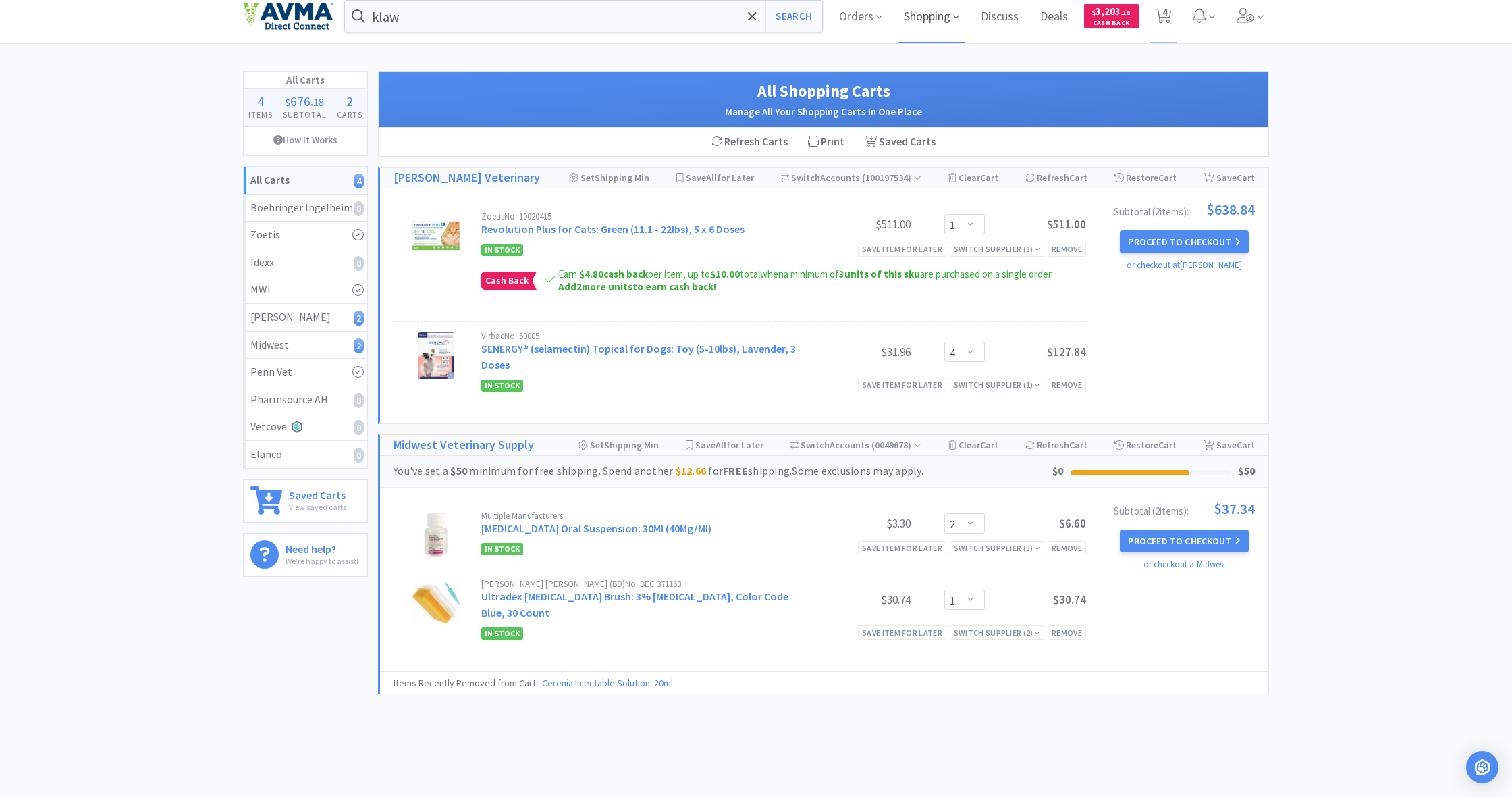
click at [929, 18] on span "Shopping" at bounding box center [931, 16] width 66 height 54
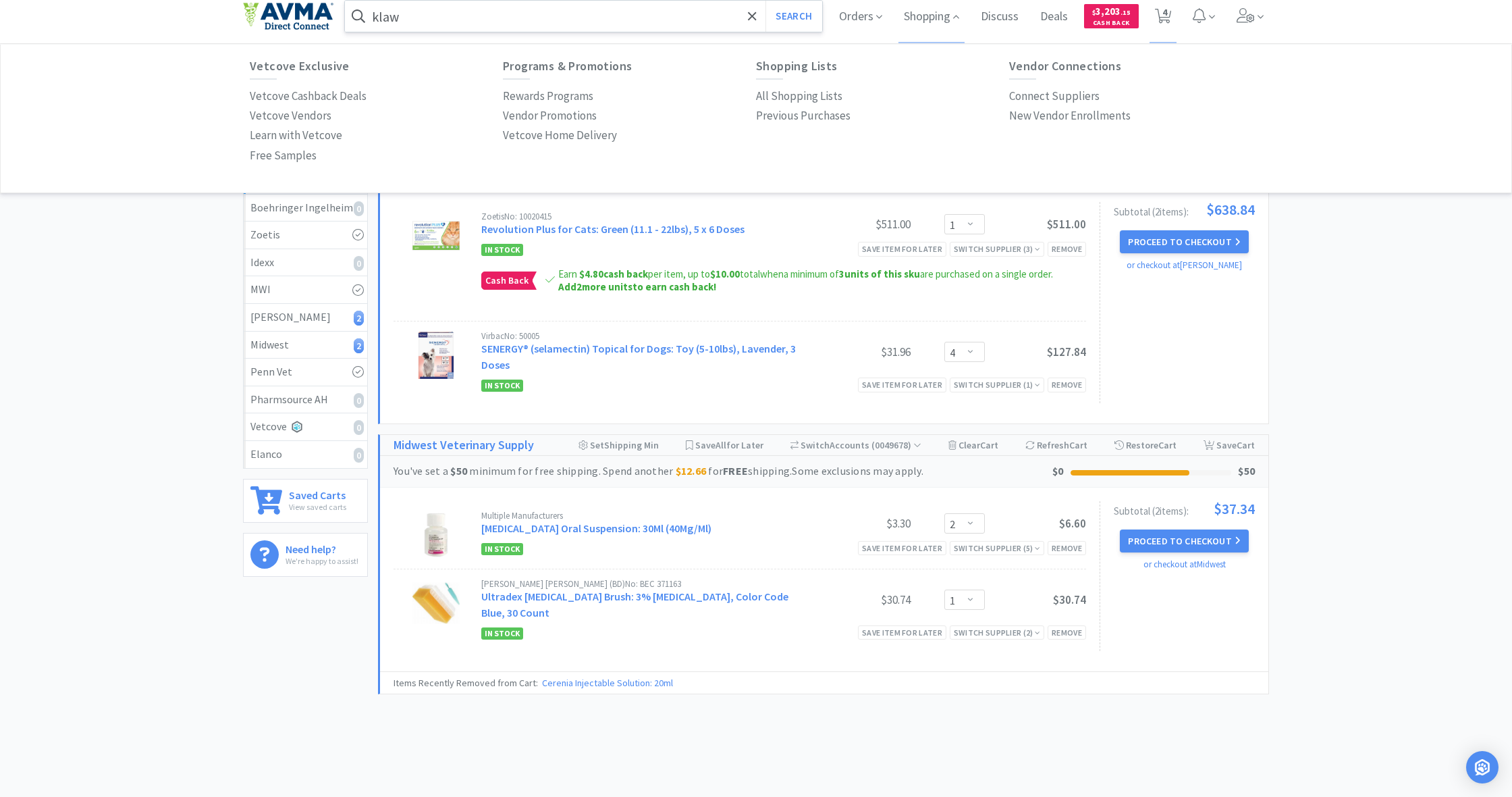
drag, startPoint x: 487, startPoint y: 23, endPoint x: 471, endPoint y: 20, distance: 16.3
click at [487, 23] on input "klaw" at bounding box center [583, 16] width 478 height 31
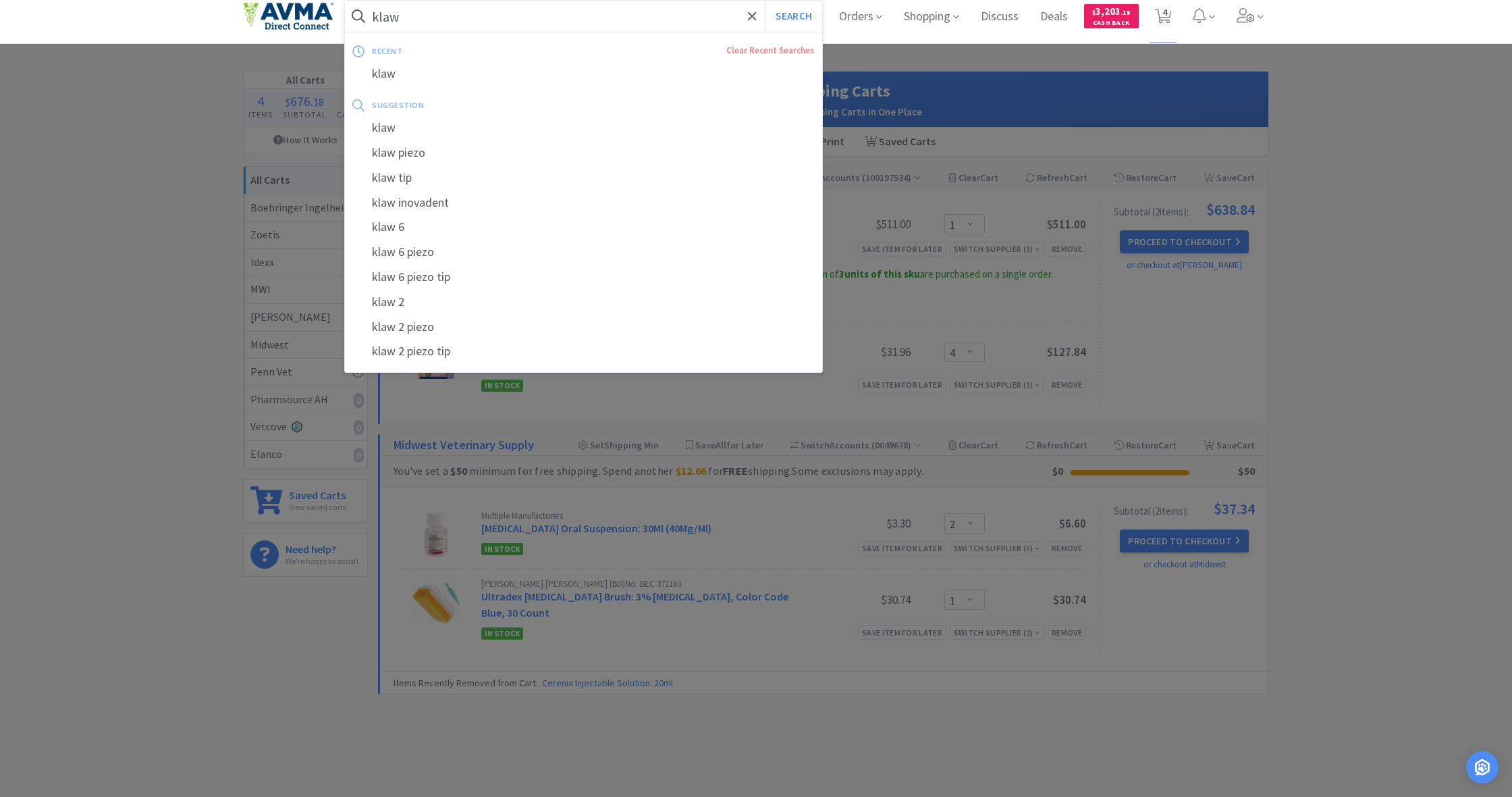
drag, startPoint x: 433, startPoint y: 15, endPoint x: 377, endPoint y: 15, distance: 56.0
click at [377, 15] on input "klaw" at bounding box center [583, 16] width 478 height 31
drag, startPoint x: 373, startPoint y: 14, endPoint x: 408, endPoint y: 23, distance: 36.1
click at [408, 23] on input "klaw" at bounding box center [583, 16] width 478 height 31
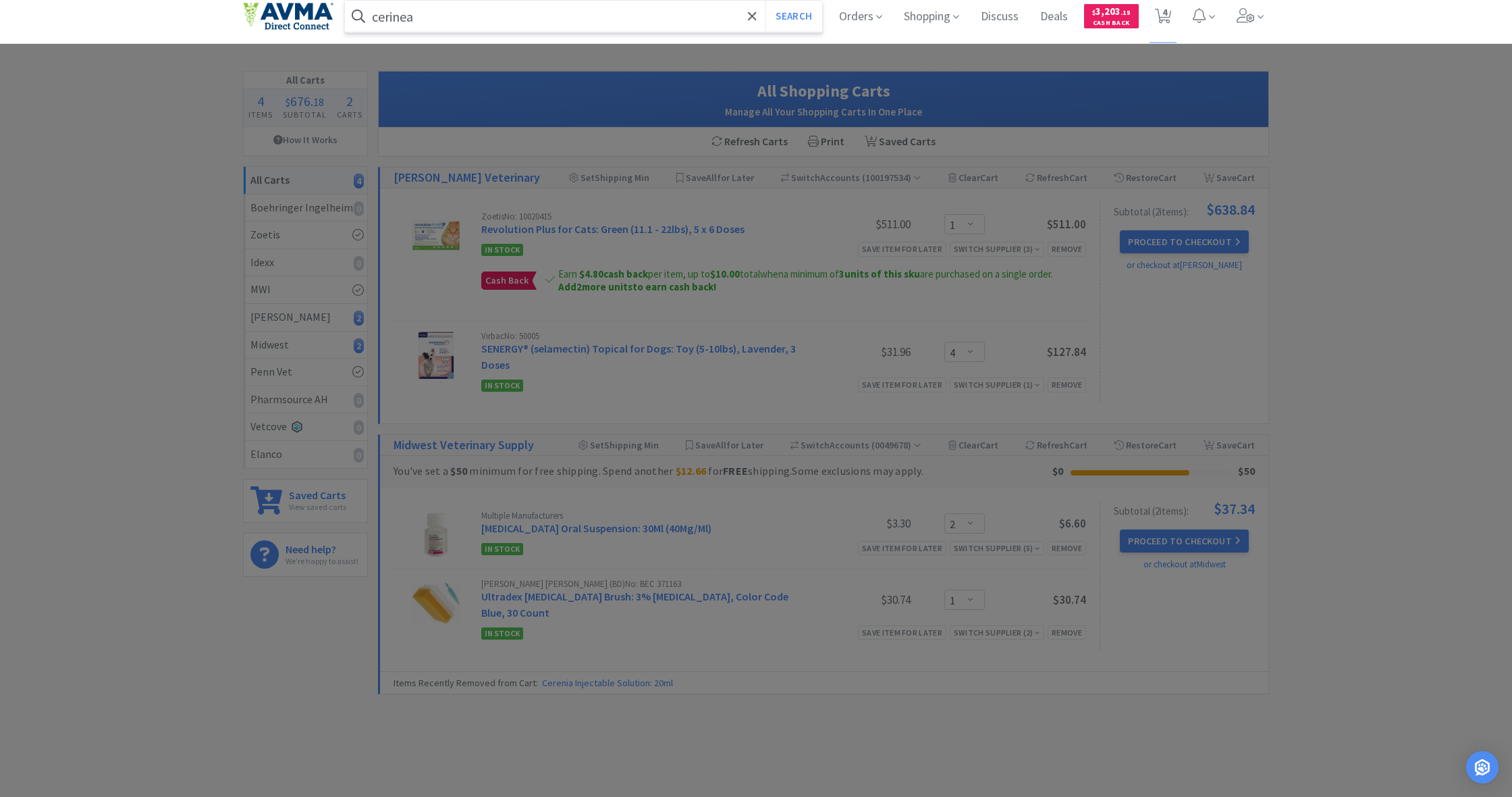
click at [792, 16] on button "Search" at bounding box center [793, 16] width 56 height 31
type input "perinea"
select select "1"
select select "4"
select select "2"
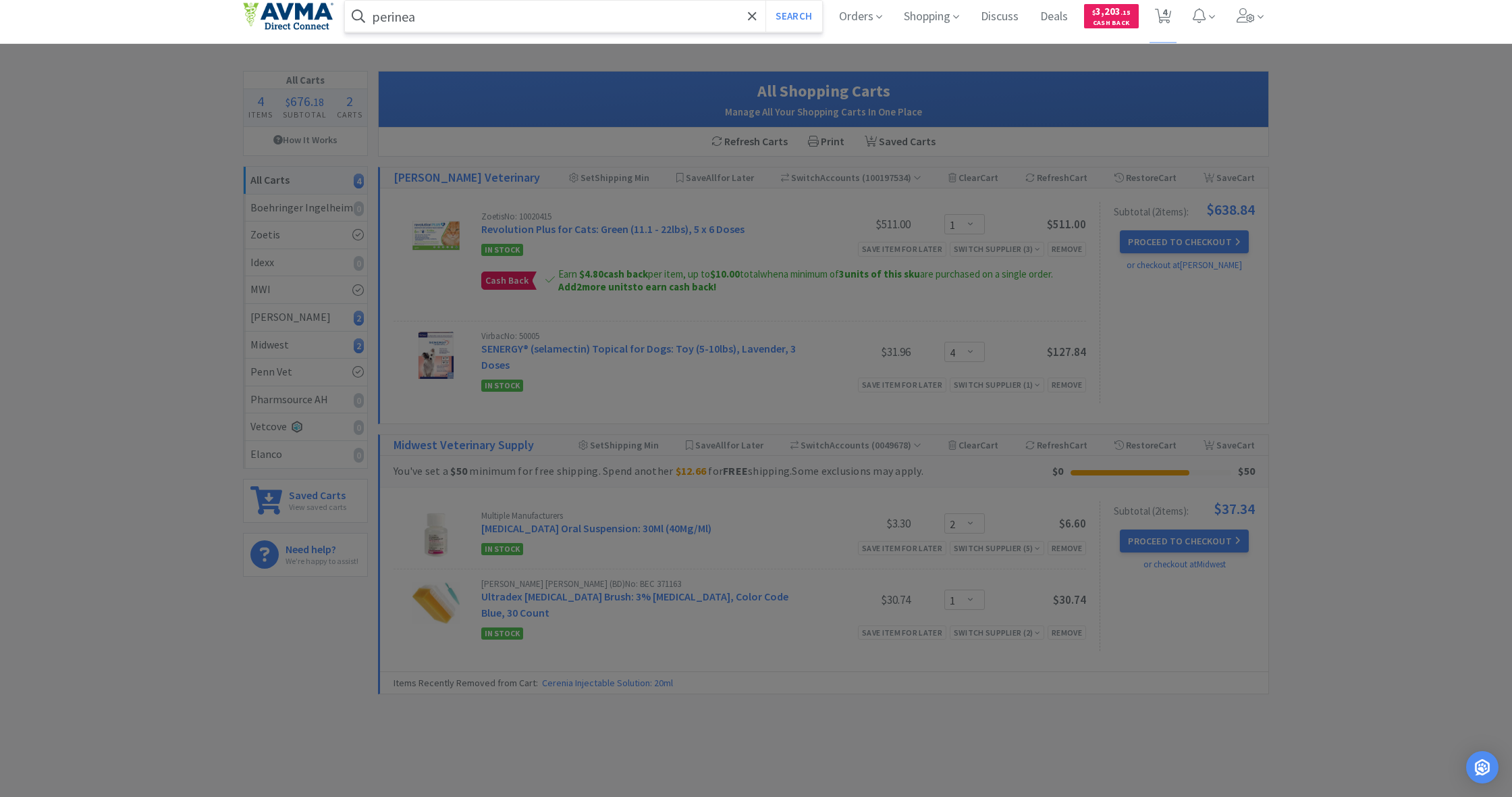
select select "1"
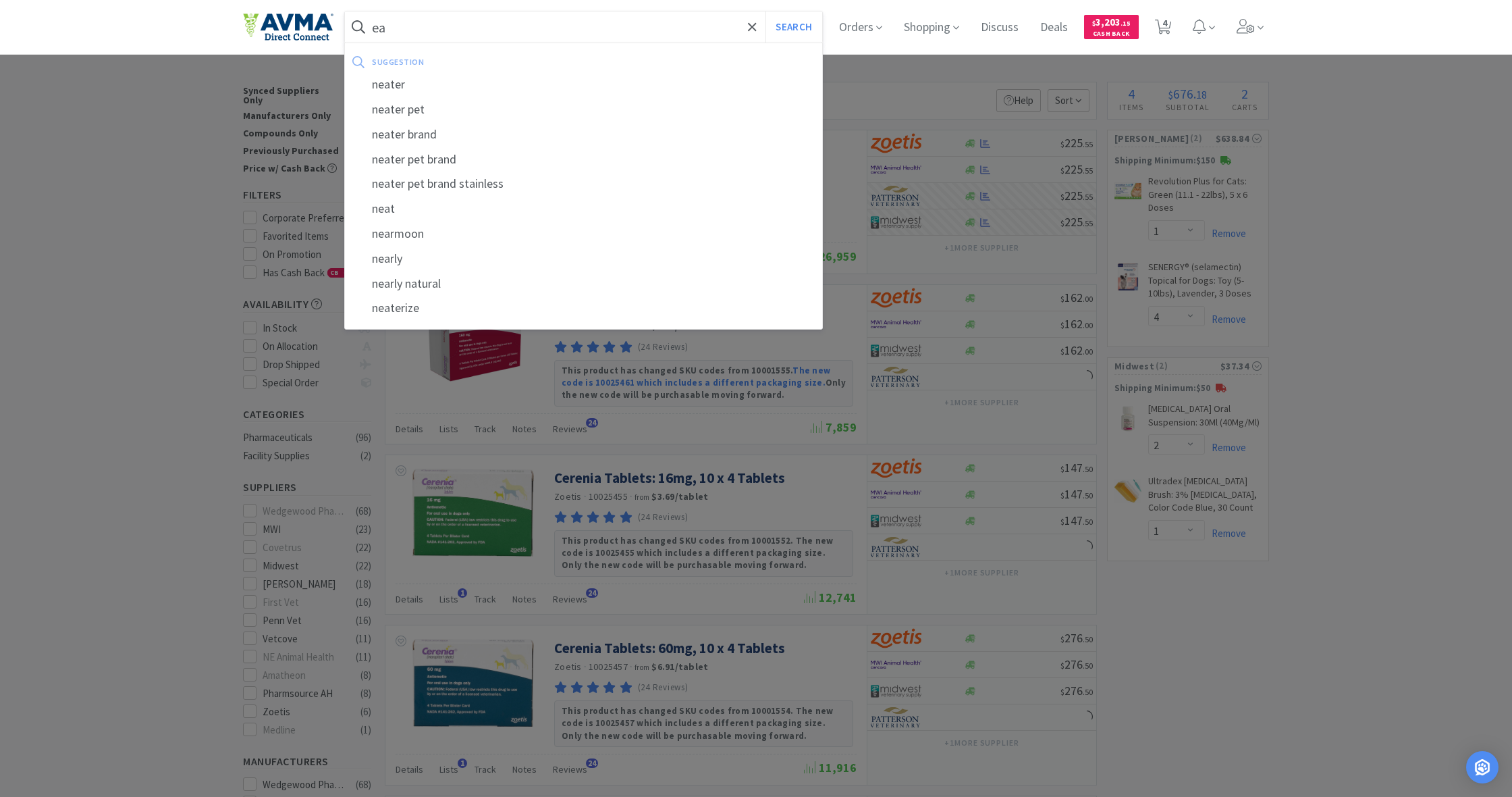
type input "a"
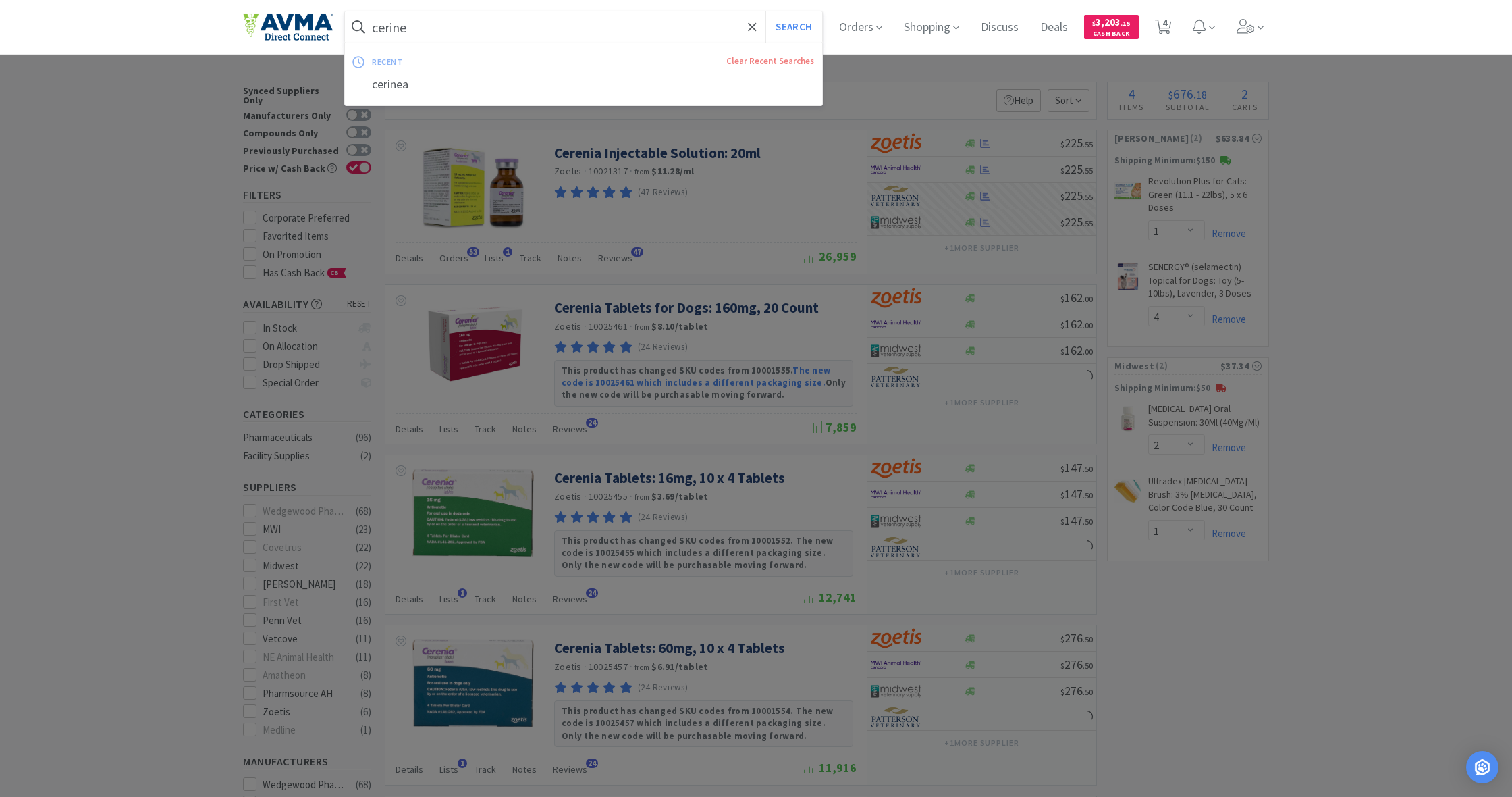
type input "cerinea"
click at [792, 27] on button "Search" at bounding box center [793, 27] width 56 height 31
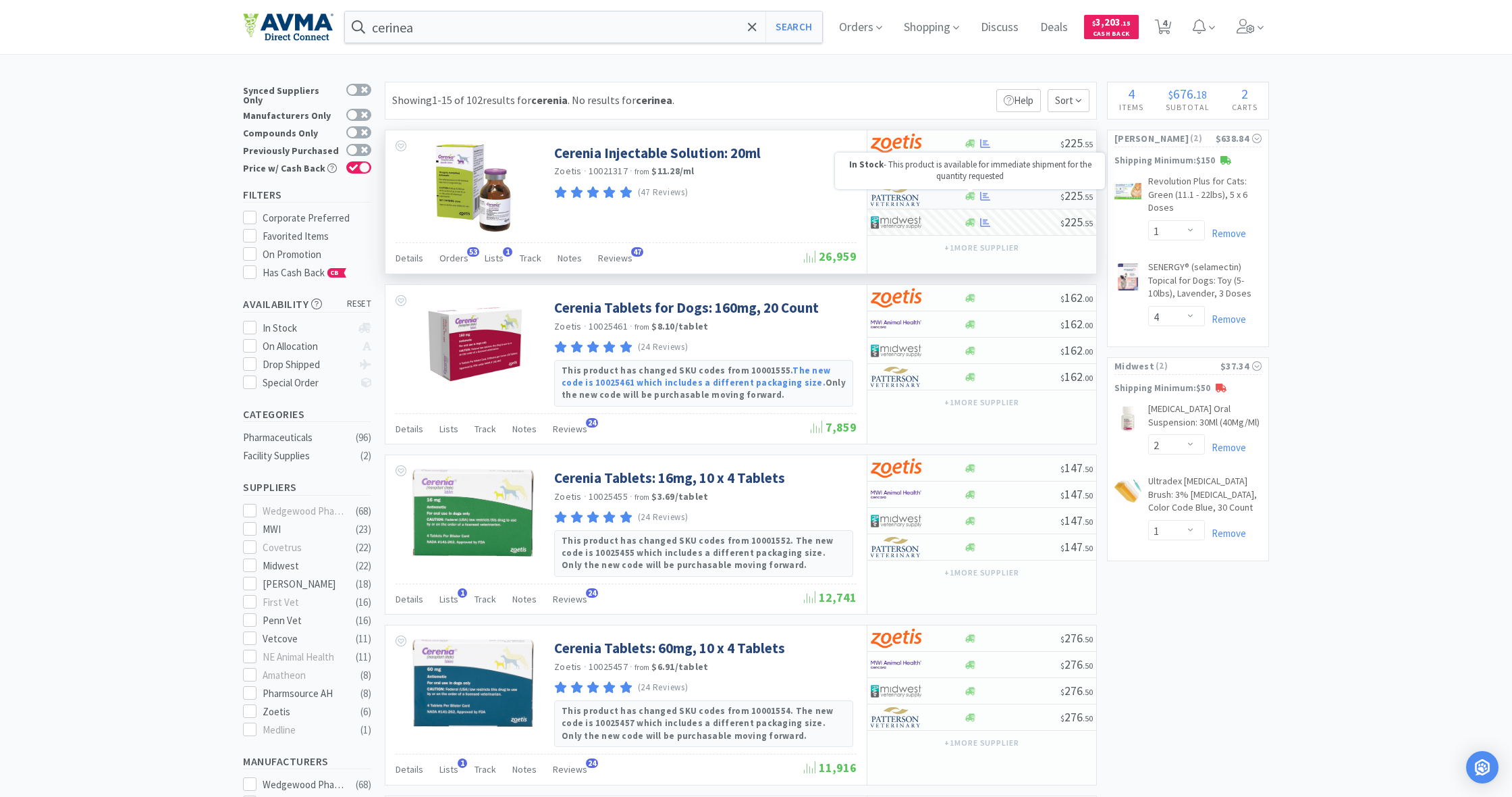
click at [972, 197] on icon at bounding box center [970, 196] width 10 height 8
select select "1"
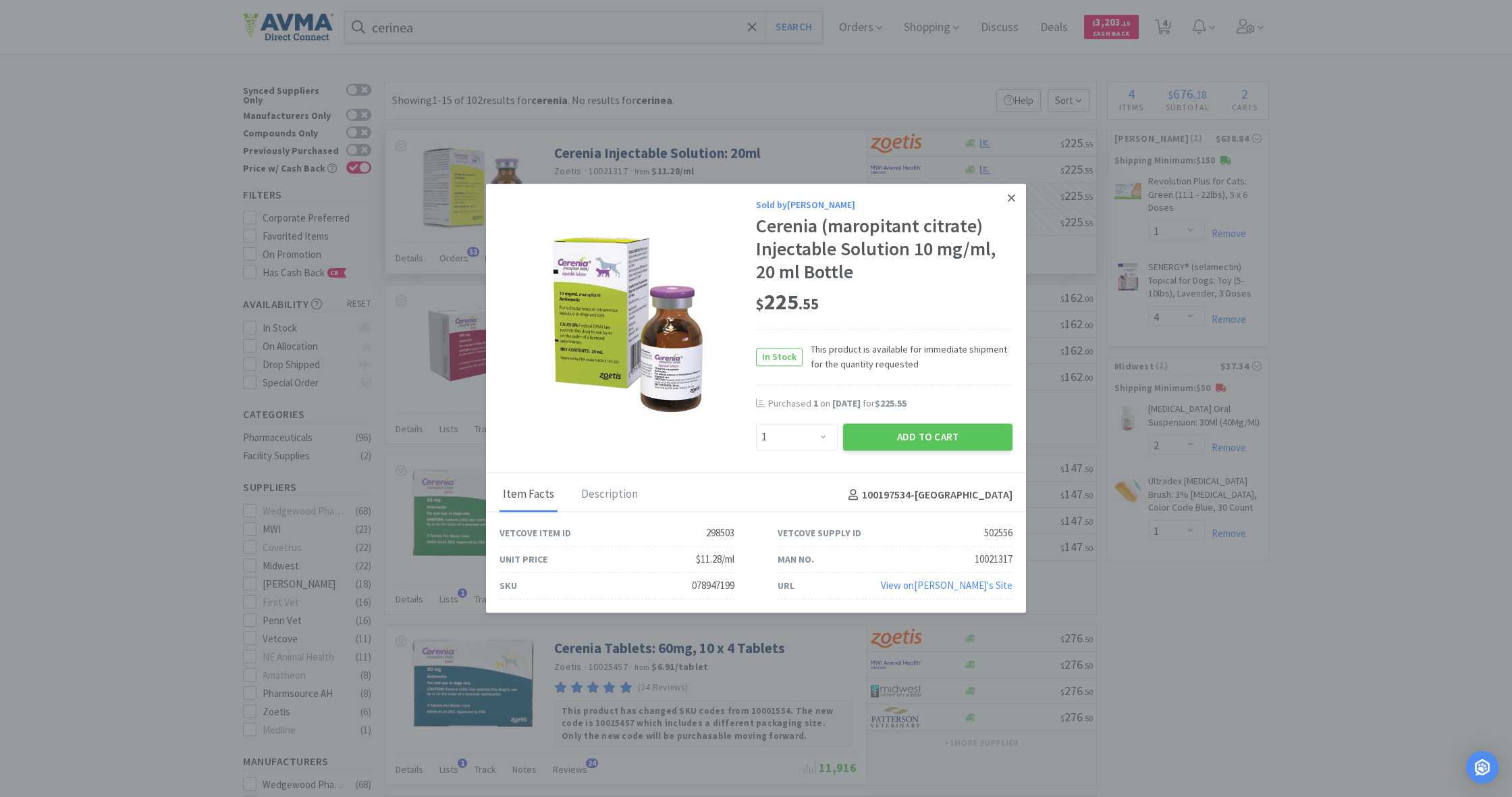
click at [1010, 197] on icon at bounding box center [1012, 198] width 7 height 7
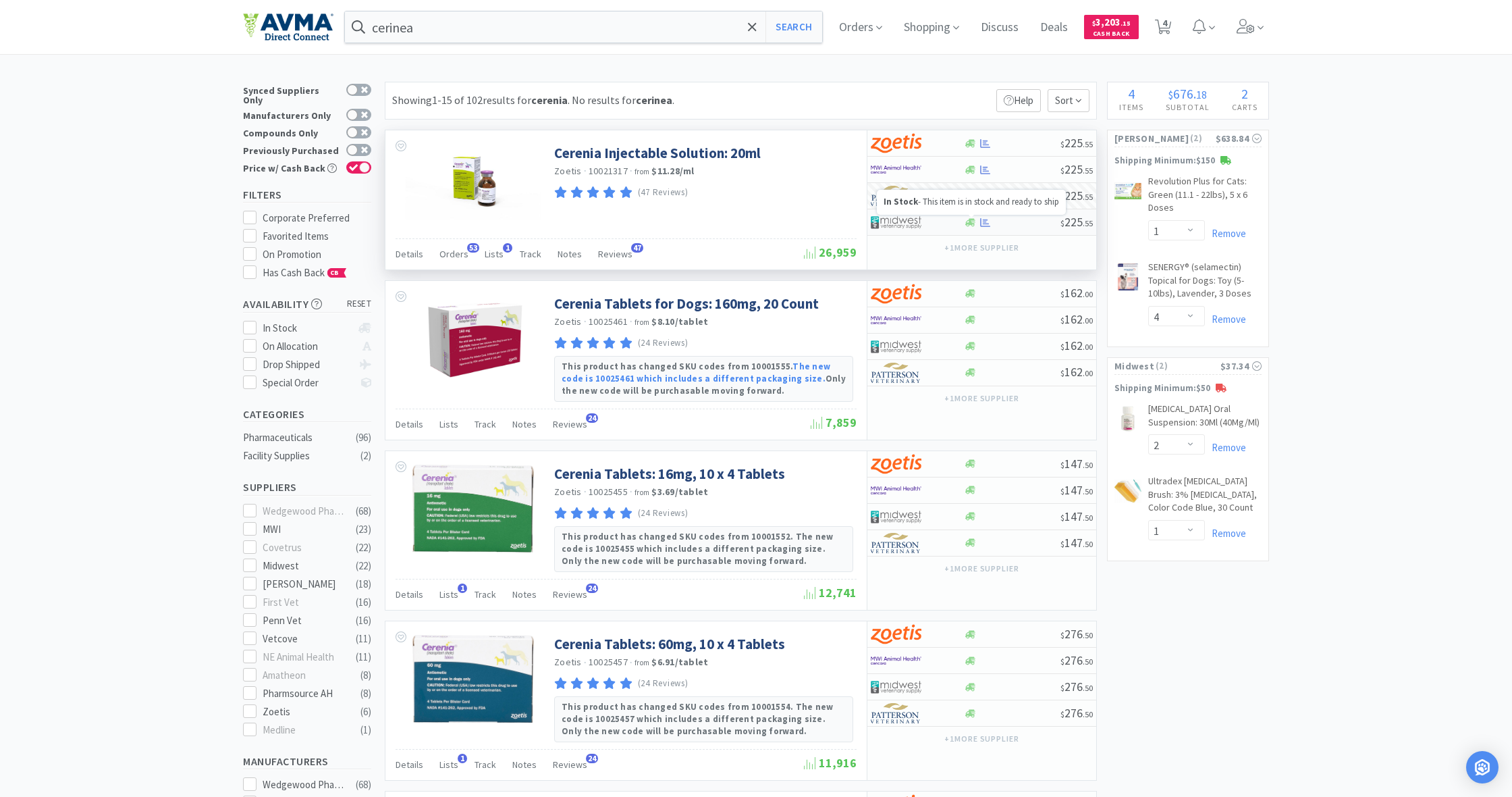
click at [974, 223] on icon at bounding box center [970, 222] width 10 height 10
select select "1"
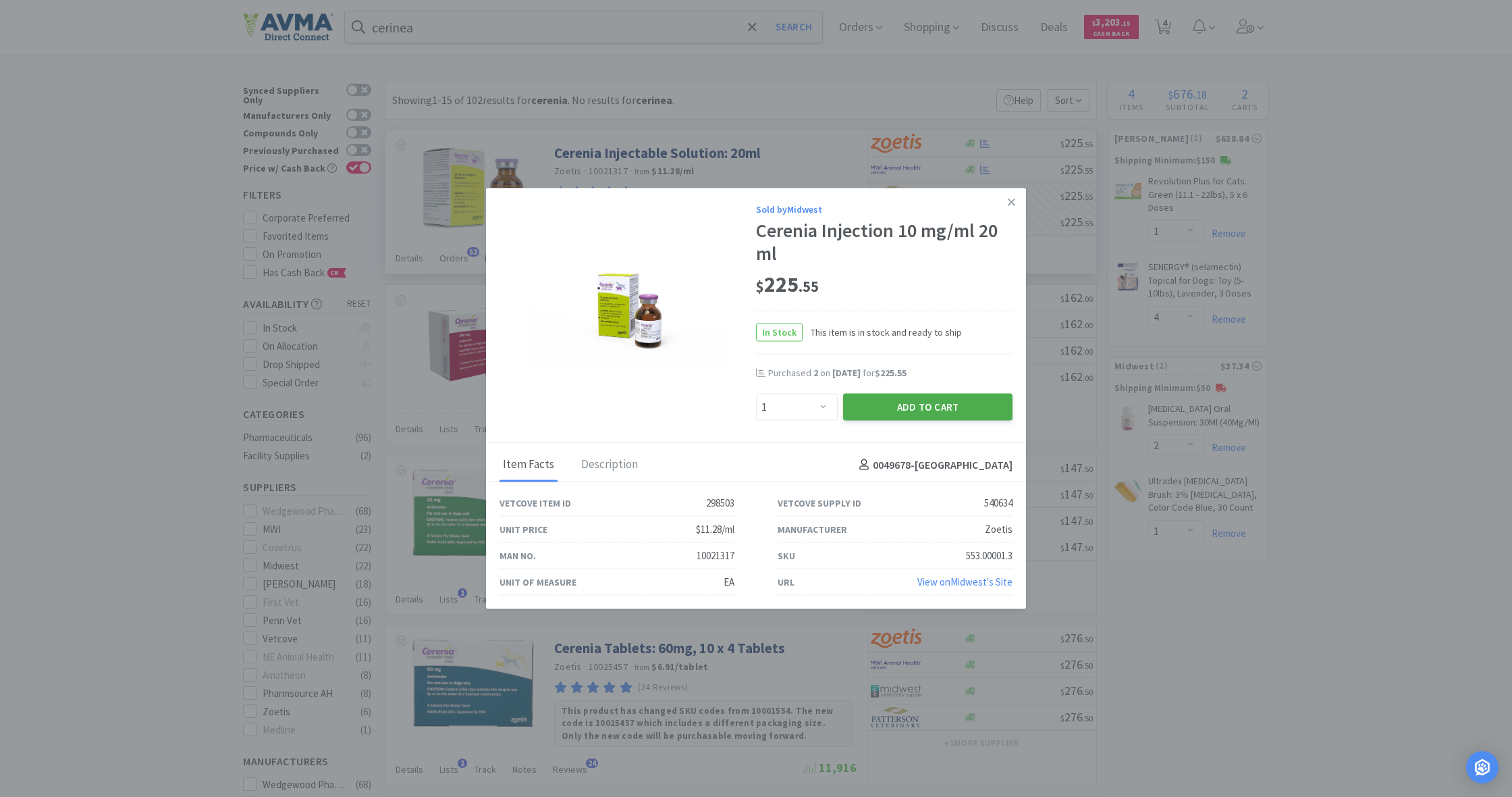
click at [929, 403] on button "Add to Cart" at bounding box center [928, 406] width 169 height 27
select select "1"
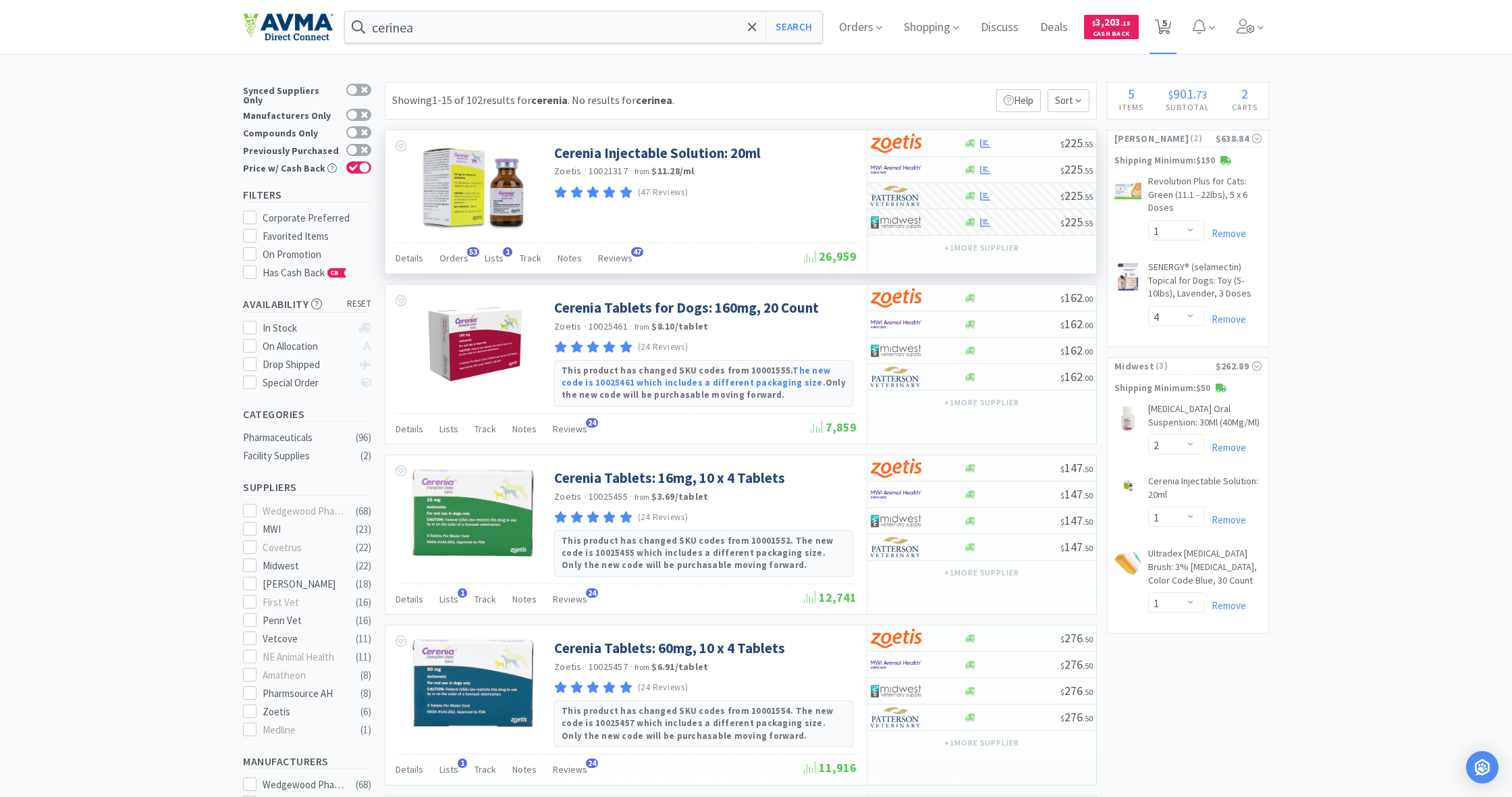
click at [1165, 30] on span "5" at bounding box center [1165, 23] width 5 height 54
select select "1"
select select "4"
select select "2"
select select "1"
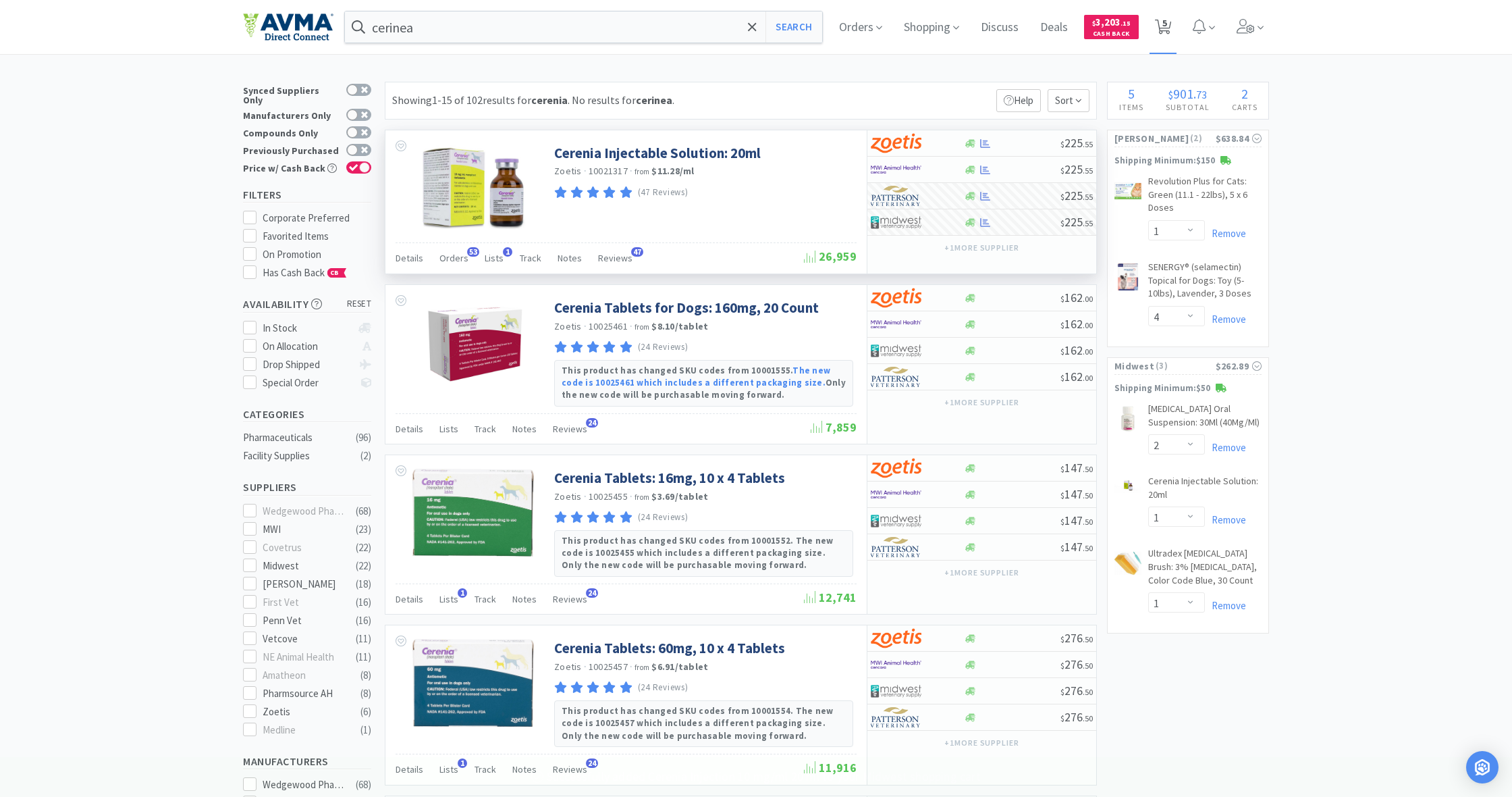
select select "1"
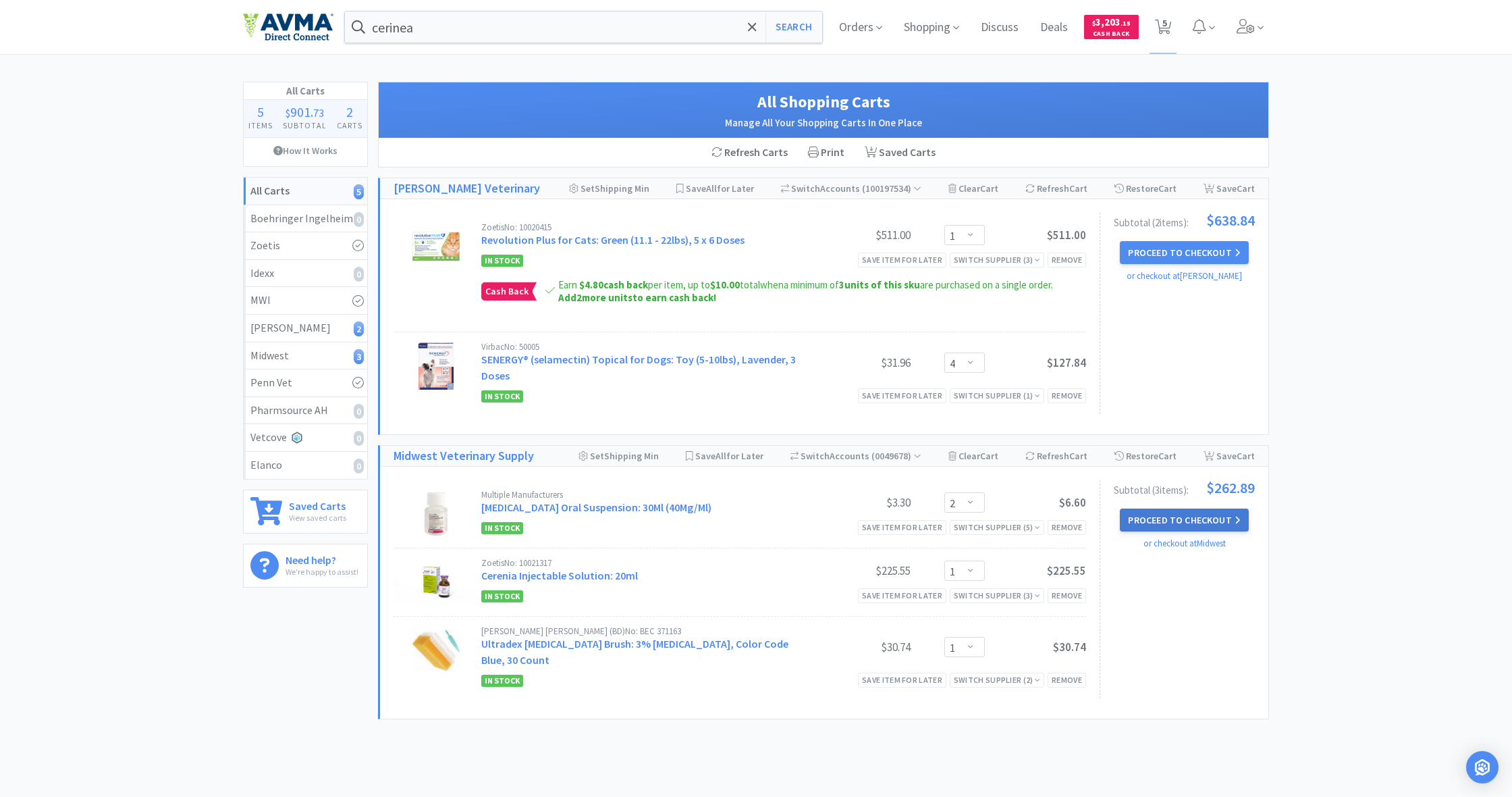
click at [1179, 521] on button "Proceed to Checkout" at bounding box center [1184, 520] width 129 height 23
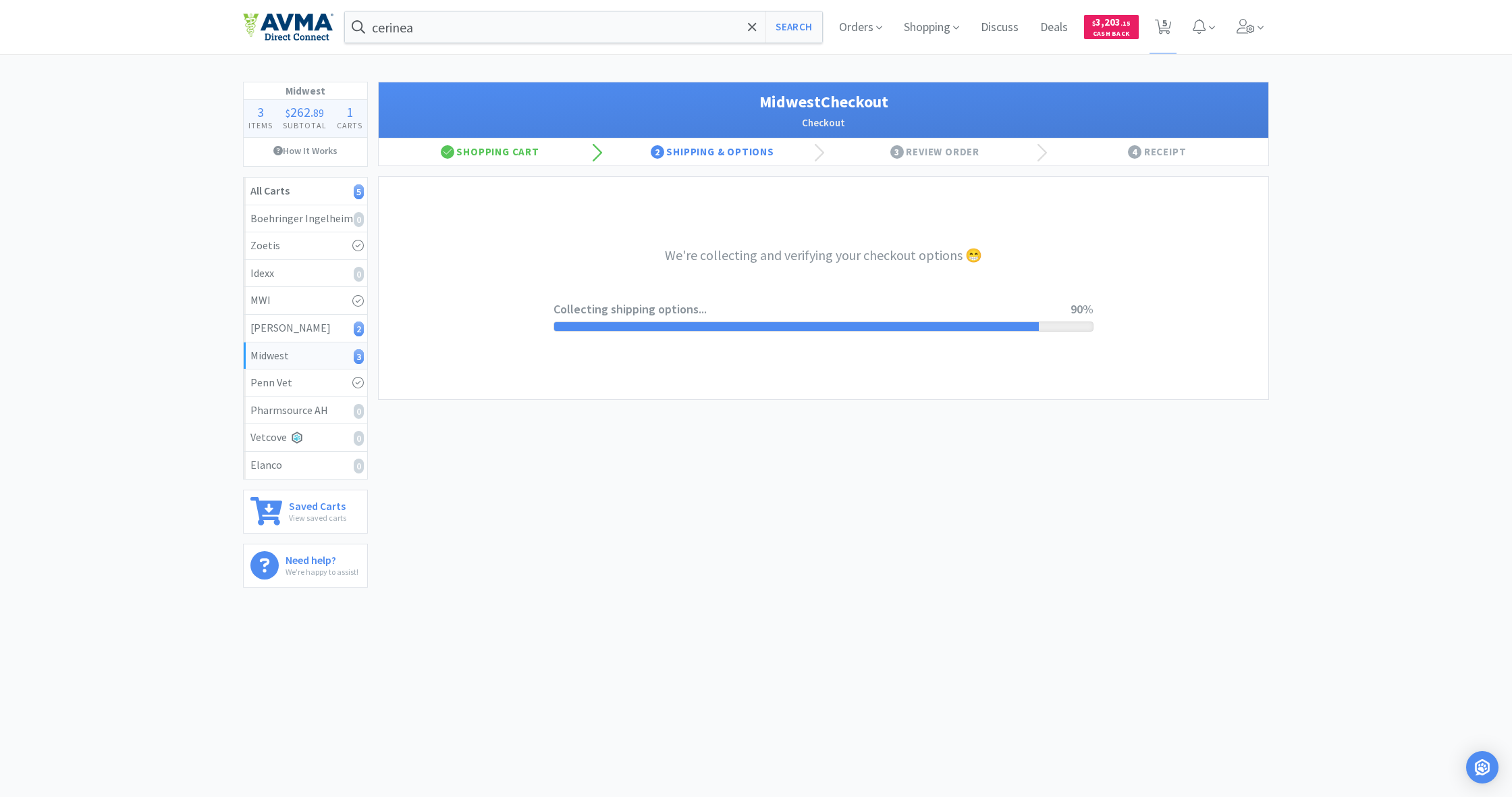
select select "0"
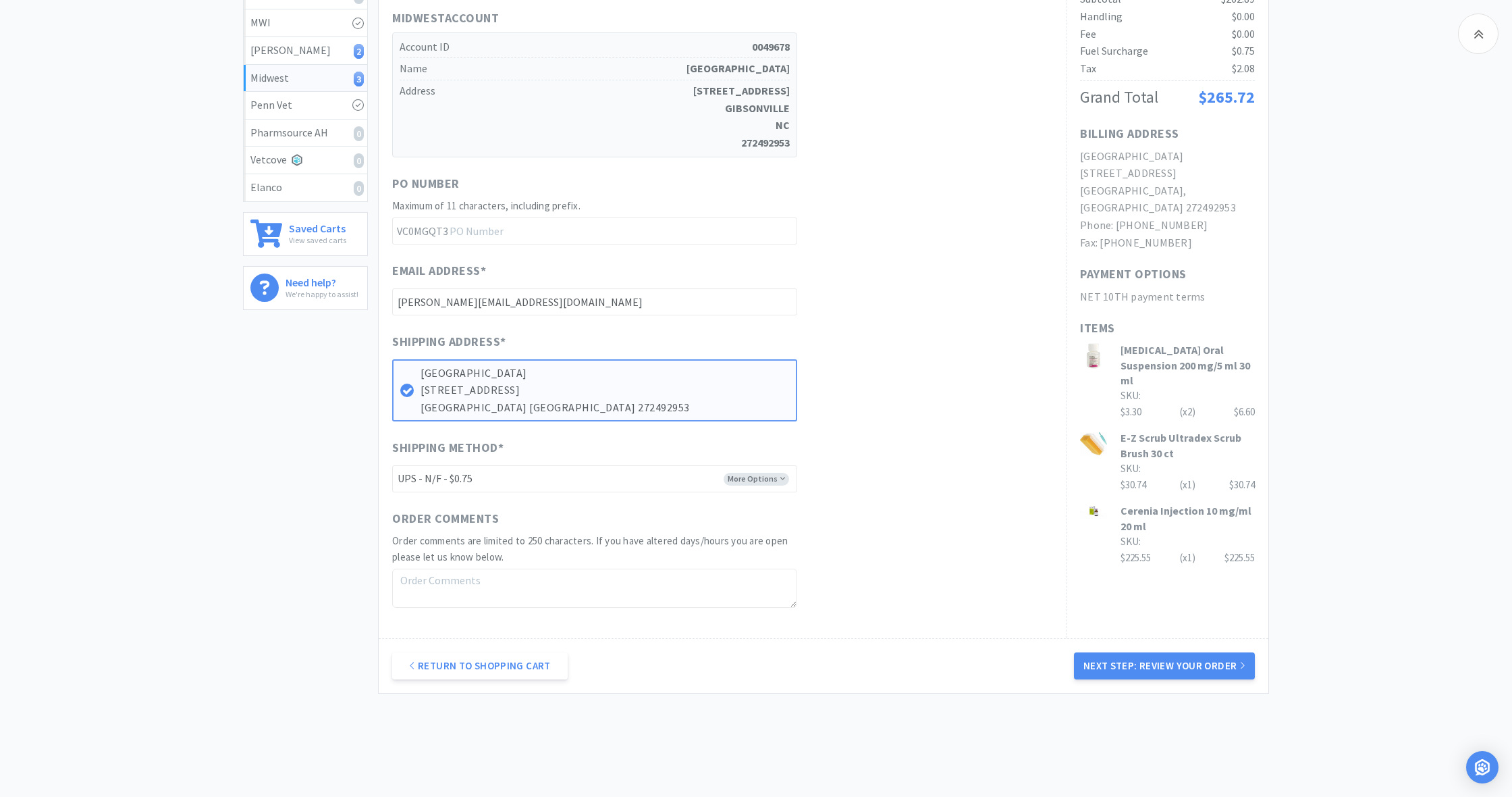
scroll to position [278, 0]
click at [1145, 657] on button "Next Step: Review Your Order" at bounding box center [1165, 665] width 181 height 27
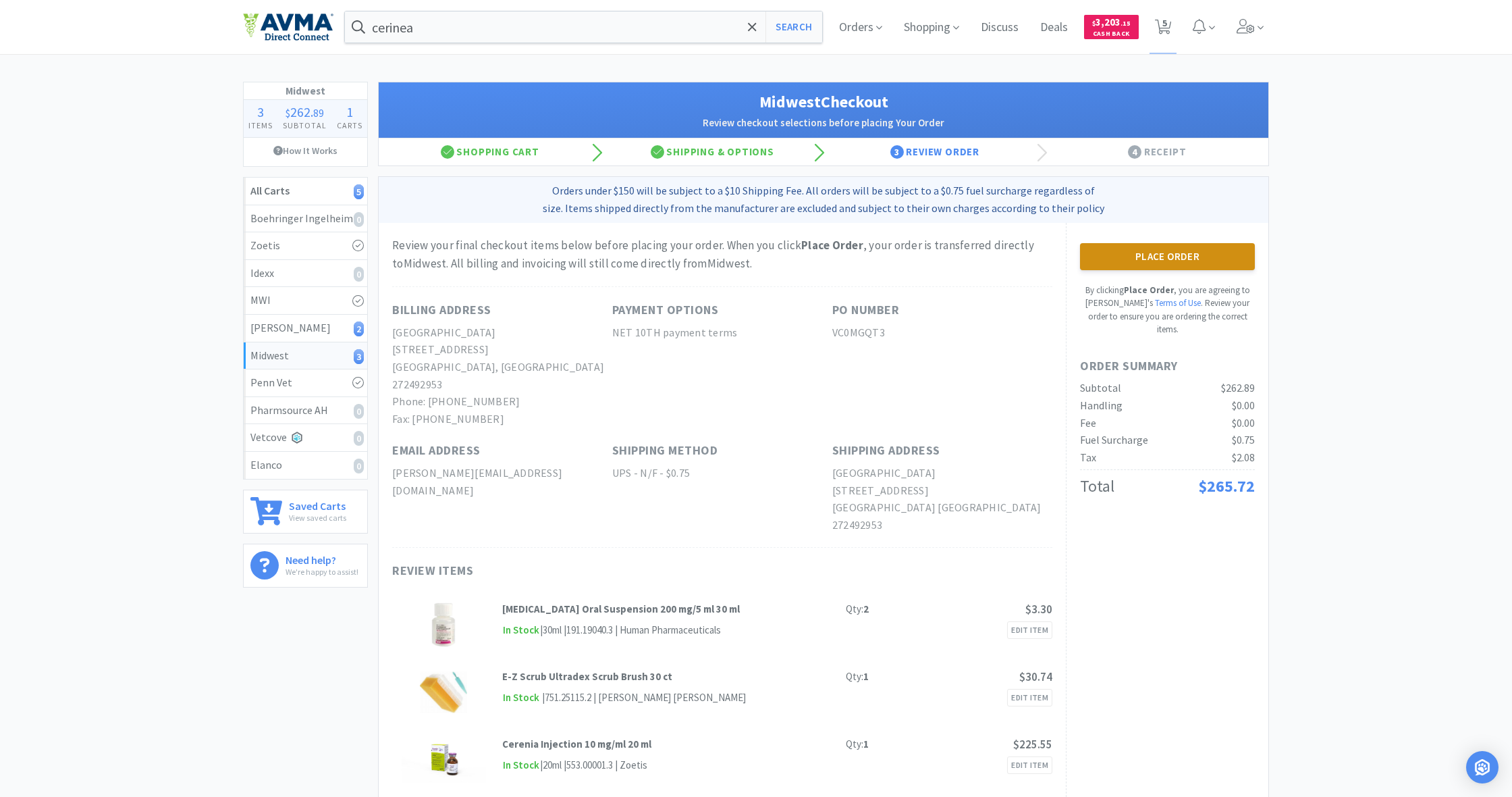
click at [1160, 252] on button "Place Order" at bounding box center [1167, 256] width 175 height 27
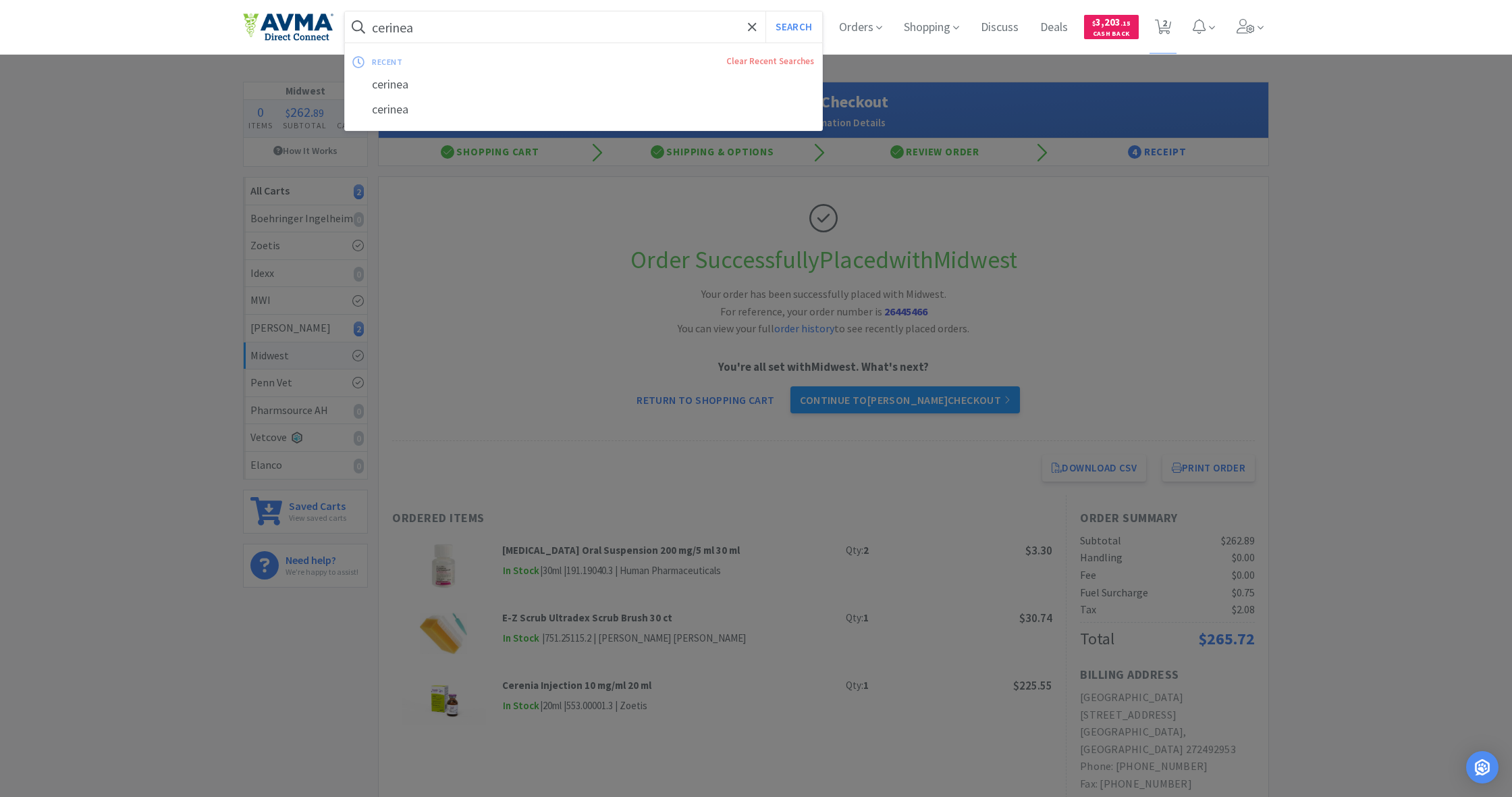
drag, startPoint x: 424, startPoint y: 27, endPoint x: 358, endPoint y: 25, distance: 66.0
click at [358, 25] on form "cerinea Search" at bounding box center [583, 27] width 478 height 31
drag, startPoint x: 358, startPoint y: 25, endPoint x: 443, endPoint y: 34, distance: 85.5
click at [443, 34] on input "cerinea" at bounding box center [583, 27] width 478 height 31
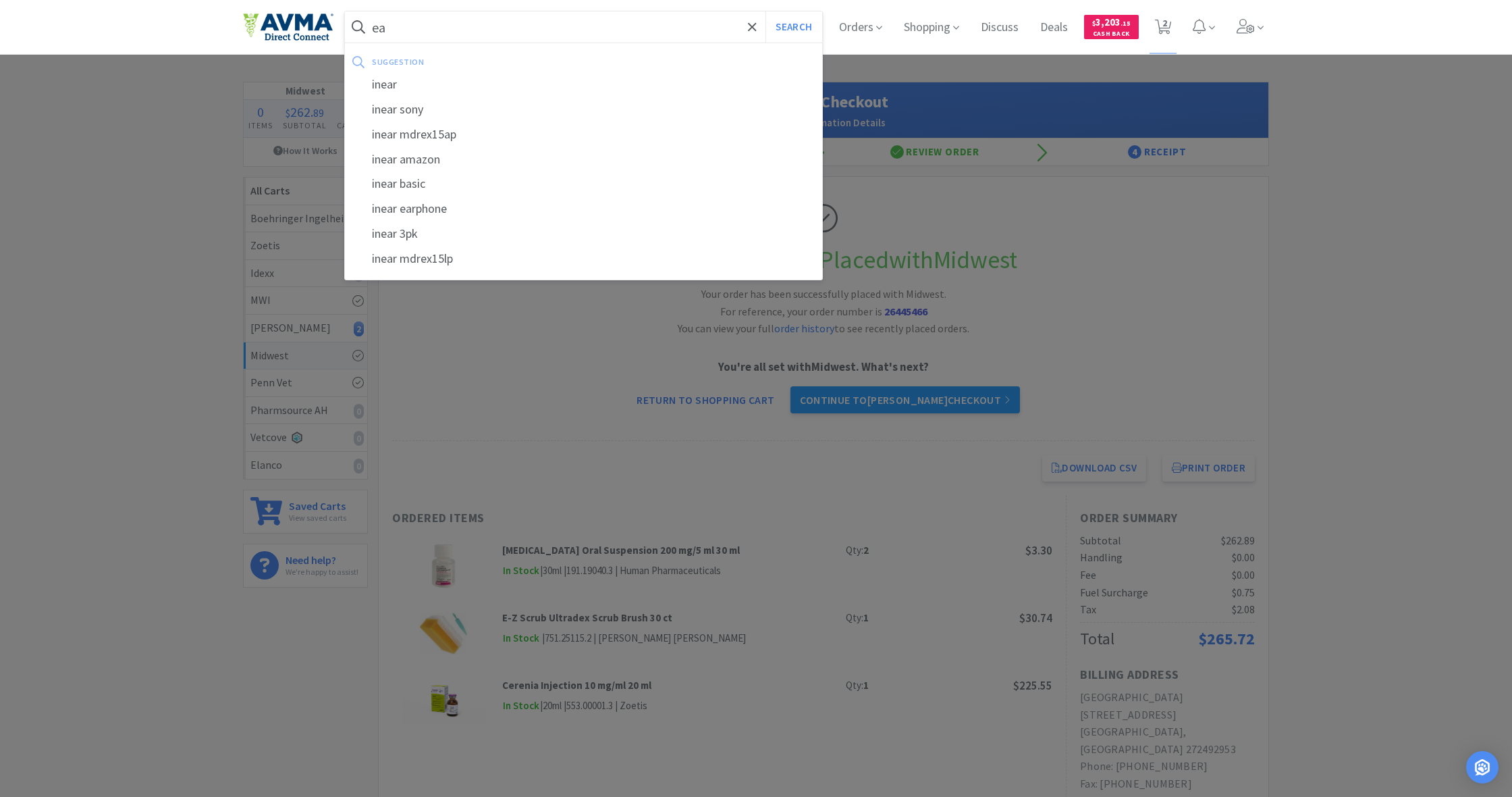
type input "a"
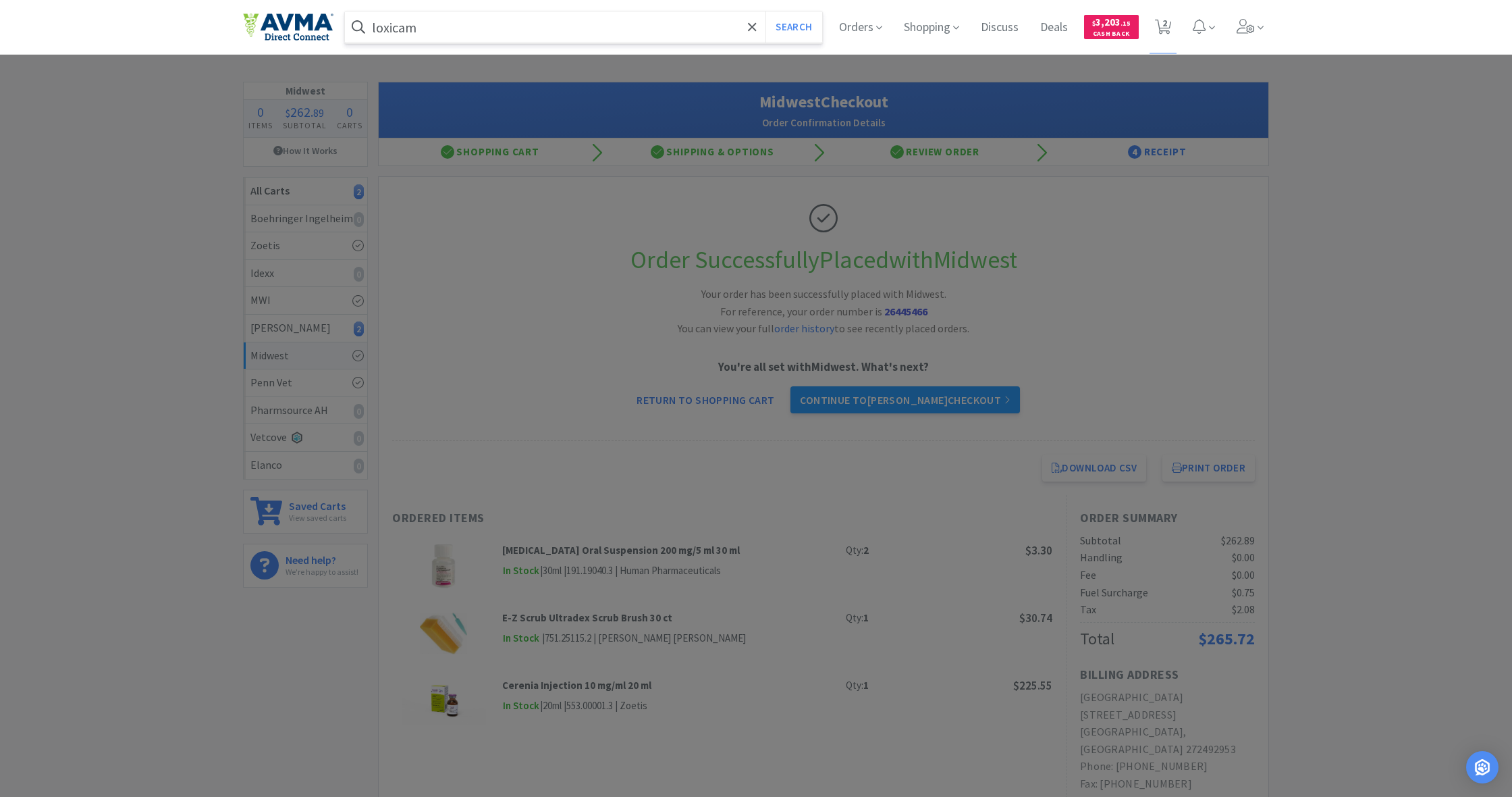
click at [792, 27] on button "Search" at bounding box center [793, 27] width 56 height 31
type input "lexical"
select select "1"
select select "4"
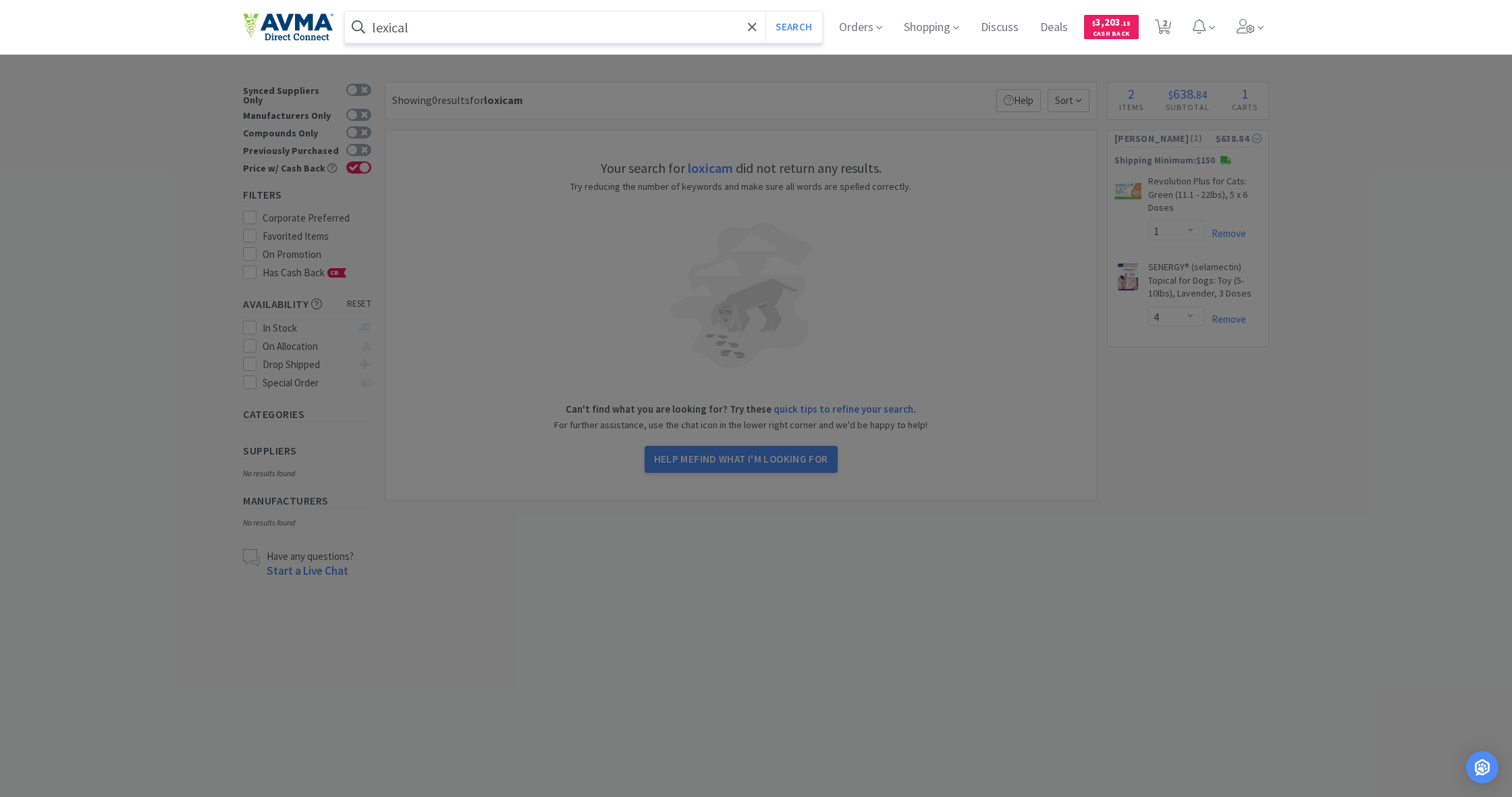
drag, startPoint x: 411, startPoint y: 28, endPoint x: 339, endPoint y: 23, distance: 72.2
click at [339, 23] on div "lexical Search Orders Shopping Discuss Discuss Deals Deals $ 3,203 . 15 Cash Ba…" at bounding box center [756, 27] width 1026 height 54
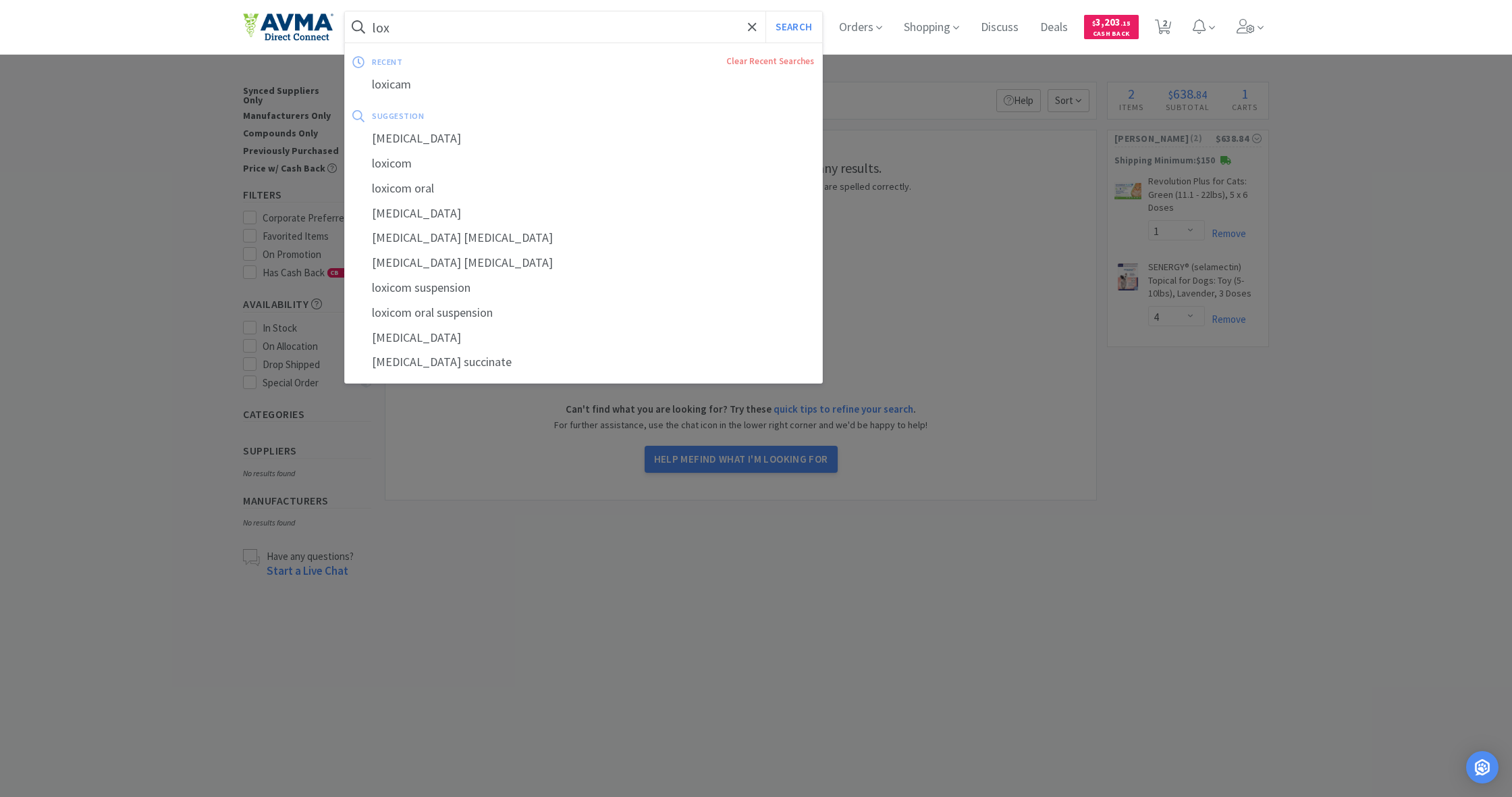
type input "lox"
click at [792, 27] on button "Search" at bounding box center [793, 27] width 56 height 31
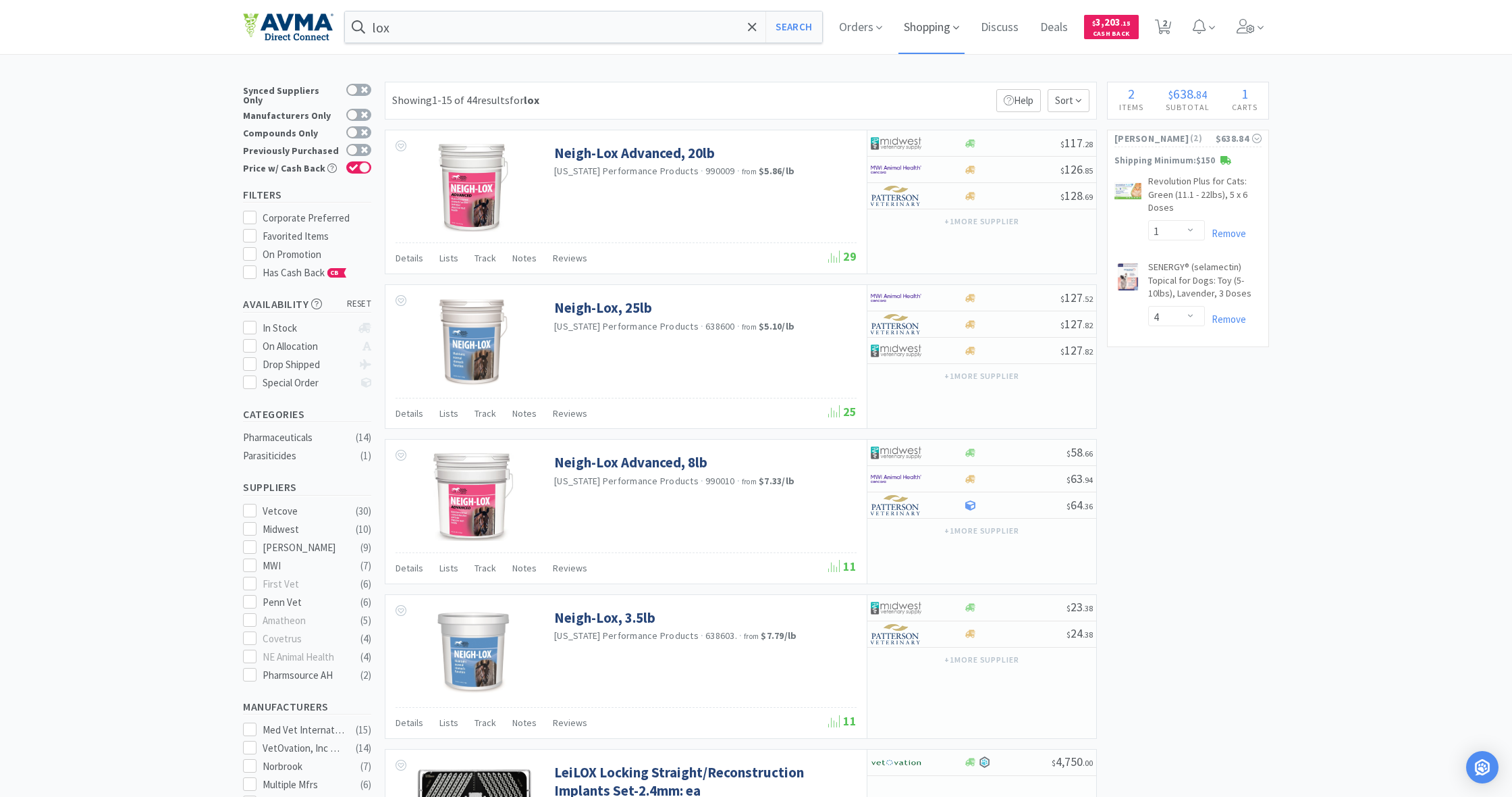
click at [929, 29] on span "Shopping" at bounding box center [931, 27] width 66 height 54
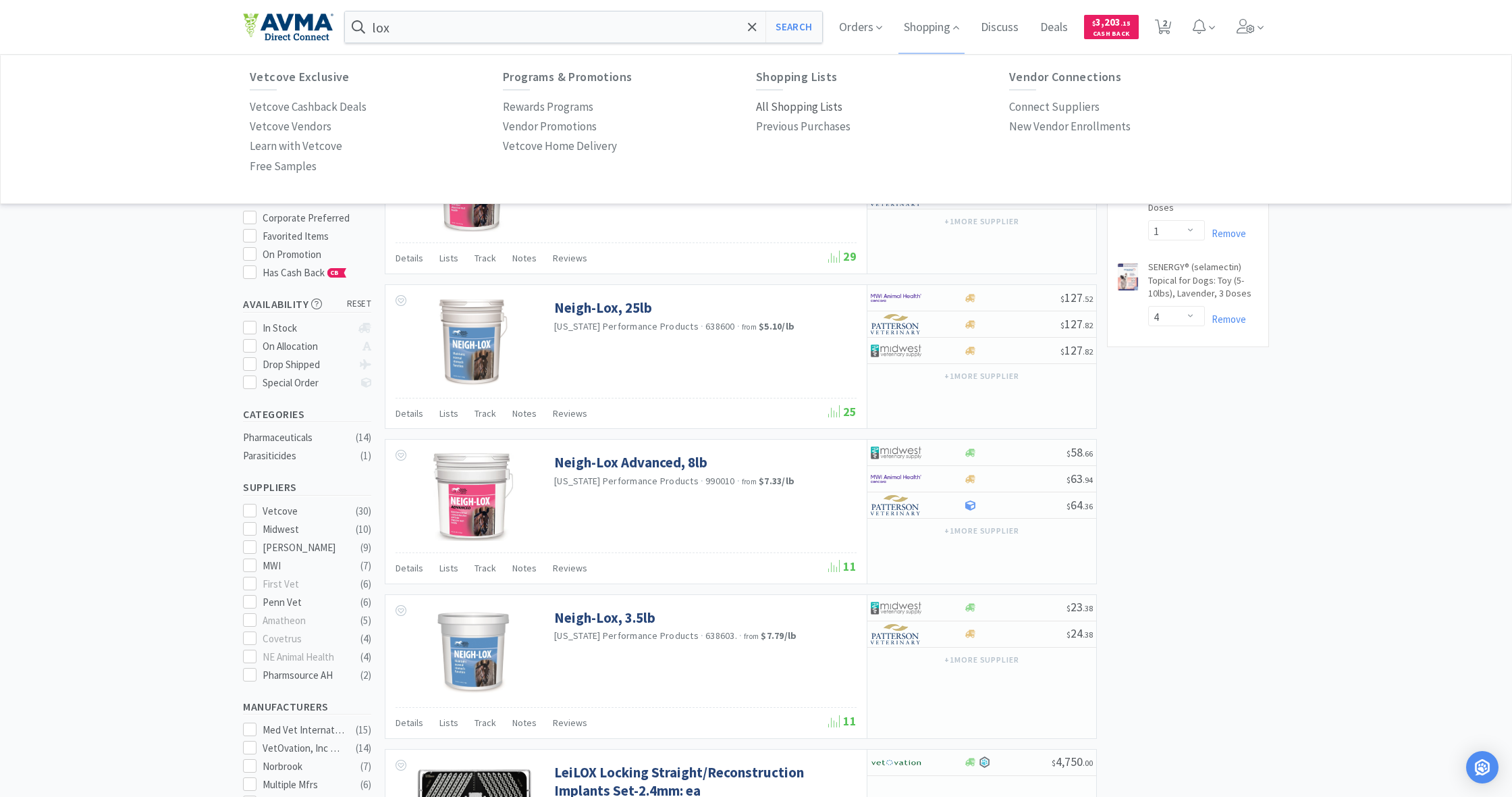
click at [803, 101] on p "All Shopping Lists" at bounding box center [799, 107] width 86 height 18
select select "1"
select select "4"
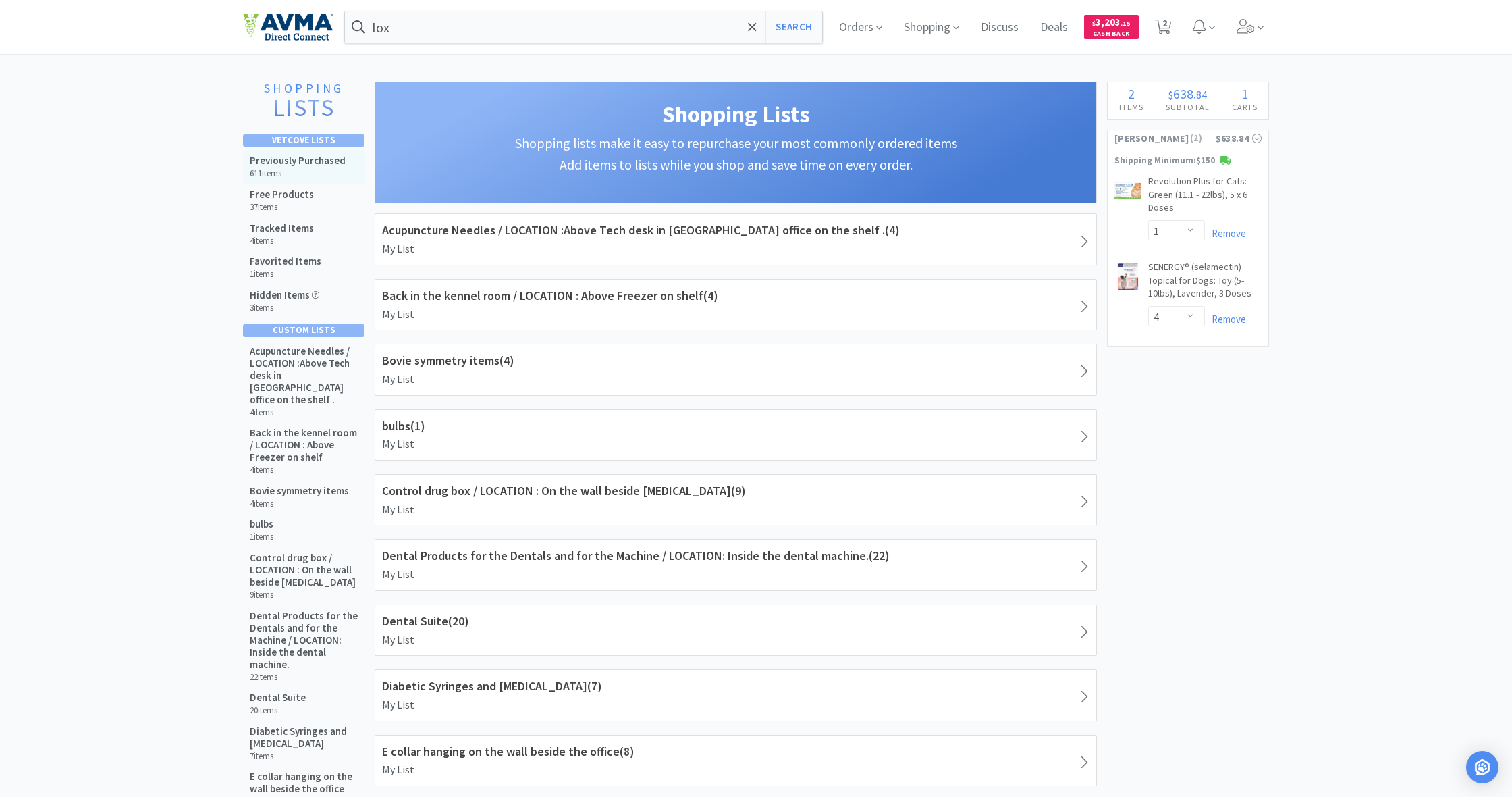
click at [288, 163] on h5 "Previously Purchased" at bounding box center [298, 160] width 96 height 12
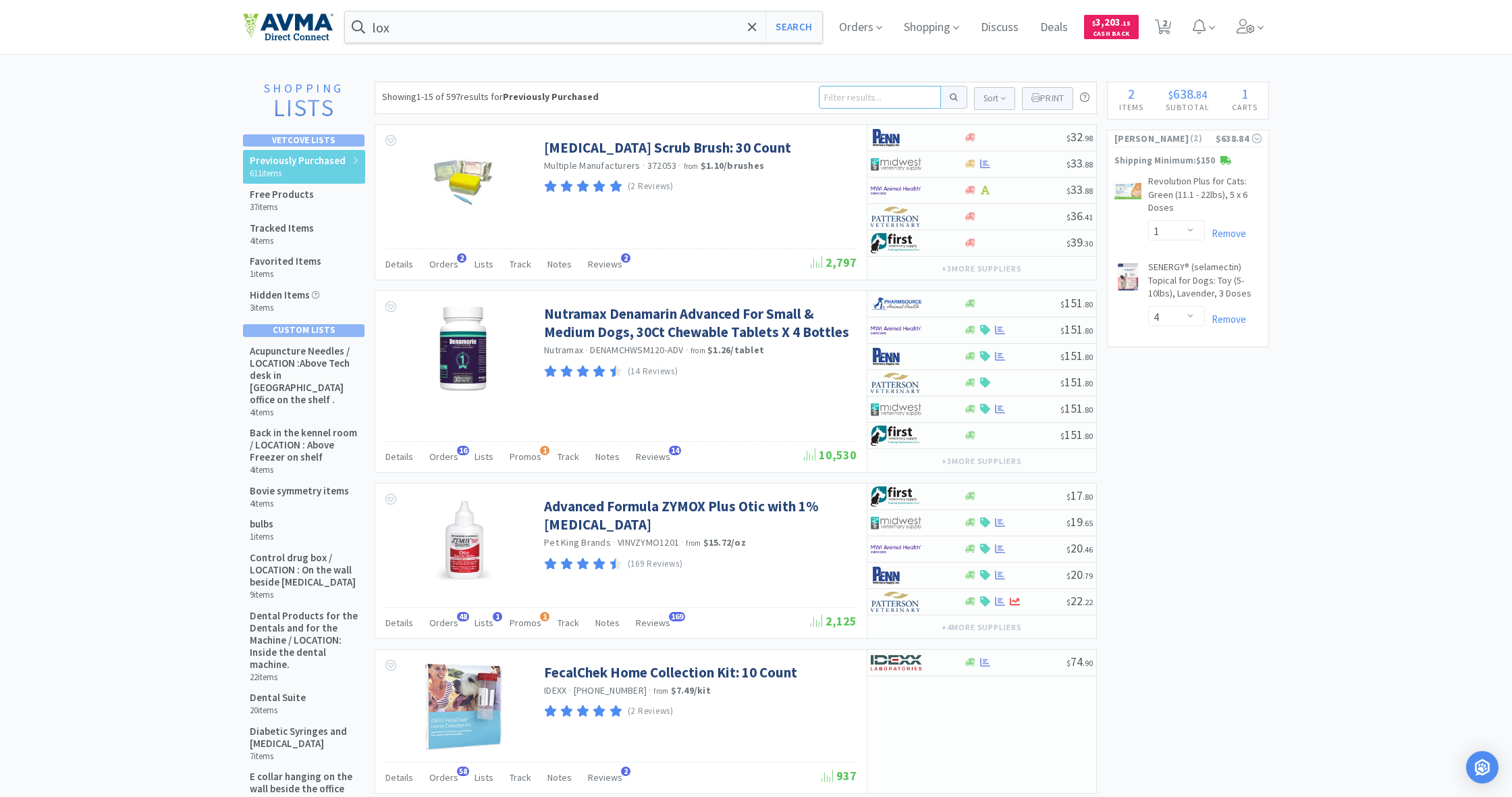
click at [844, 98] on input at bounding box center [880, 97] width 122 height 23
type input "loxi"
click at [952, 97] on button at bounding box center [955, 97] width 26 height 23
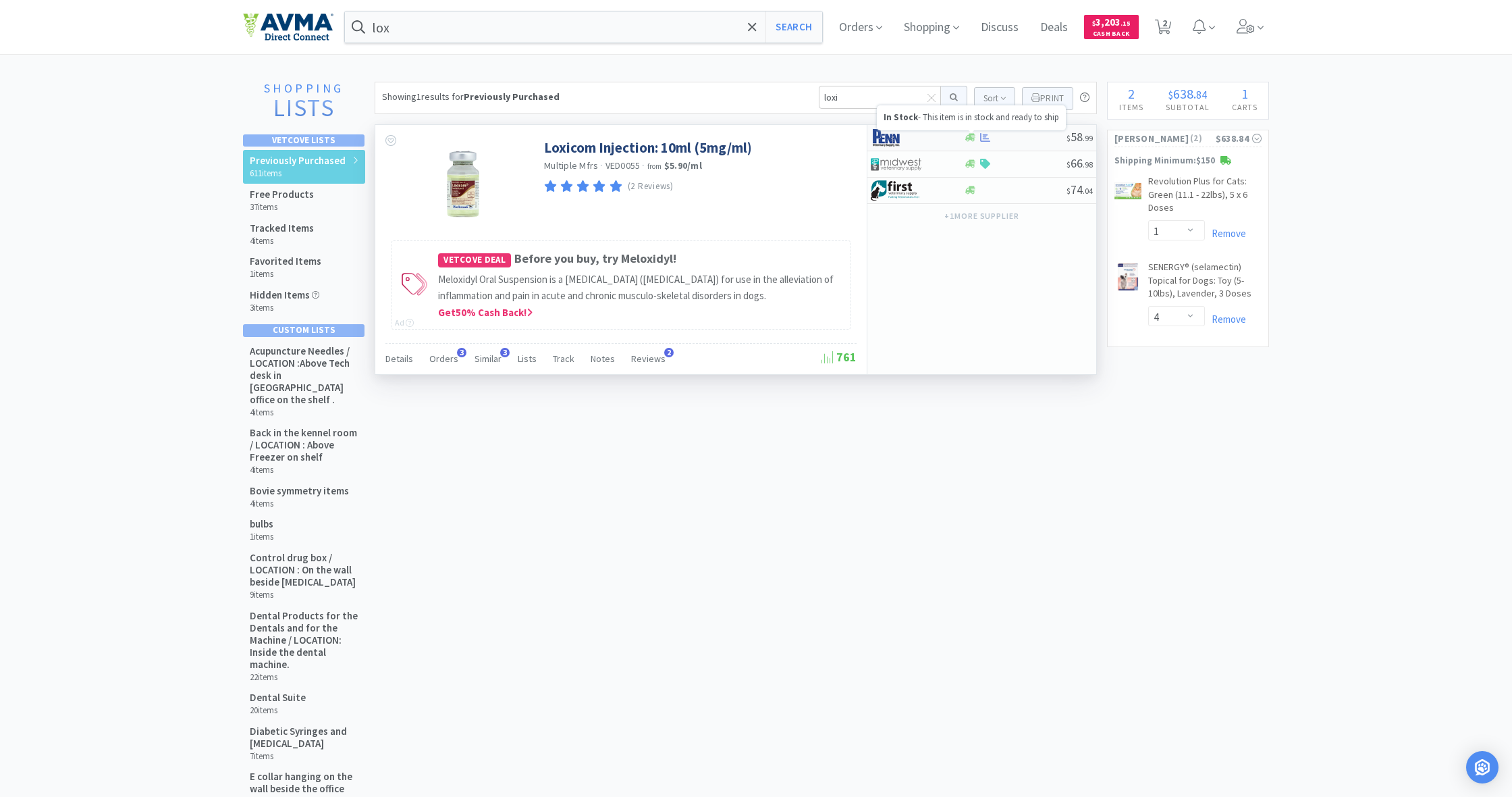
click at [972, 139] on icon at bounding box center [970, 138] width 10 height 8
select select "1"
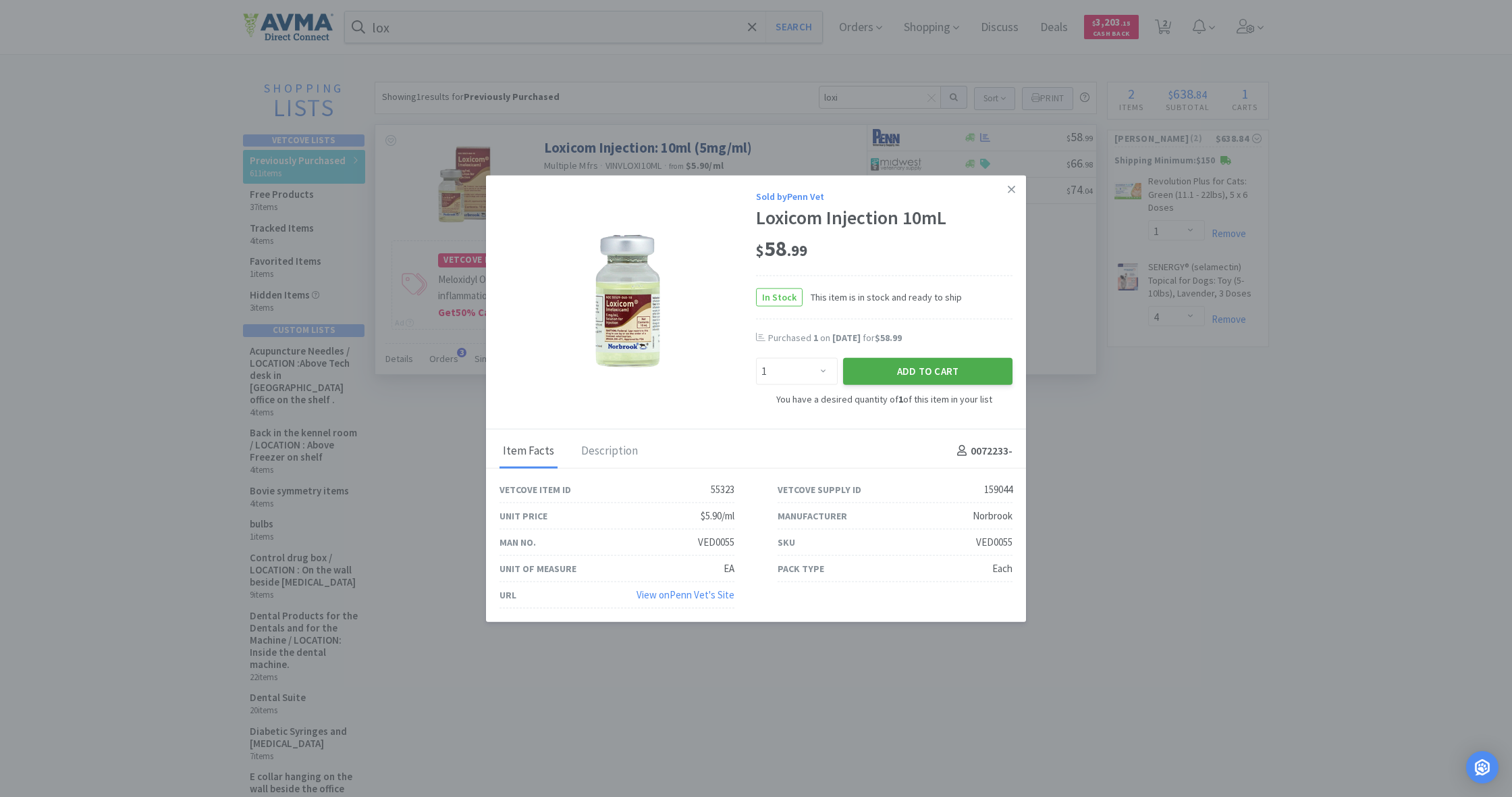
click at [936, 366] on button "Add to Cart" at bounding box center [928, 371] width 169 height 27
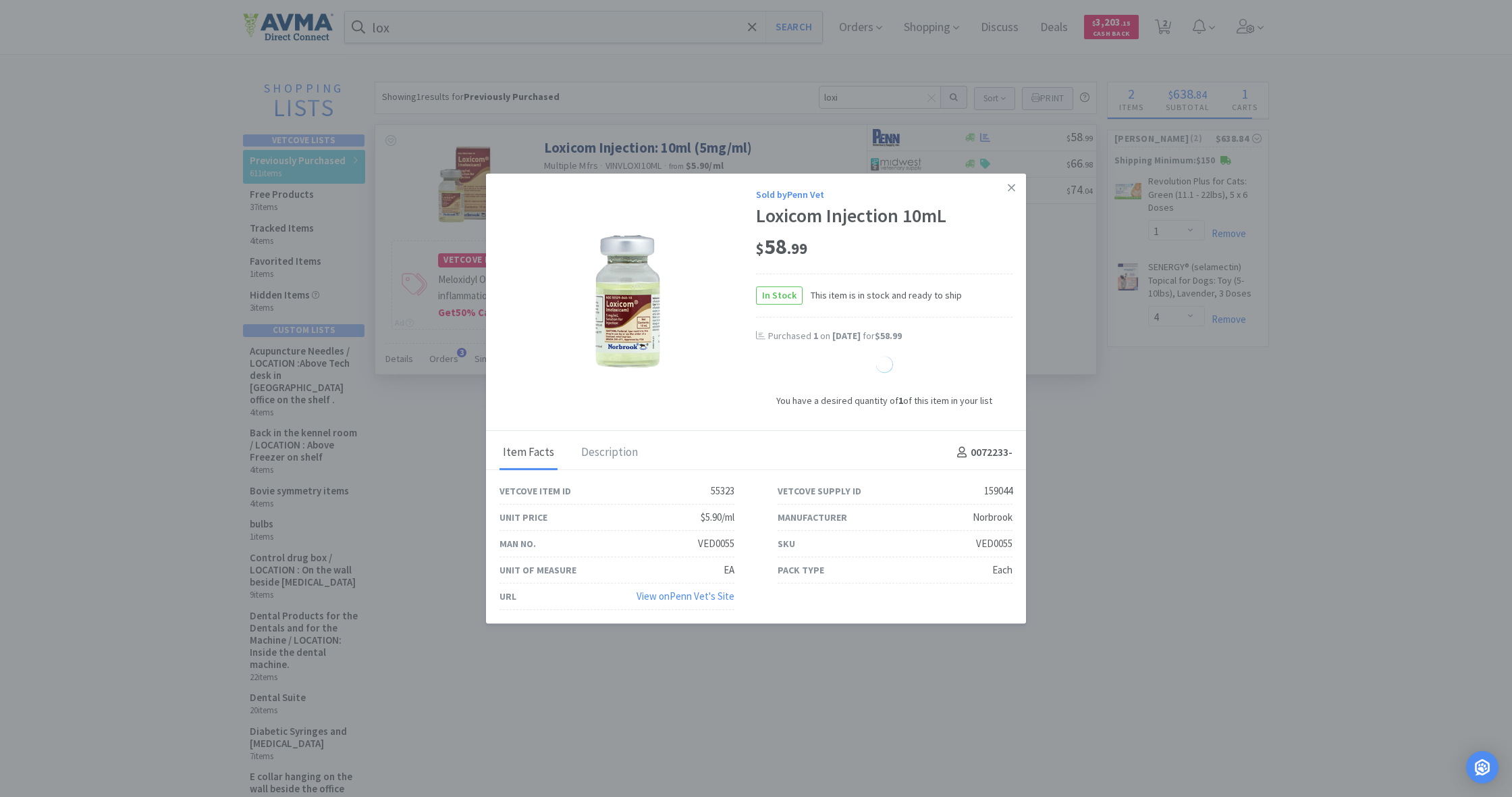
select select "1"
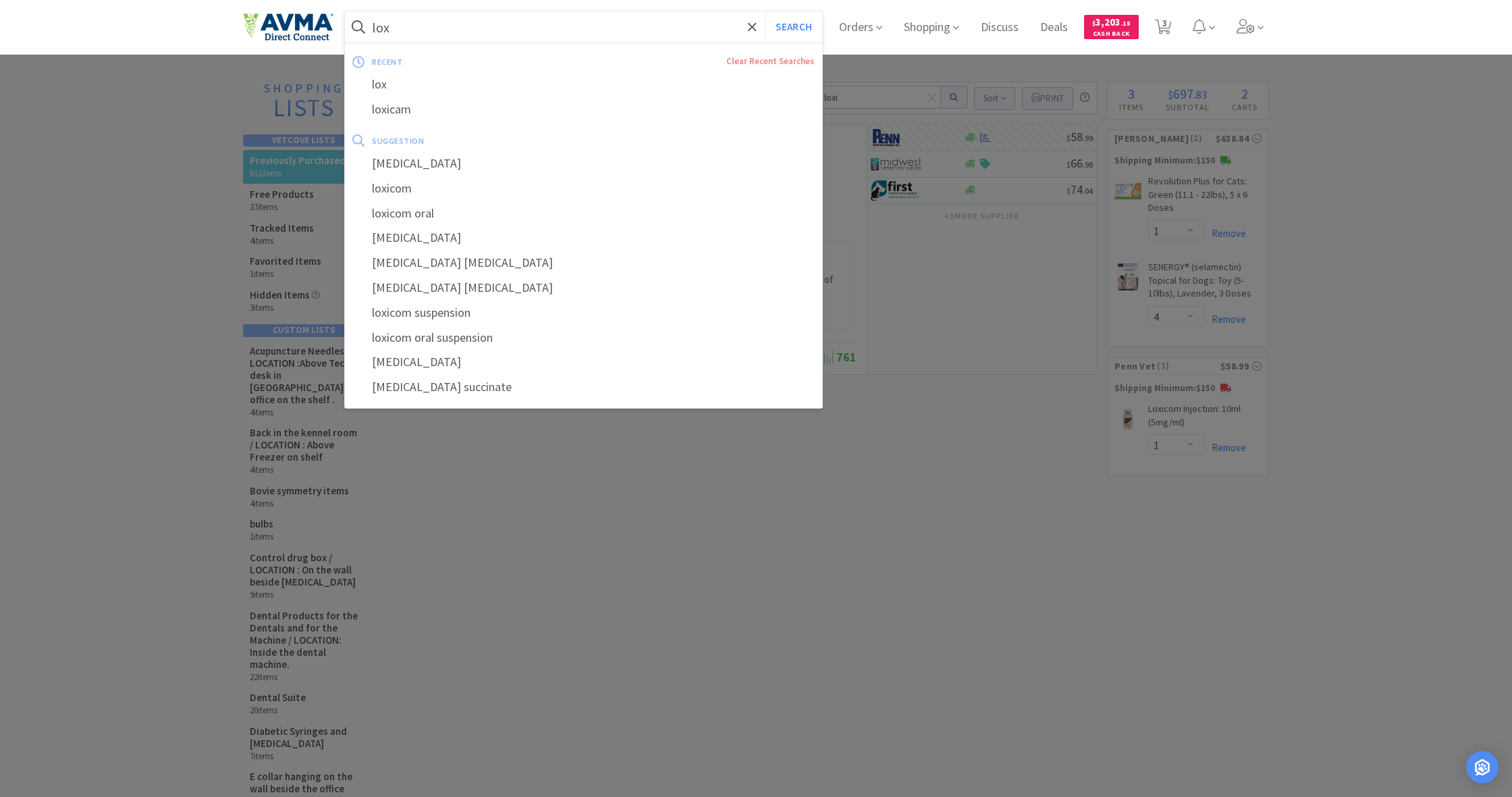
drag, startPoint x: 399, startPoint y: 28, endPoint x: 370, endPoint y: 25, distance: 29.2
click at [370, 25] on form "lox Search" at bounding box center [583, 27] width 478 height 31
drag, startPoint x: 370, startPoint y: 25, endPoint x: 413, endPoint y: 26, distance: 43.0
click at [413, 26] on form "lox Search" at bounding box center [583, 27] width 478 height 31
click at [413, 26] on input "lox" at bounding box center [583, 27] width 478 height 31
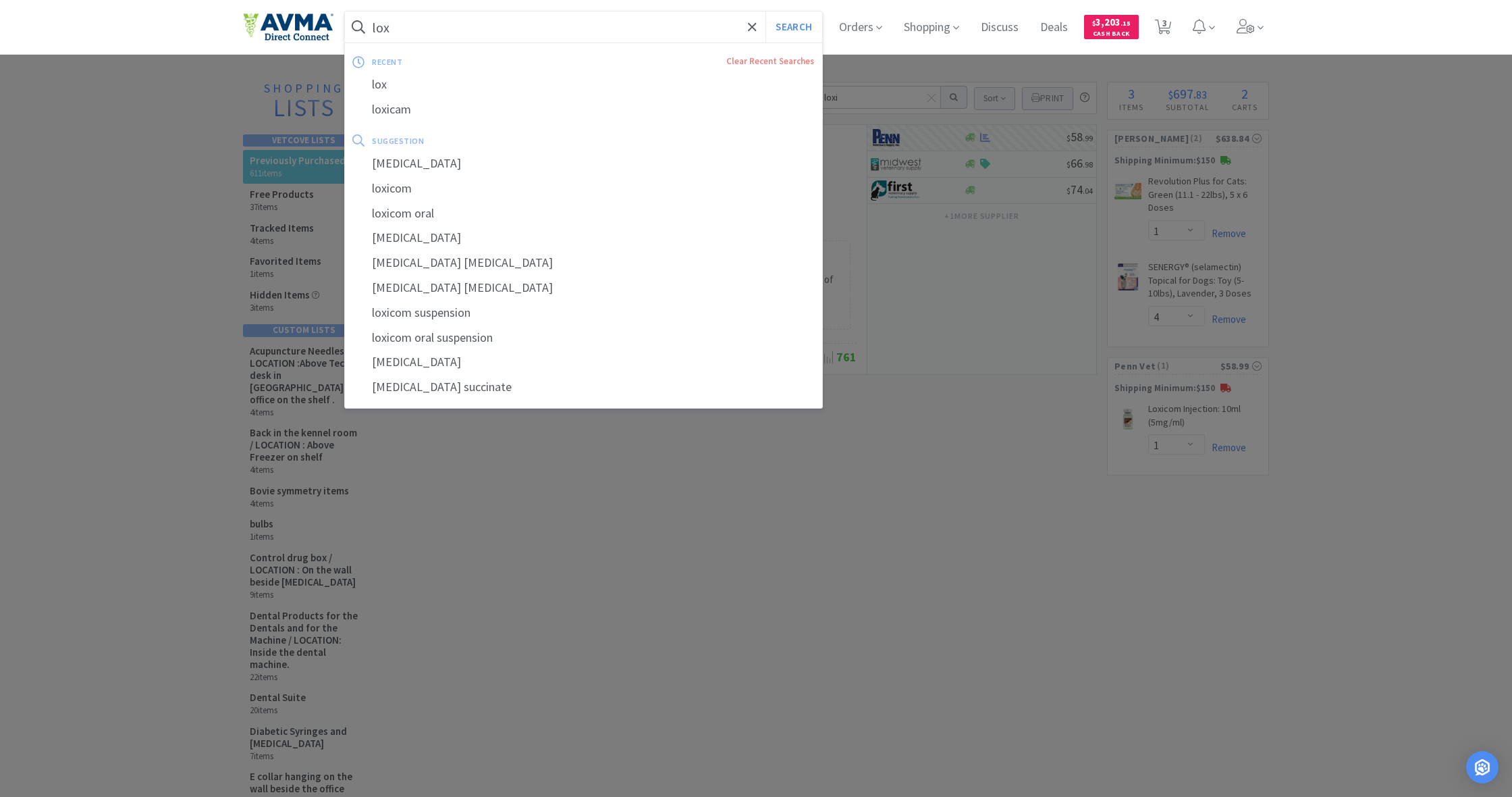
drag, startPoint x: 390, startPoint y: 27, endPoint x: 374, endPoint y: 26, distance: 16.0
click at [374, 26] on input "lox" at bounding box center [583, 27] width 478 height 31
type input "l"
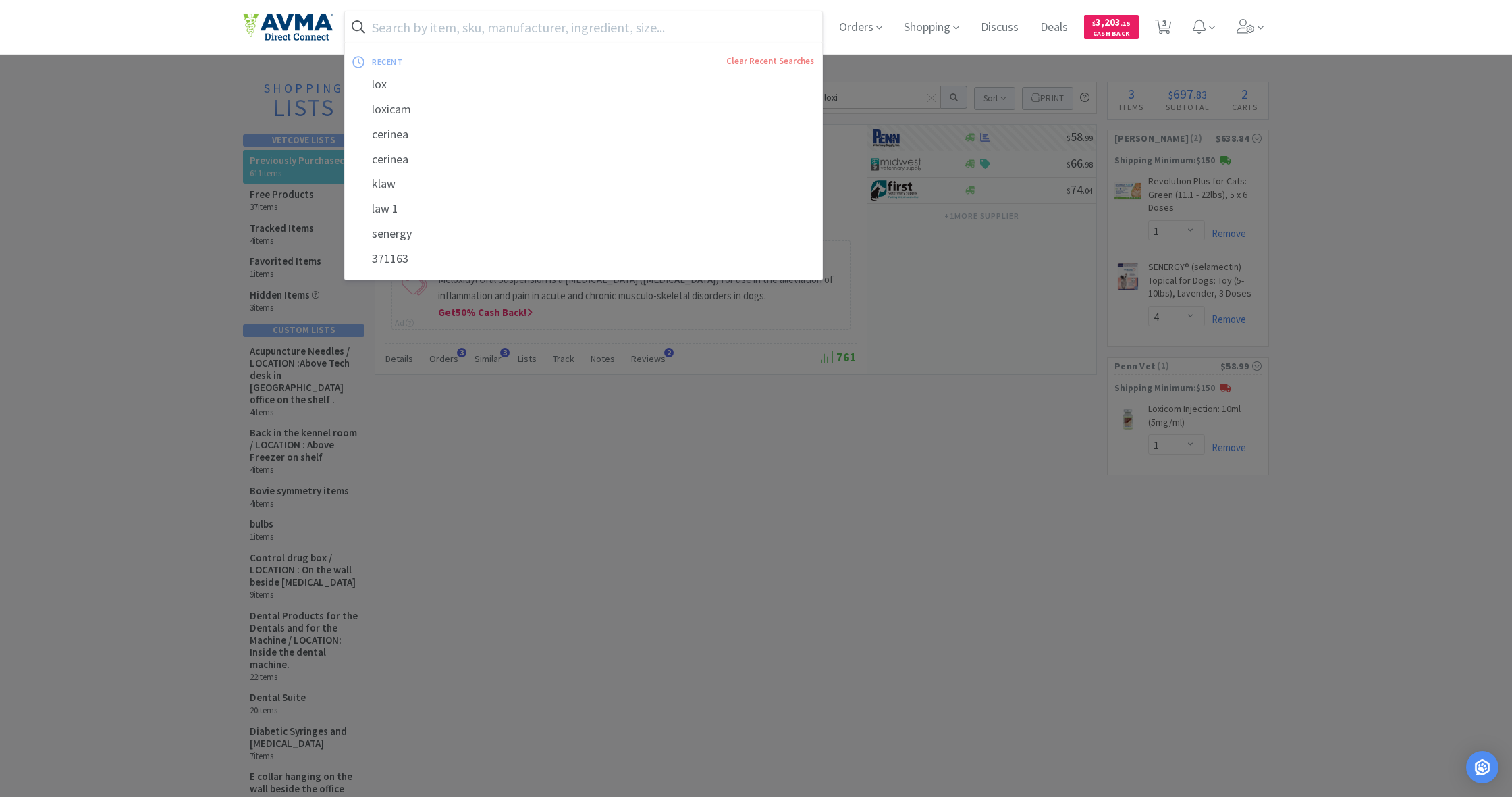
click at [768, 26] on input "text" at bounding box center [583, 27] width 478 height 31
click at [819, 459] on div at bounding box center [756, 398] width 1512 height 797
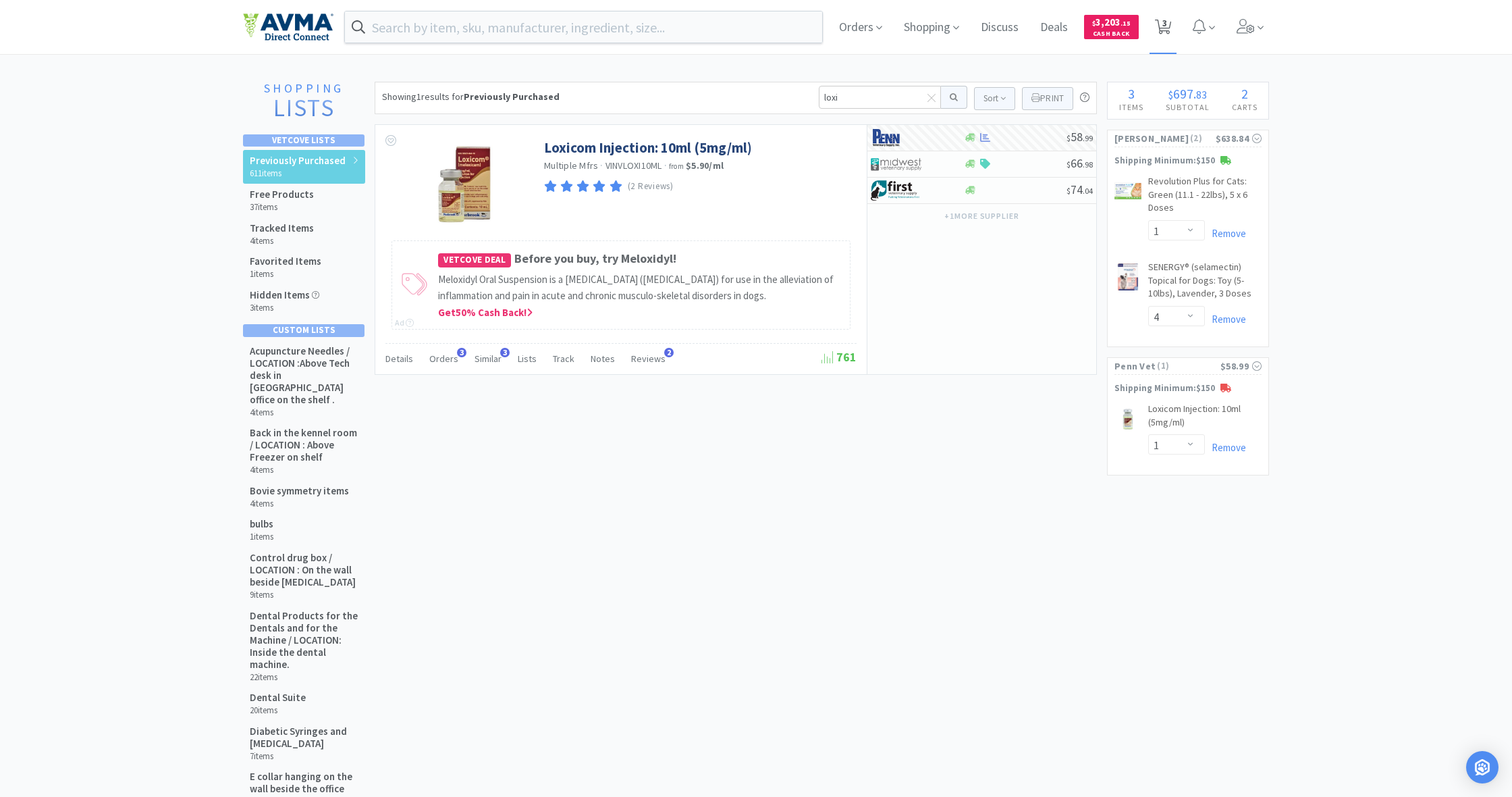
click at [1166, 23] on span "3" at bounding box center [1165, 23] width 5 height 54
select select "1"
select select "4"
select select "1"
